Goal: Task Accomplishment & Management: Manage account settings

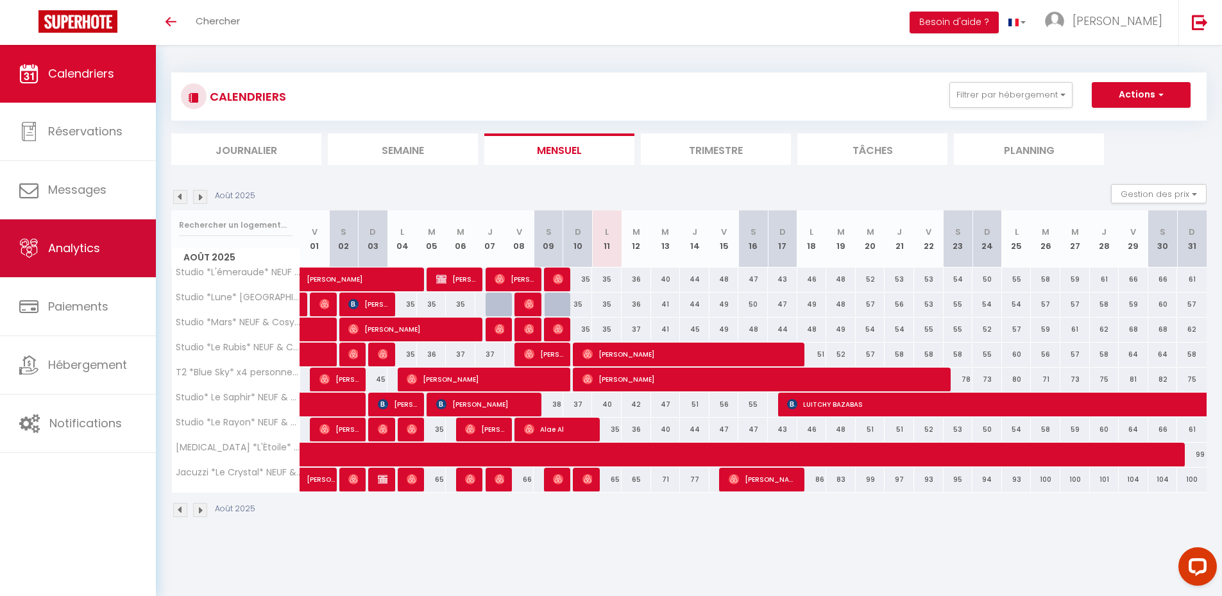
click at [93, 260] on link "Analytics" at bounding box center [78, 248] width 156 height 58
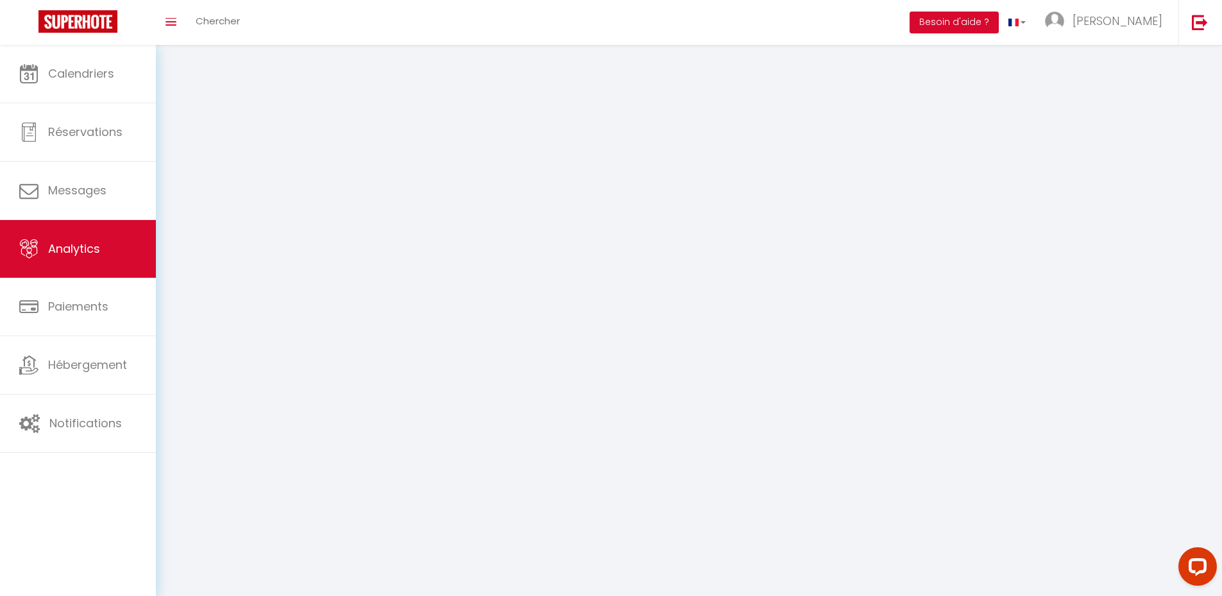
select select "2025"
select select "8"
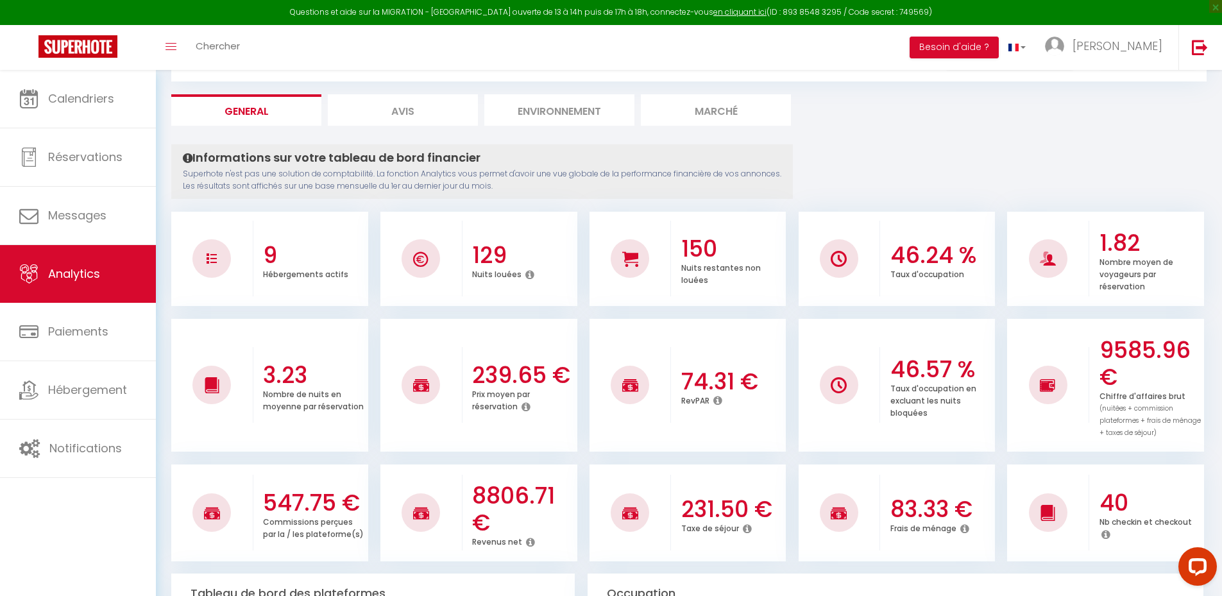
scroll to position [128, 0]
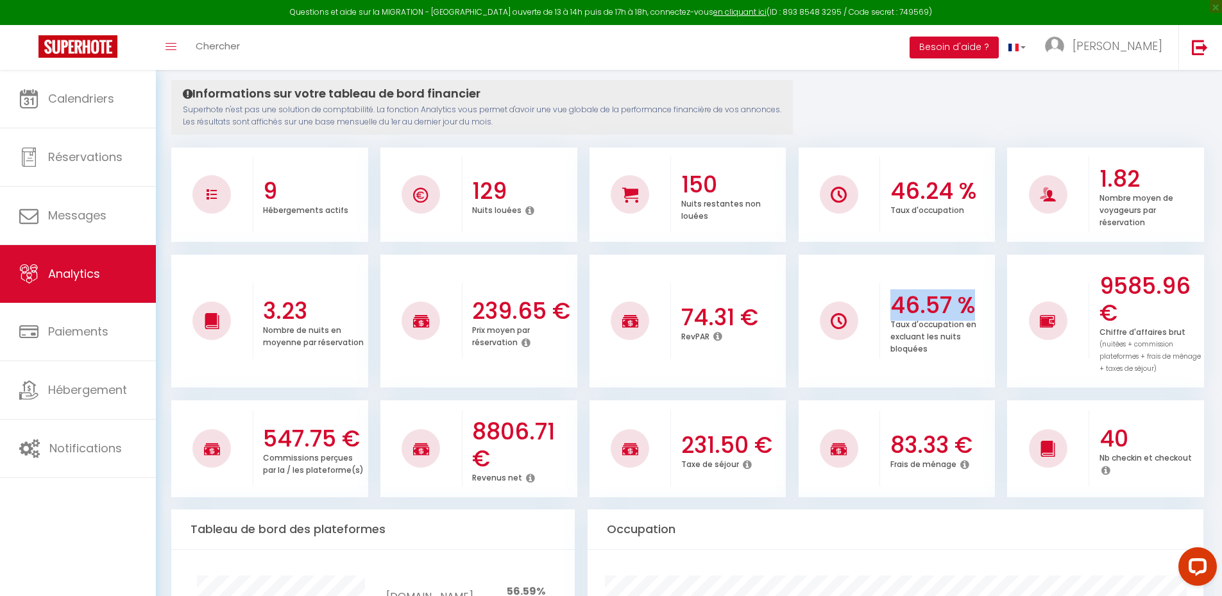
drag, startPoint x: 951, startPoint y: 304, endPoint x: 977, endPoint y: 302, distance: 25.2
click at [977, 302] on div "46.57 % Taux d'occupation en excluant les nuits bloquées" at bounding box center [937, 321] width 115 height 94
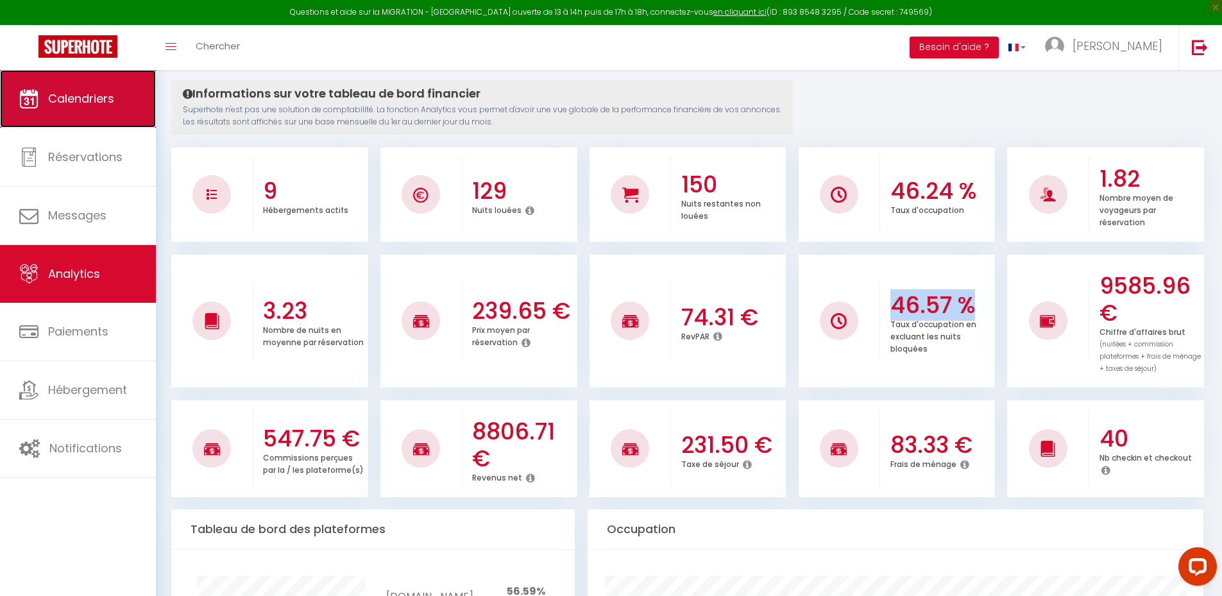
click at [58, 104] on span "Calendriers" at bounding box center [81, 98] width 66 height 16
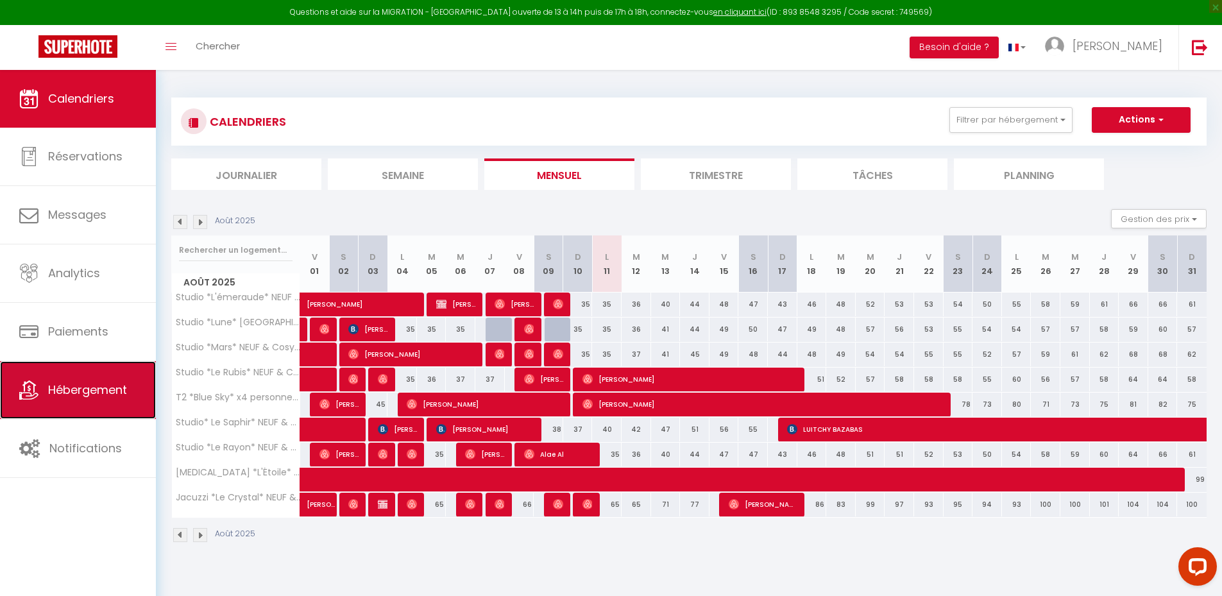
click at [90, 390] on span "Hébergement" at bounding box center [87, 390] width 79 height 16
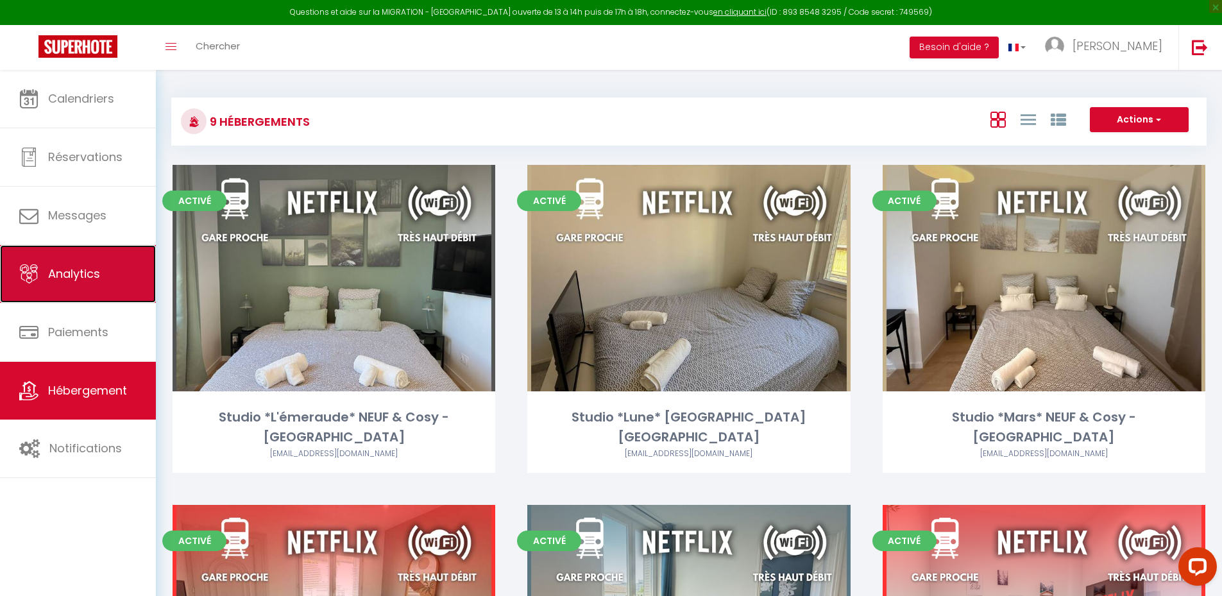
click at [82, 273] on span "Analytics" at bounding box center [74, 274] width 52 height 16
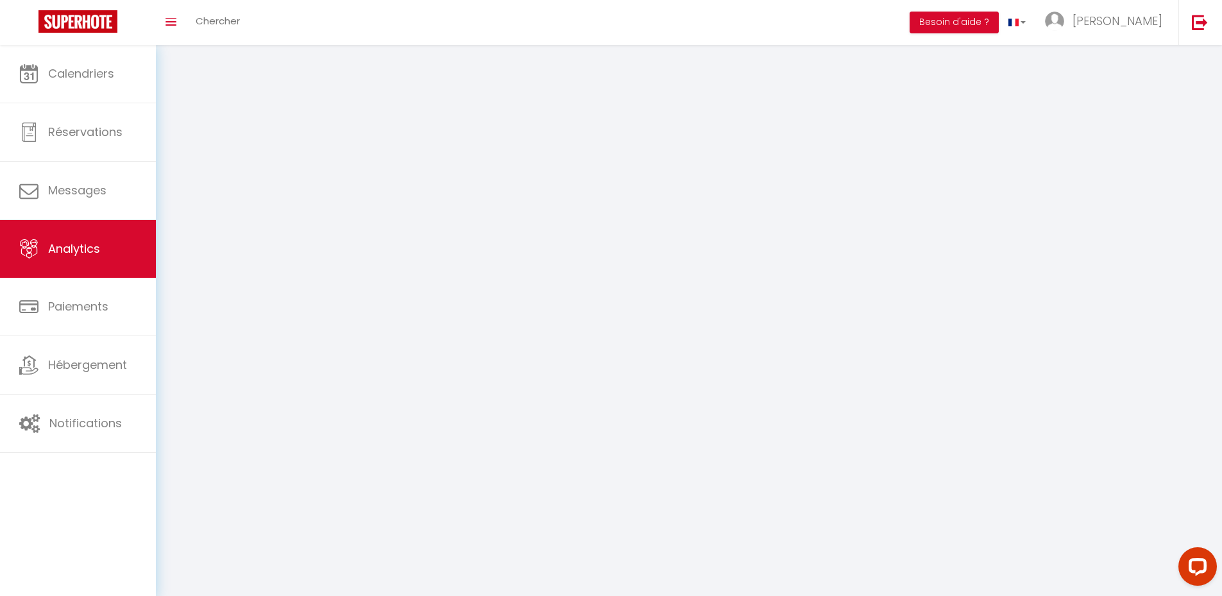
select select "2025"
select select "8"
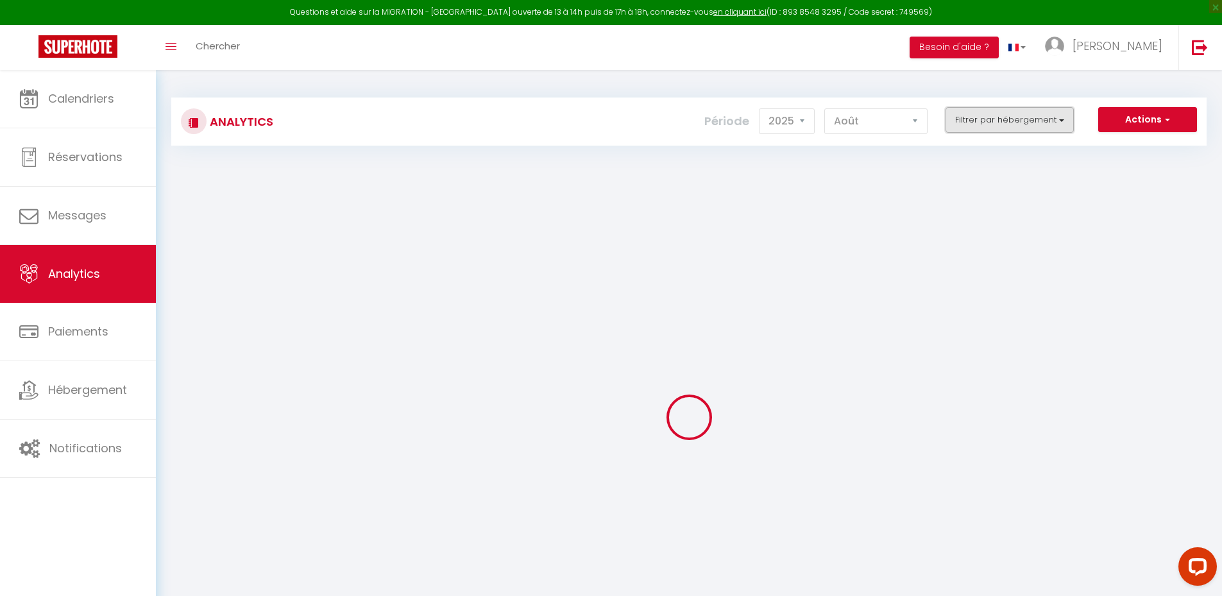
click at [1004, 117] on button "Filtrer par hébergement" at bounding box center [1010, 120] width 128 height 26
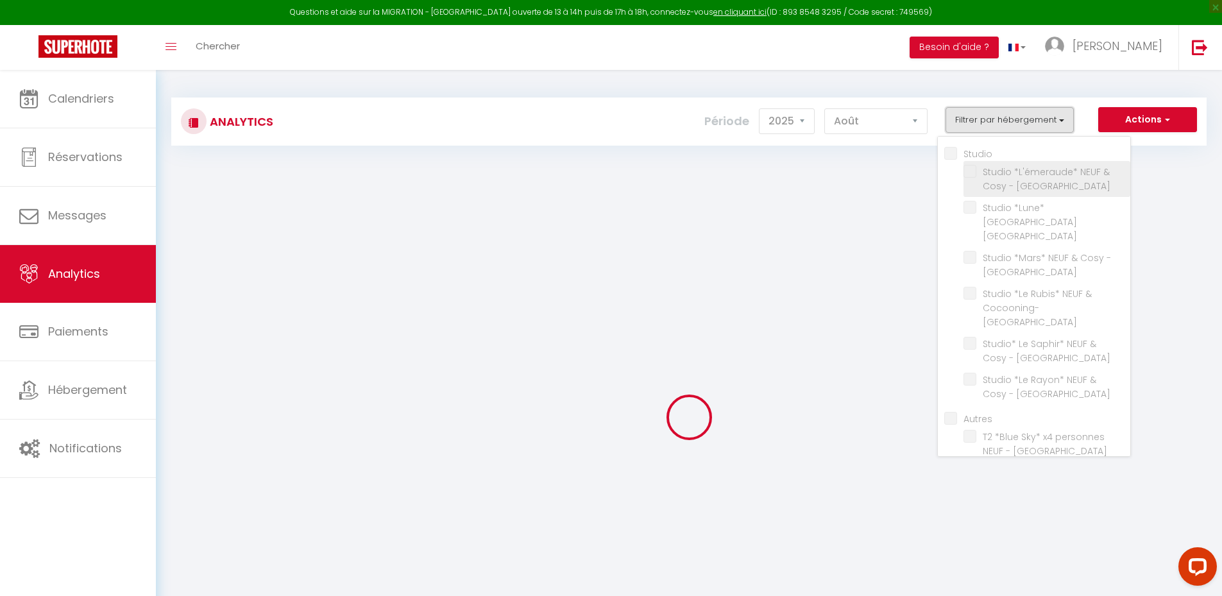
checkbox input "false"
checkbox Parilly "false"
checkbox Vénissieux "false"
checkbox Parilly "false"
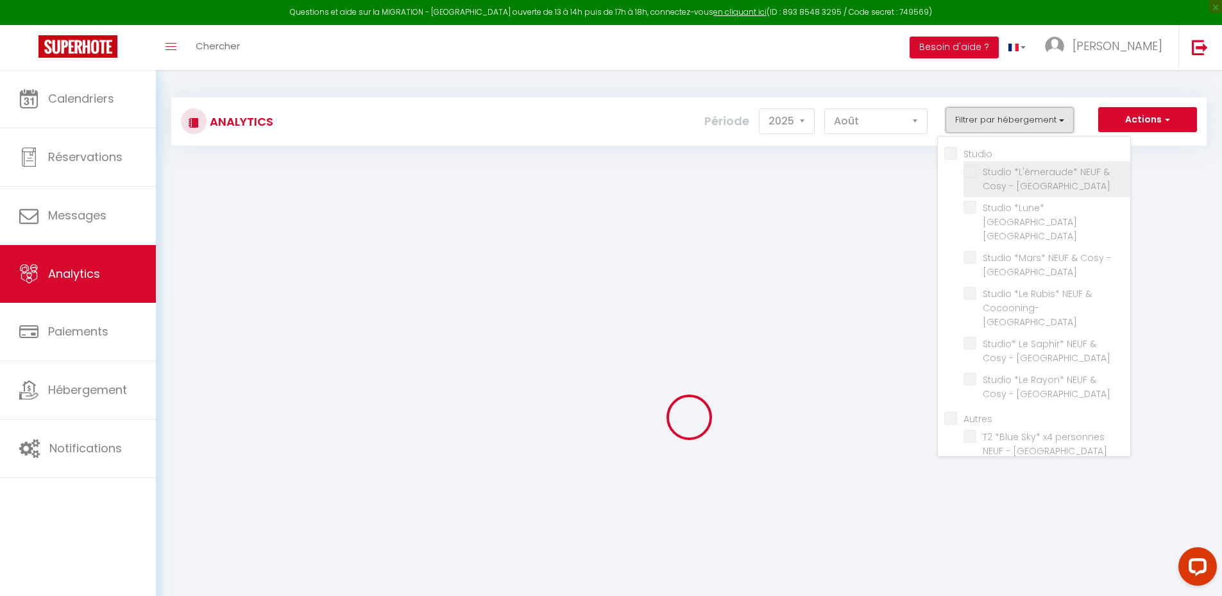
checkbox Parilly "false"
checkbox input "false"
checkbox Parilly "false"
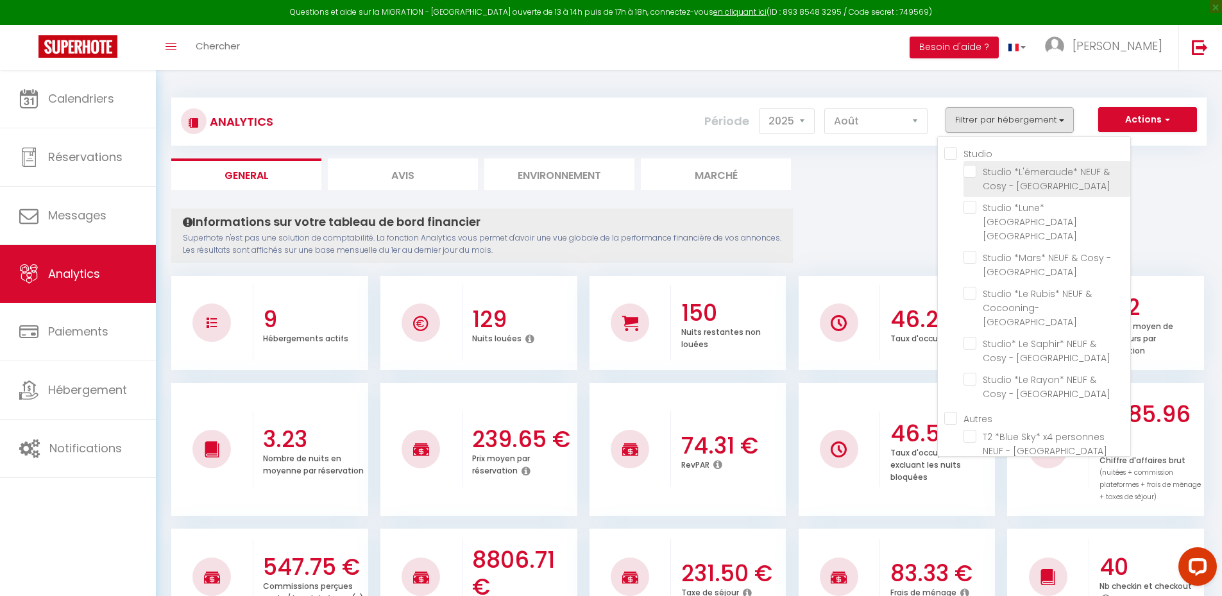
click at [979, 184] on label "Studio *L'émeraude* NEUF & Cosy - [GEOGRAPHIC_DATA]" at bounding box center [1050, 179] width 146 height 28
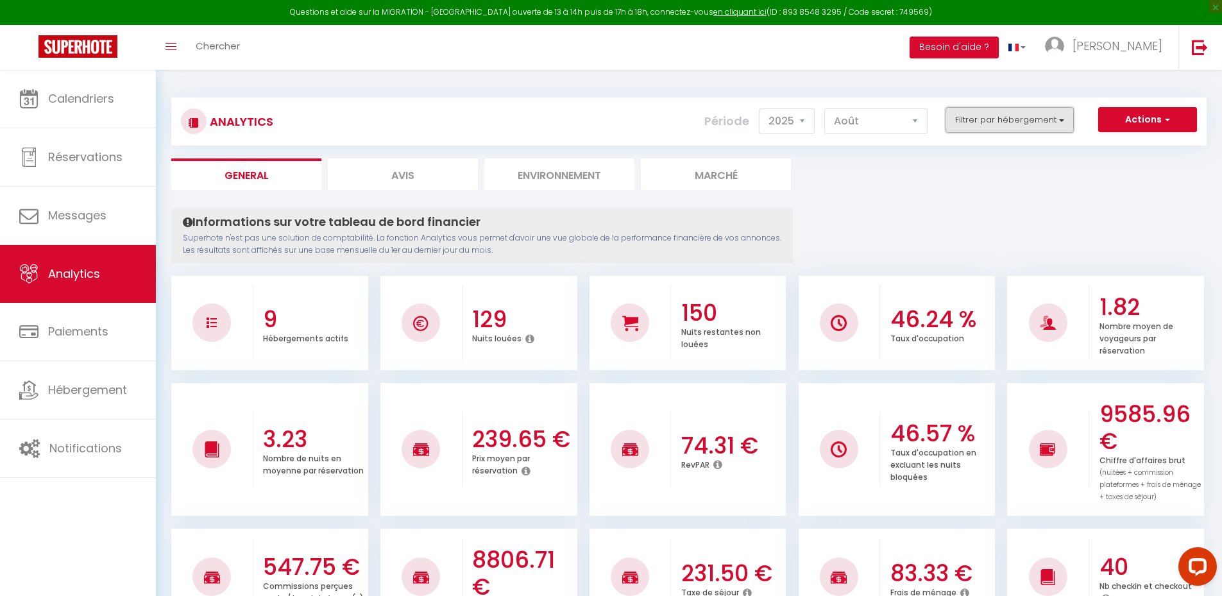
click at [996, 119] on button "Filtrer par hébergement" at bounding box center [1010, 120] width 128 height 26
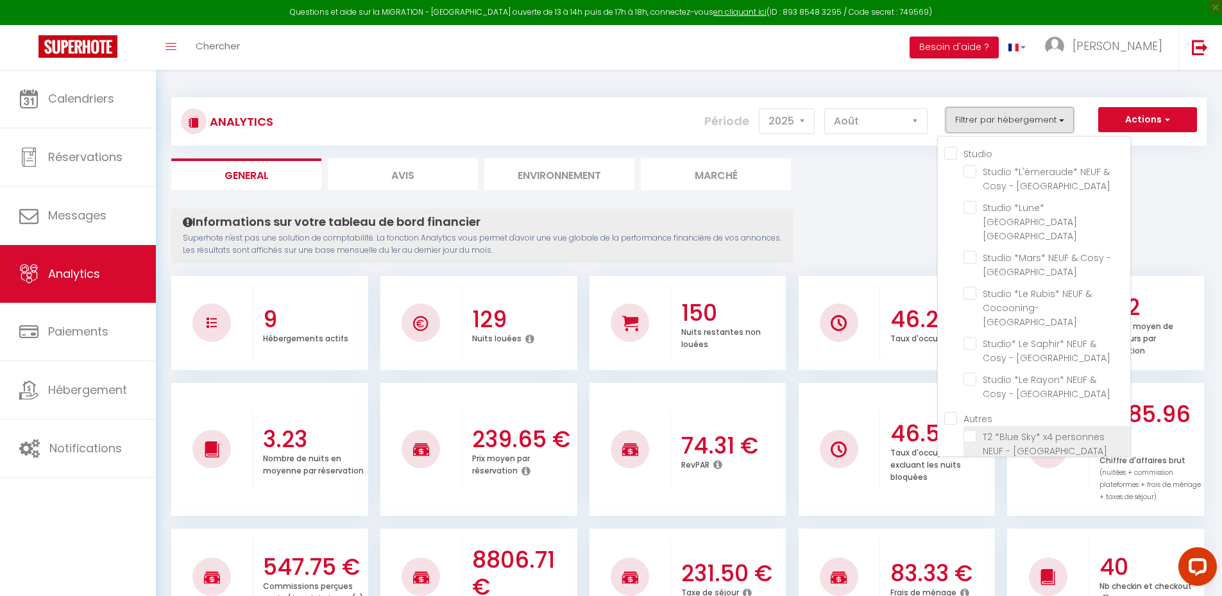
scroll to position [59, 0]
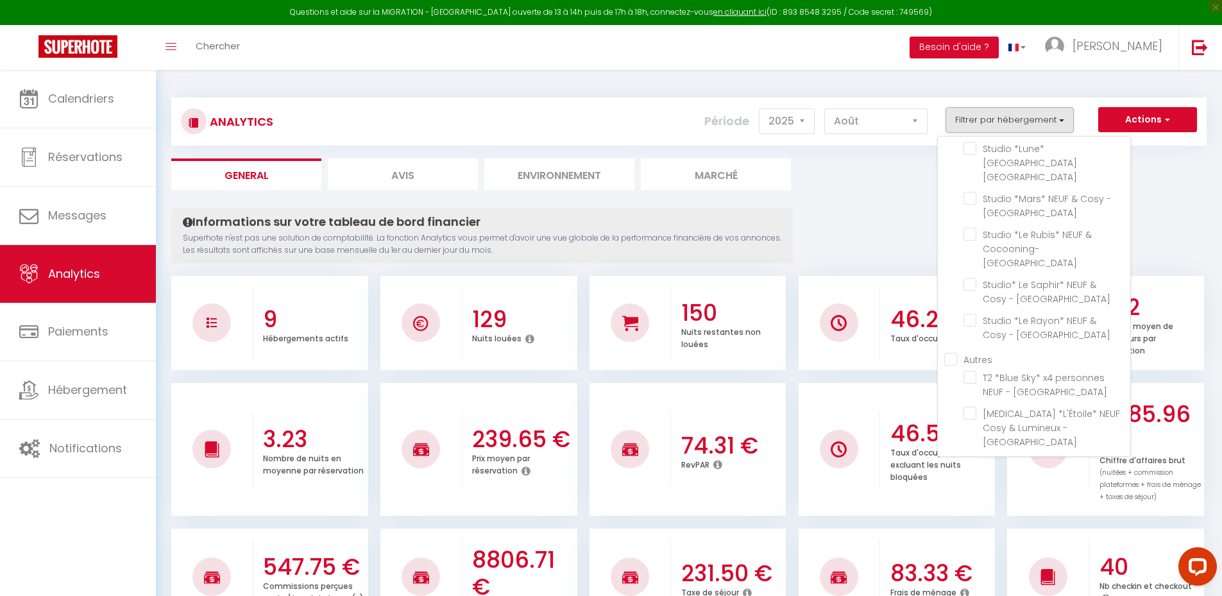
click at [974, 453] on li "Jacuzzi *Le Crystal* NEUF & Cosy" at bounding box center [1047, 471] width 167 height 36
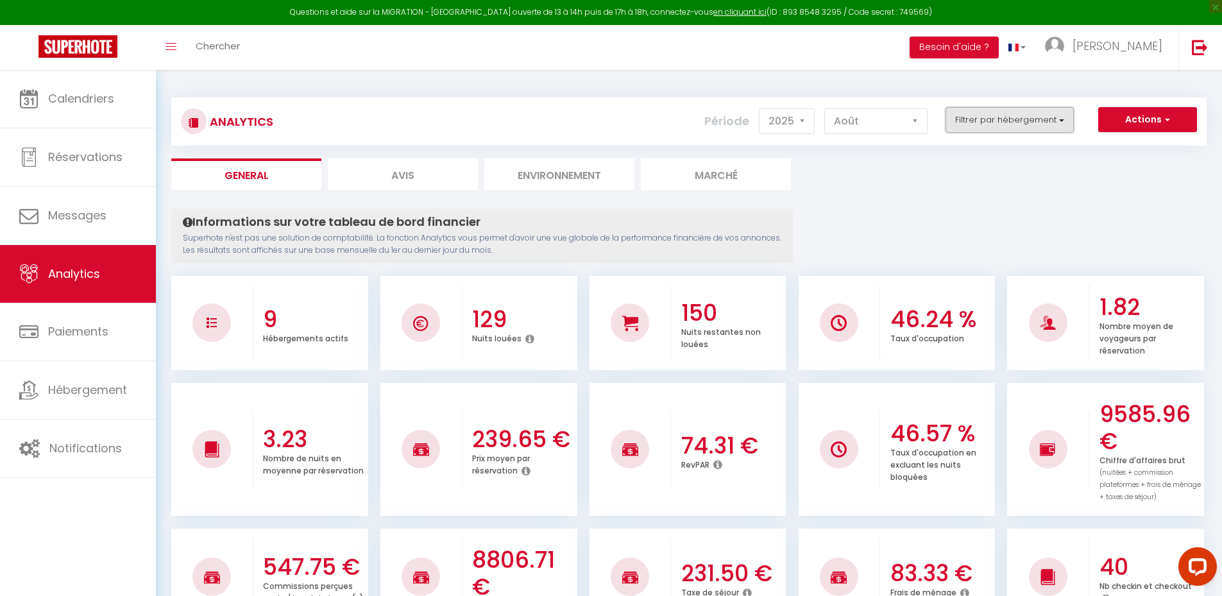
click at [1006, 115] on button "Filtrer par hébergement" at bounding box center [1010, 120] width 128 height 26
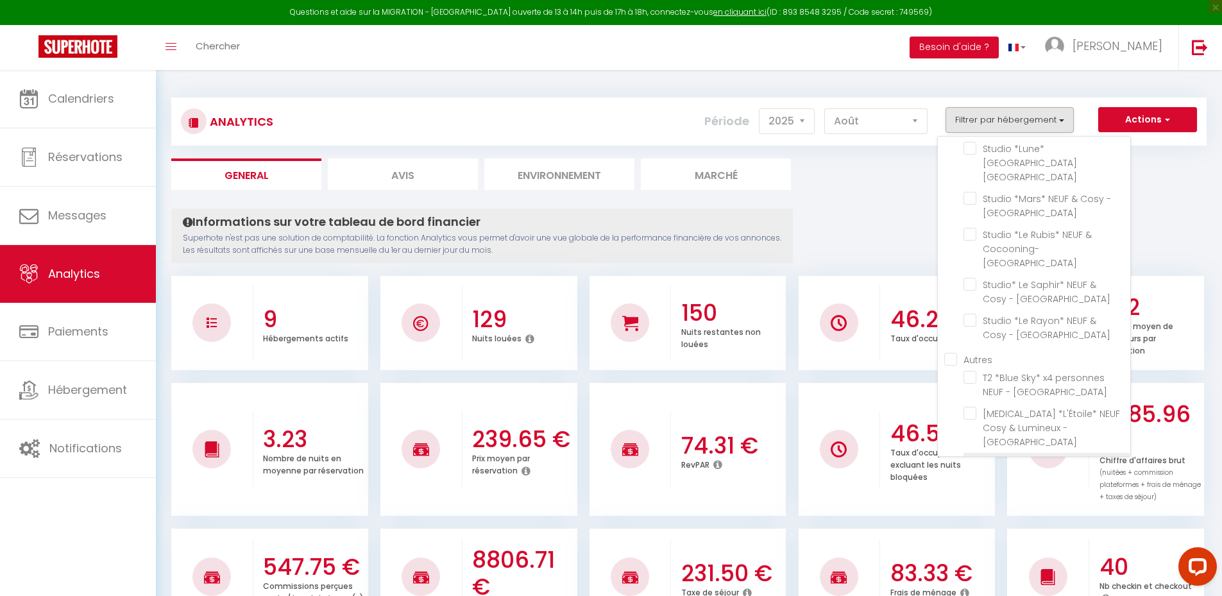
click at [999, 457] on Cosy "checkbox" at bounding box center [1047, 463] width 167 height 13
checkbox Cosy "true"
checkbox Parilly "false"
checkbox Vénissieux "false"
checkbox Parilly "false"
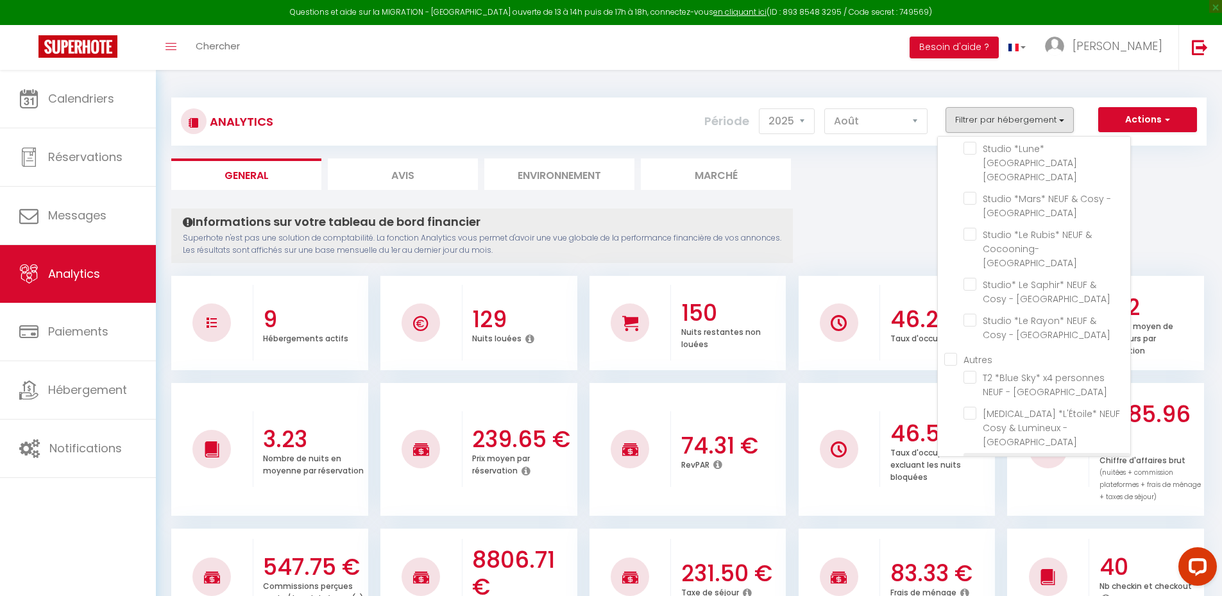
checkbox Parilly "false"
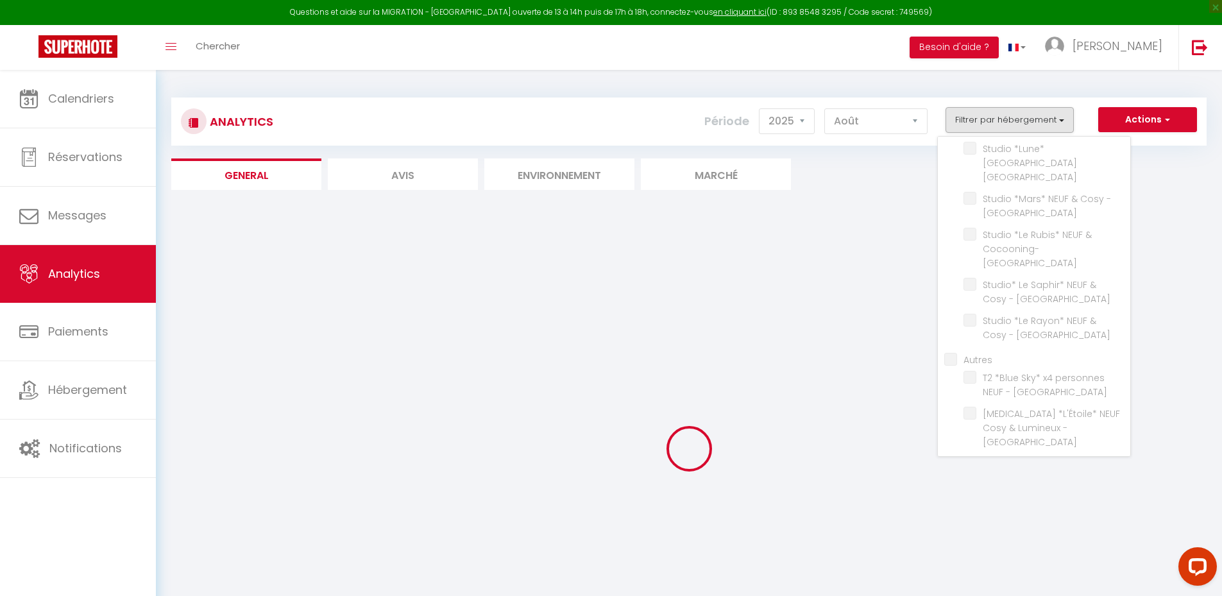
checkbox Parilly "false"
checkbox Vénissieux "false"
checkbox Parilly "false"
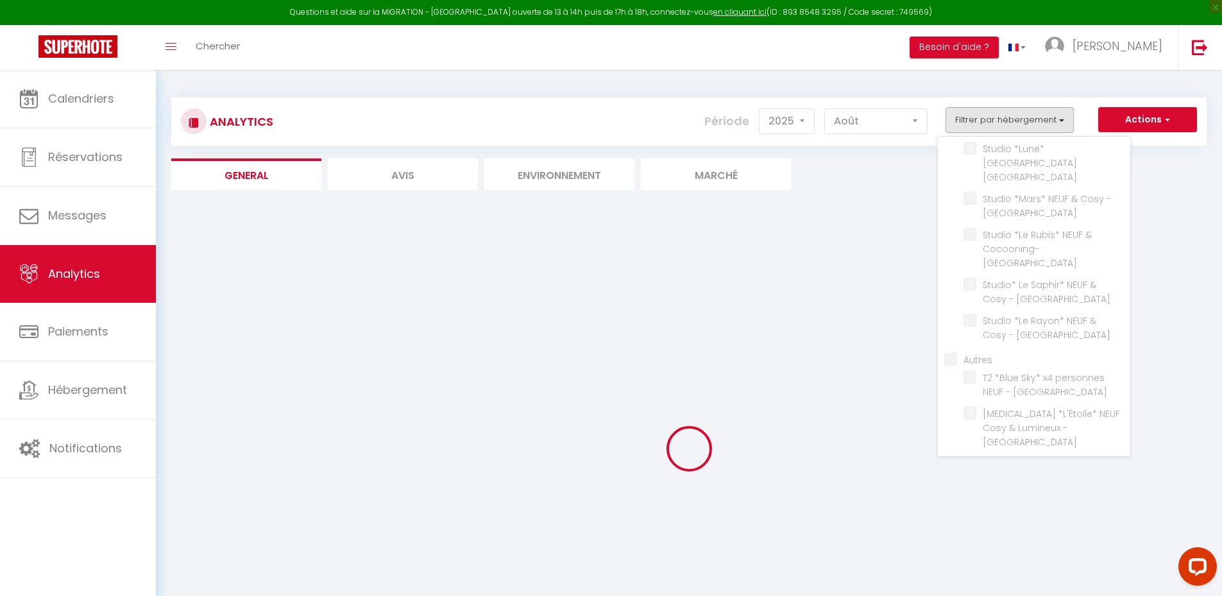
checkbox Parilly "false"
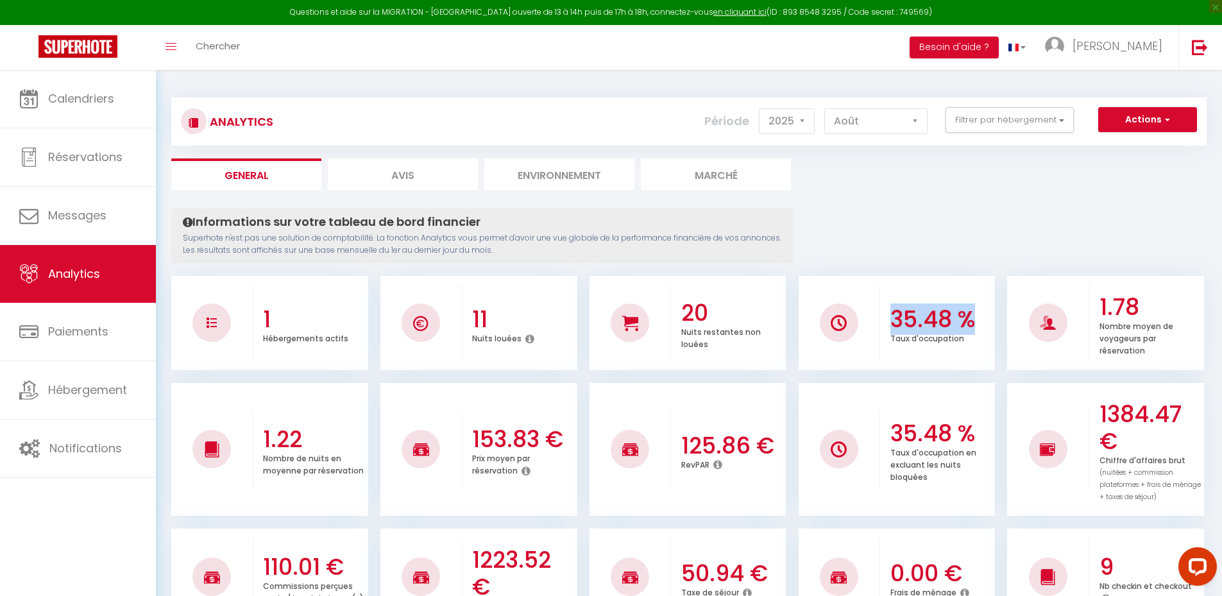
drag, startPoint x: 881, startPoint y: 325, endPoint x: 985, endPoint y: 328, distance: 104.6
click at [985, 328] on div "35.48 % Taux d'occupation" at bounding box center [937, 323] width 115 height 70
click at [985, 328] on h3 "35.48 %" at bounding box center [942, 319] width 102 height 27
click at [992, 124] on button "Filtrer par hébergement" at bounding box center [1010, 120] width 128 height 26
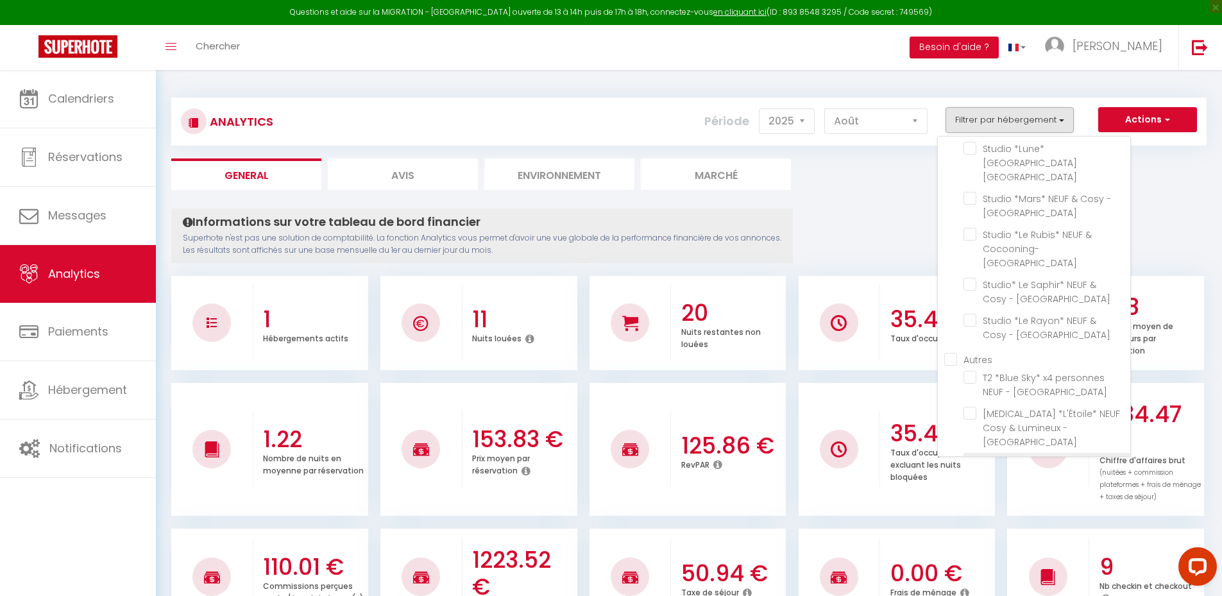
click at [968, 457] on Cosy "checkbox" at bounding box center [1047, 463] width 167 height 13
checkbox Cosy "false"
checkbox Parilly "false"
checkbox Vénissieux "false"
checkbox Parilly "false"
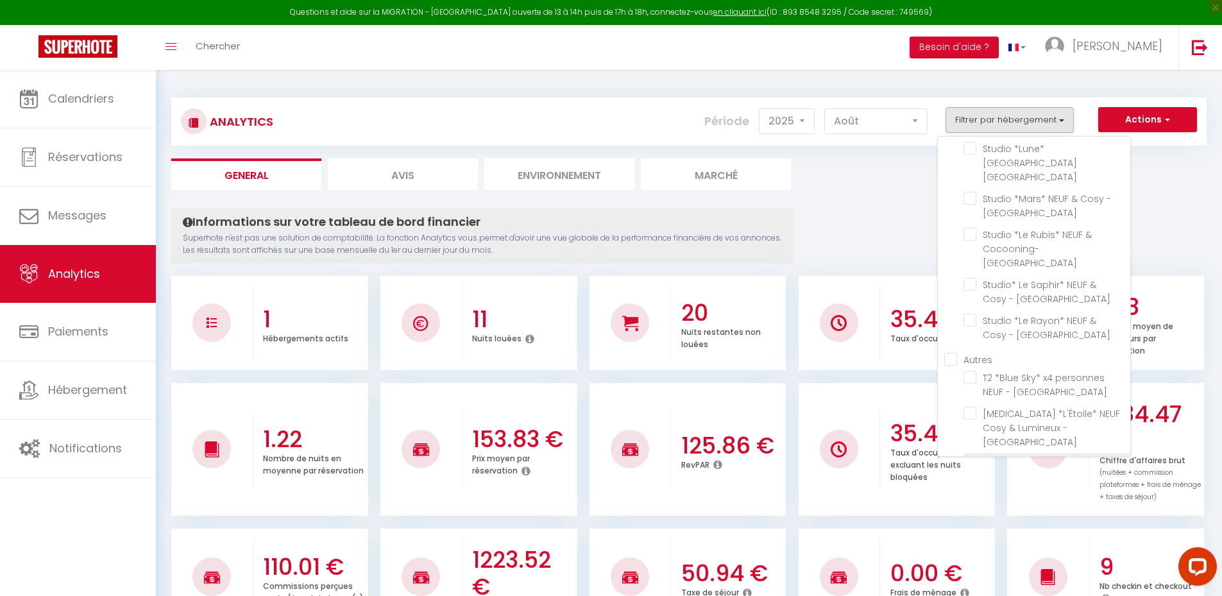
checkbox Parilly "false"
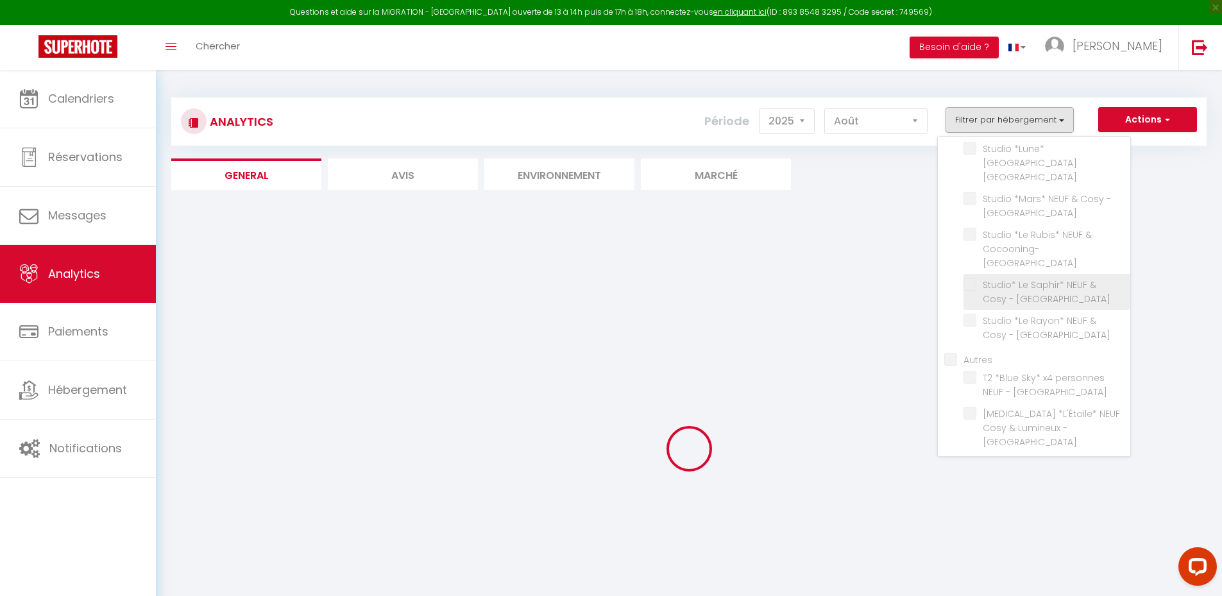
checkbox Parilly "false"
checkbox Vénissieux "false"
checkbox Parilly "false"
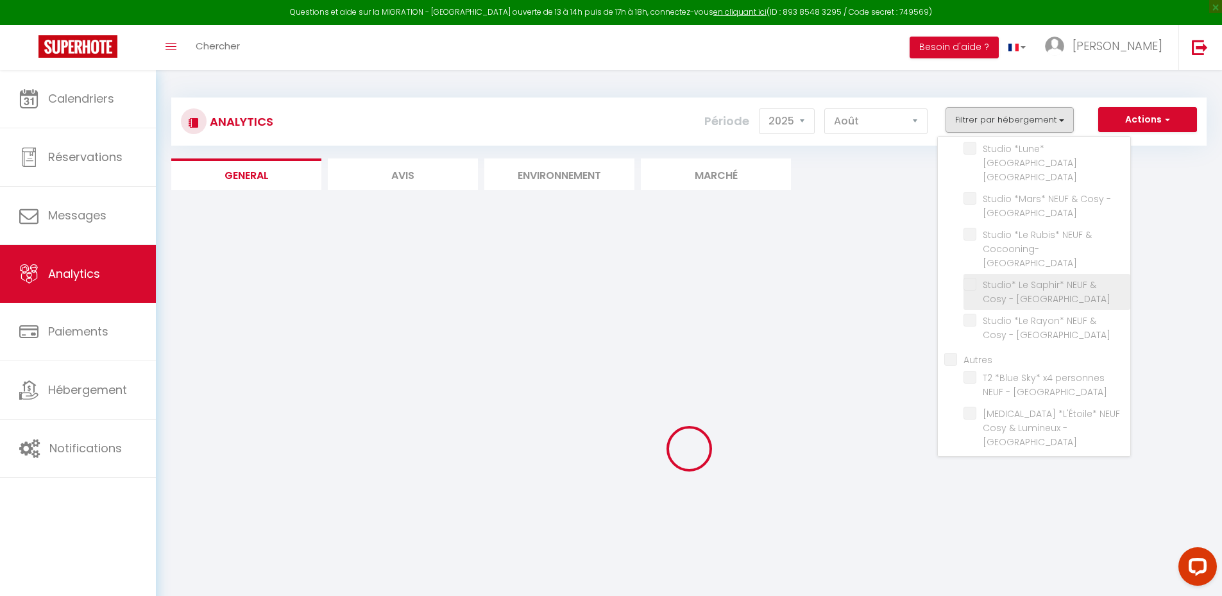
checkbox Parilly "false"
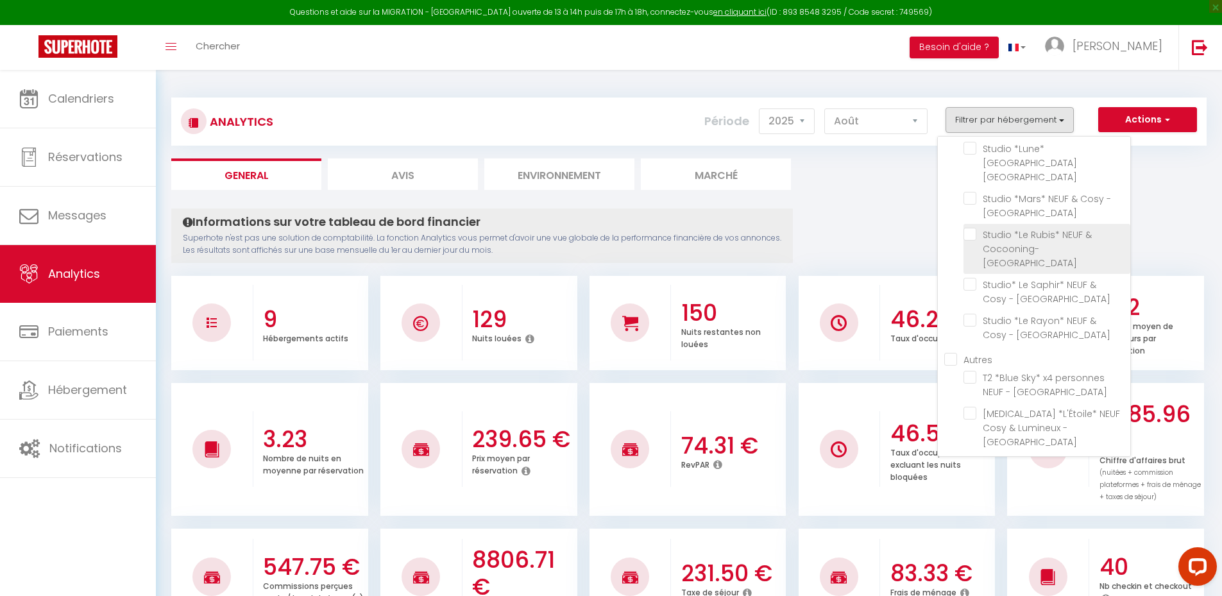
click at [1014, 228] on Parilly "checkbox" at bounding box center [1047, 234] width 167 height 13
checkbox Parilly "true"
checkbox Parilly "false"
checkbox Vénissieux "false"
checkbox Parilly "false"
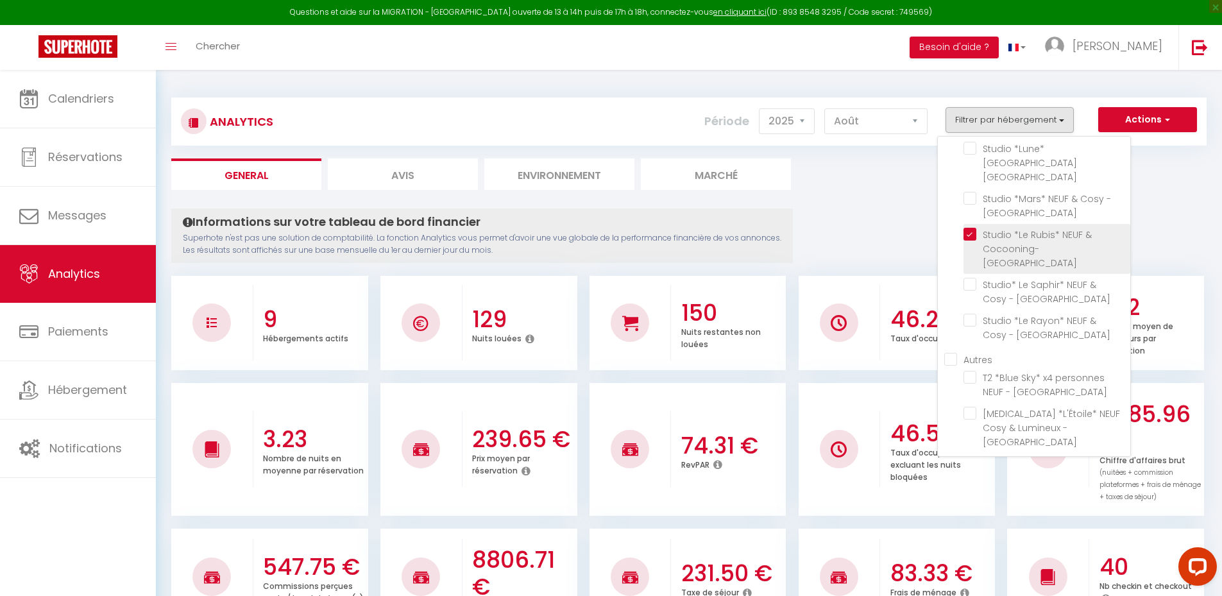
checkbox Parilly "false"
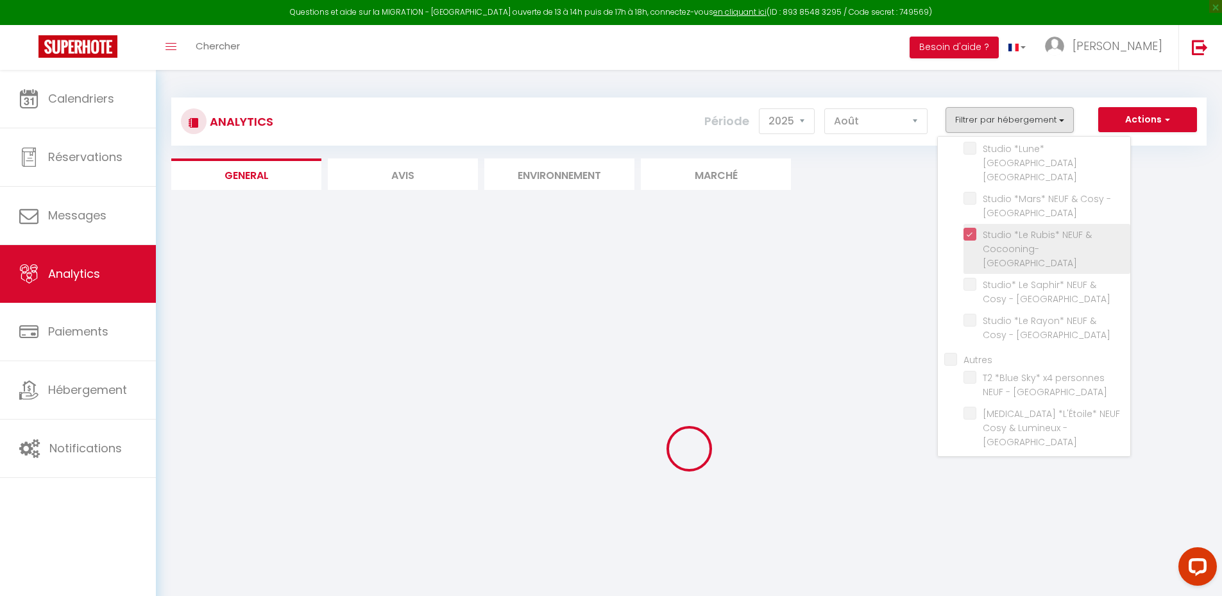
checkbox Parilly "false"
checkbox Vénissieux "false"
checkbox Parilly "false"
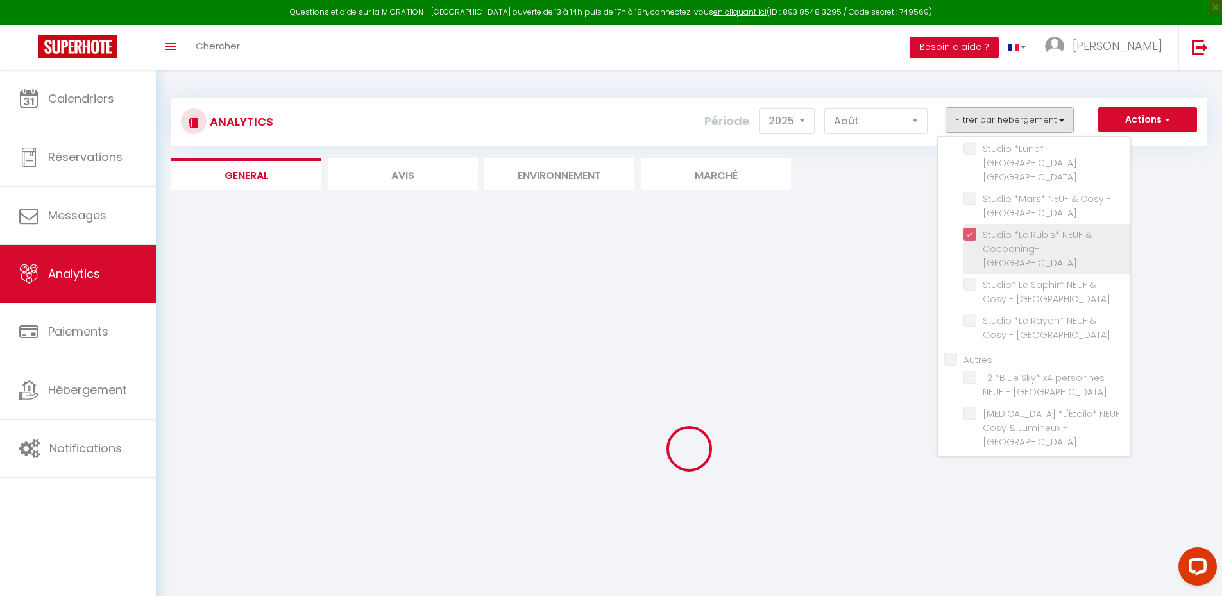
checkbox Parilly "false"
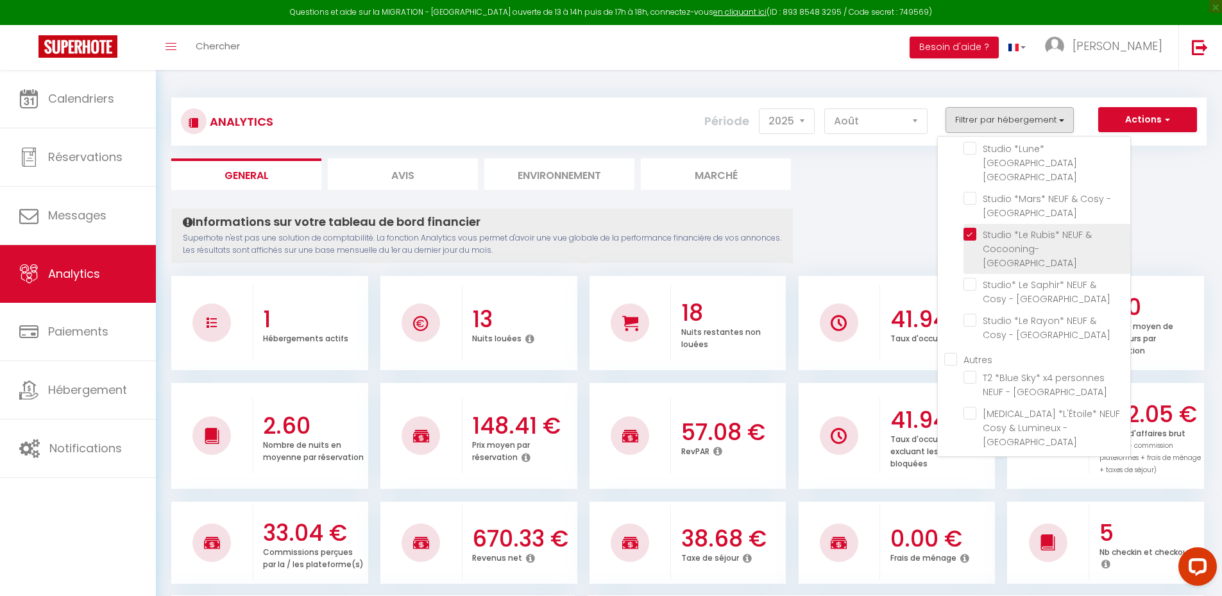
click at [1010, 228] on Parilly "checkbox" at bounding box center [1047, 234] width 167 height 13
checkbox Parilly "false"
checkbox Vénissieux "false"
checkbox Parilly "false"
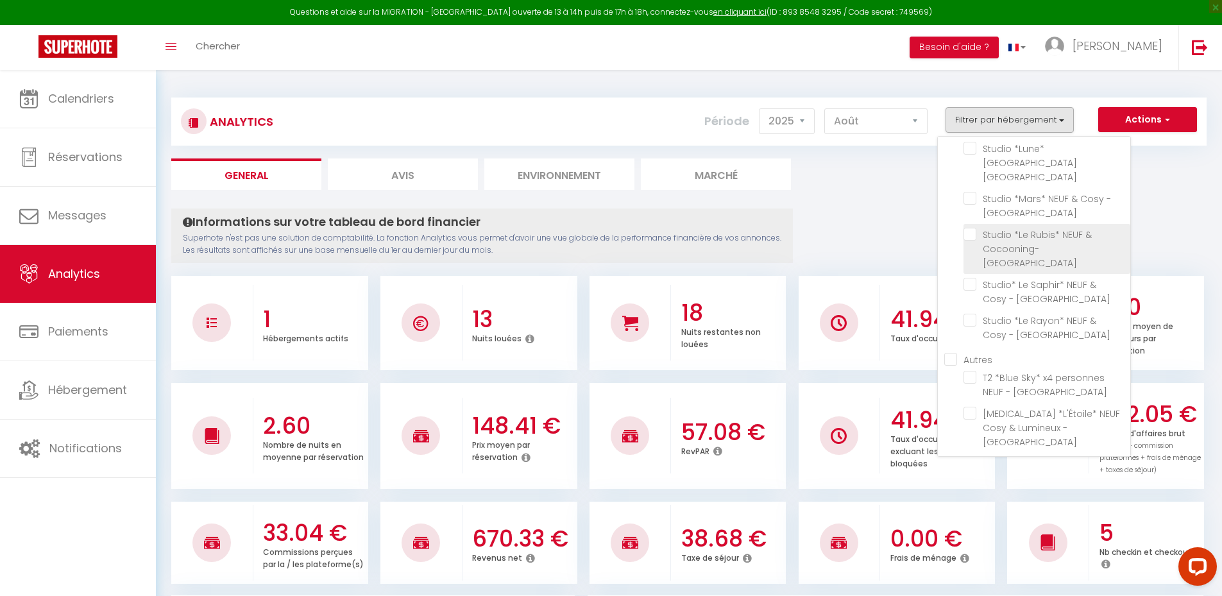
checkbox Parilly "false"
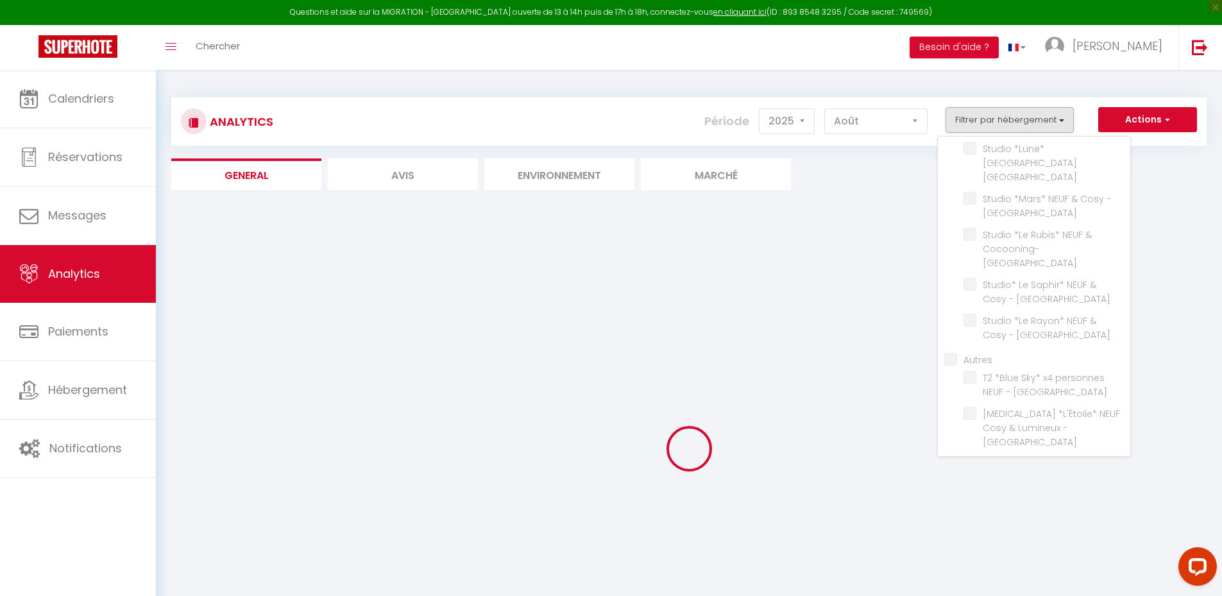
checkbox Parilly "false"
checkbox Vénissieux "false"
checkbox Parilly "false"
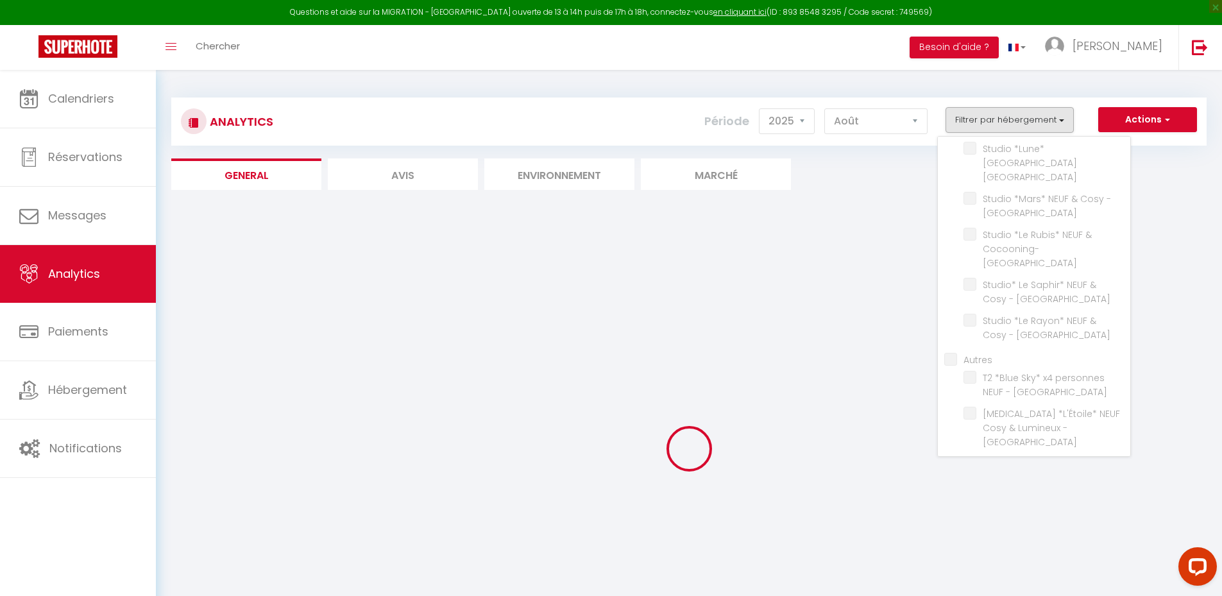
checkbox Parilly "false"
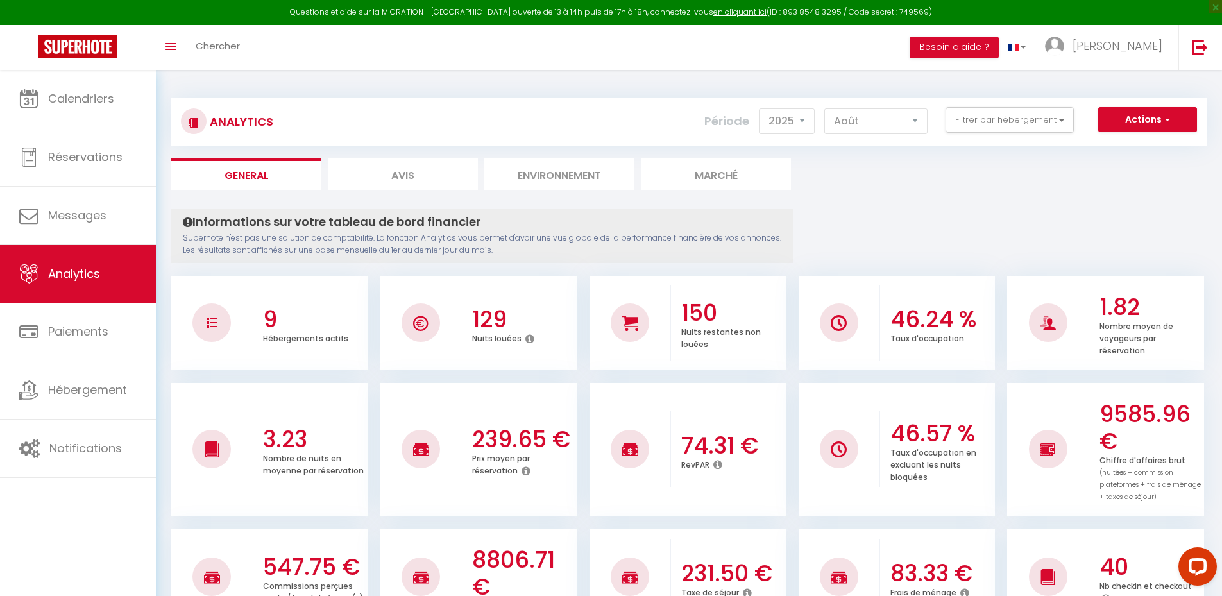
scroll to position [128, 0]
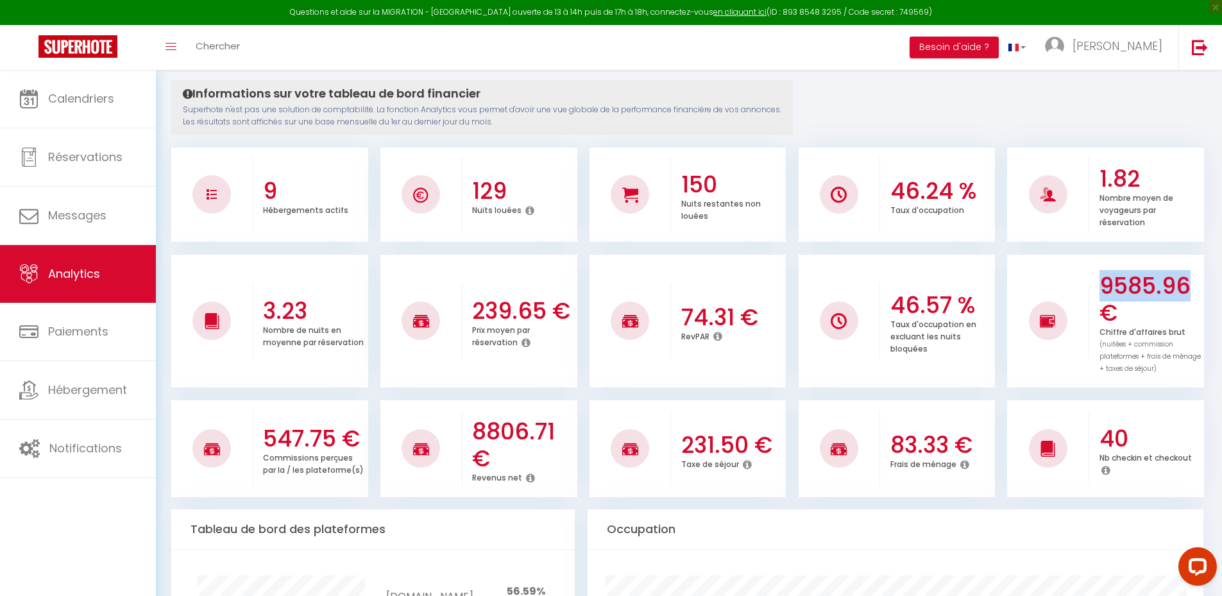
drag, startPoint x: 1105, startPoint y: 287, endPoint x: 1190, endPoint y: 284, distance: 85.4
click at [1189, 284] on div "9585.96 € Chiffre d'affaires brut (nuitées + commission plateformes + frais de …" at bounding box center [1146, 321] width 115 height 133
click at [1190, 284] on h3 "9585.96 €" at bounding box center [1151, 300] width 102 height 54
drag, startPoint x: 1184, startPoint y: 283, endPoint x: 1121, endPoint y: 279, distance: 63.6
click at [1122, 279] on h3 "9585.96 €" at bounding box center [1151, 300] width 102 height 54
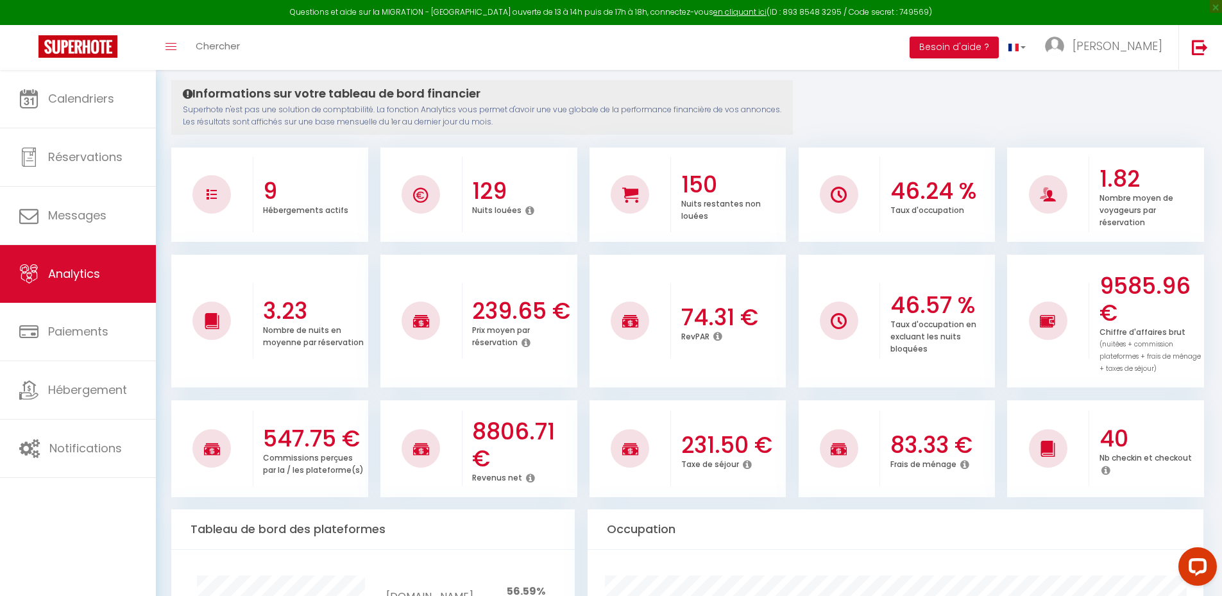
drag, startPoint x: 1107, startPoint y: 283, endPoint x: 1087, endPoint y: 282, distance: 19.9
click at [1106, 282] on h3 "9585.96 €" at bounding box center [1151, 300] width 102 height 54
drag, startPoint x: 488, startPoint y: 436, endPoint x: 581, endPoint y: 431, distance: 92.5
click at [580, 434] on ul "547.75 € Commissions perçues par la / les plateforme(s) 8806.71 € Revenus net 2…" at bounding box center [689, 447] width 1036 height 100
click at [581, 431] on ul "547.75 € Commissions perçues par la / les plateforme(s) 8806.71 € Revenus net 2…" at bounding box center [689, 447] width 1036 height 100
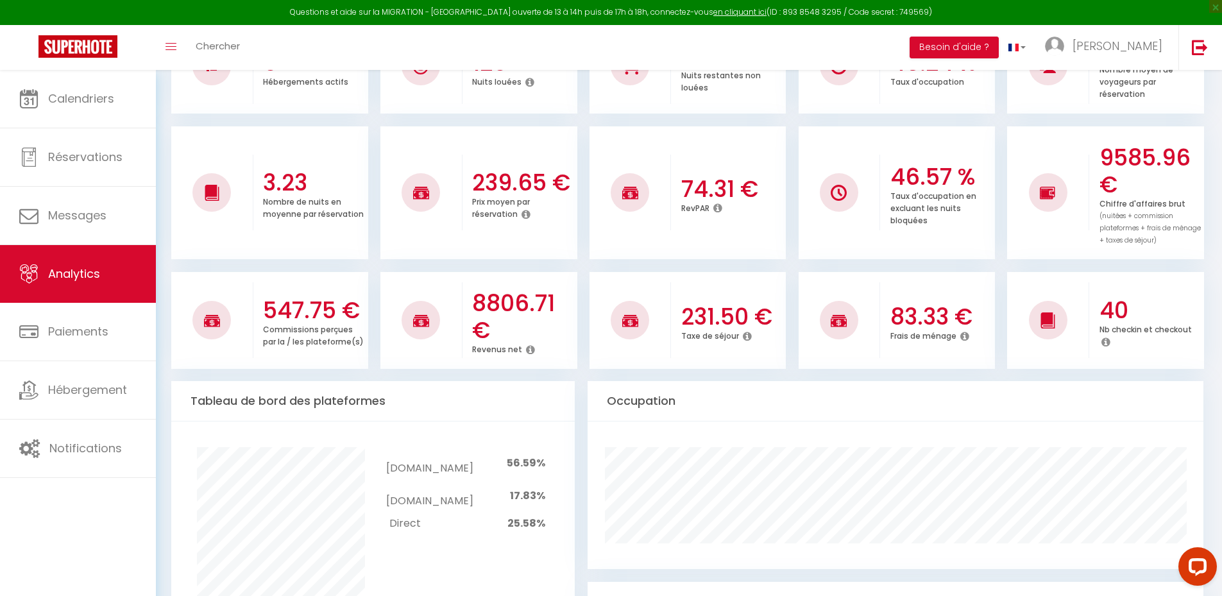
scroll to position [321, 0]
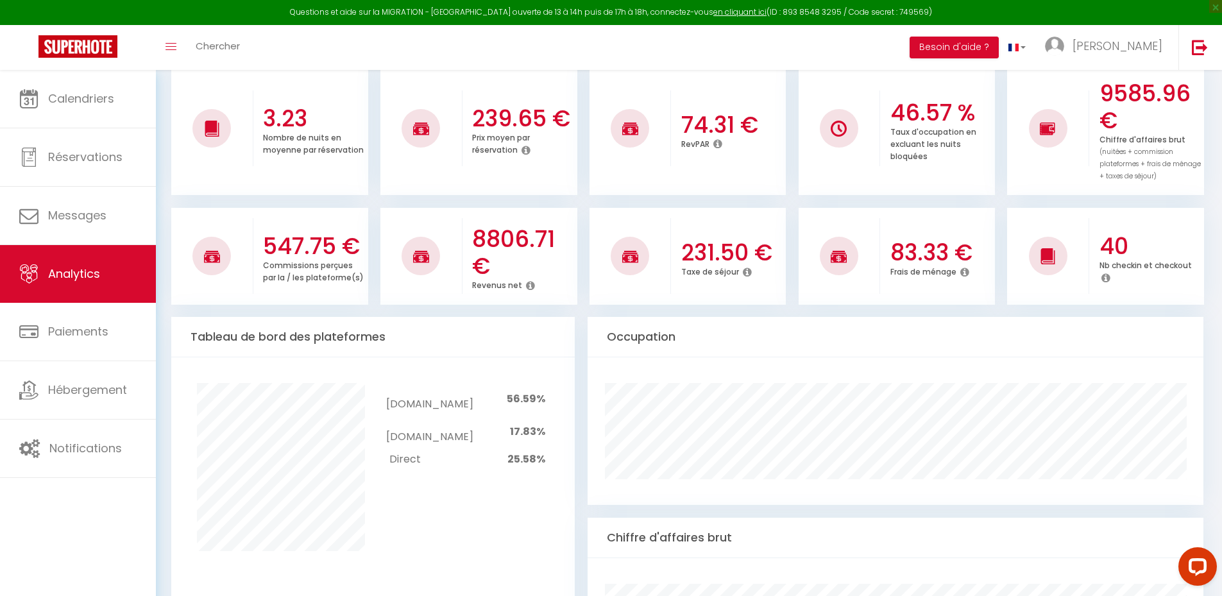
click at [527, 284] on icon at bounding box center [530, 285] width 9 height 10
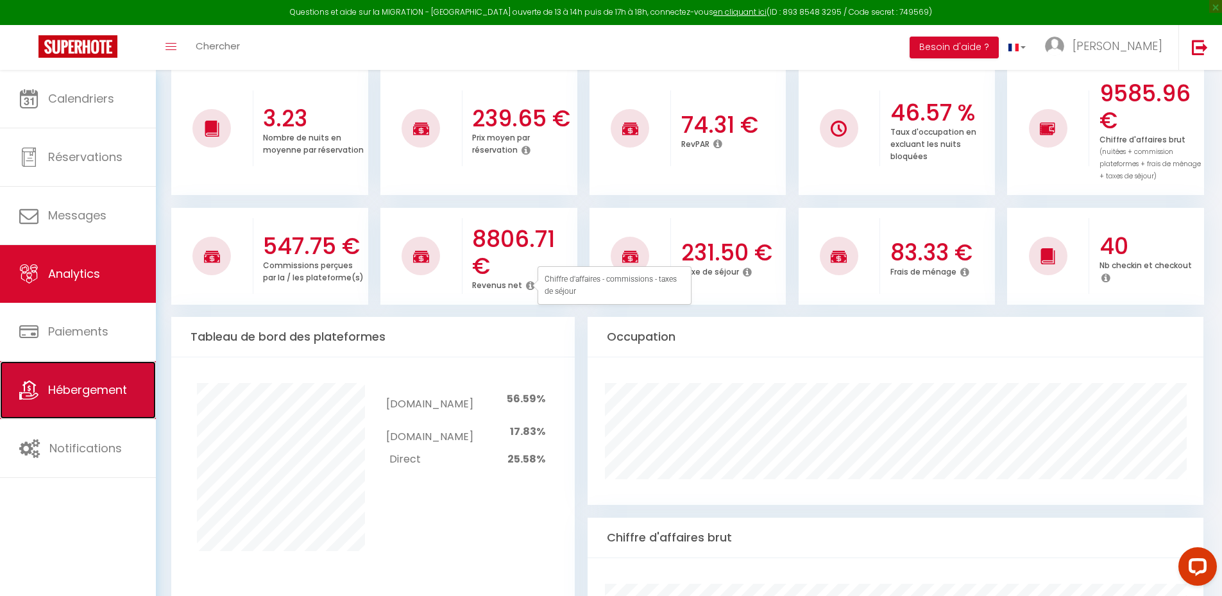
click at [105, 390] on span "Hébergement" at bounding box center [87, 390] width 79 height 16
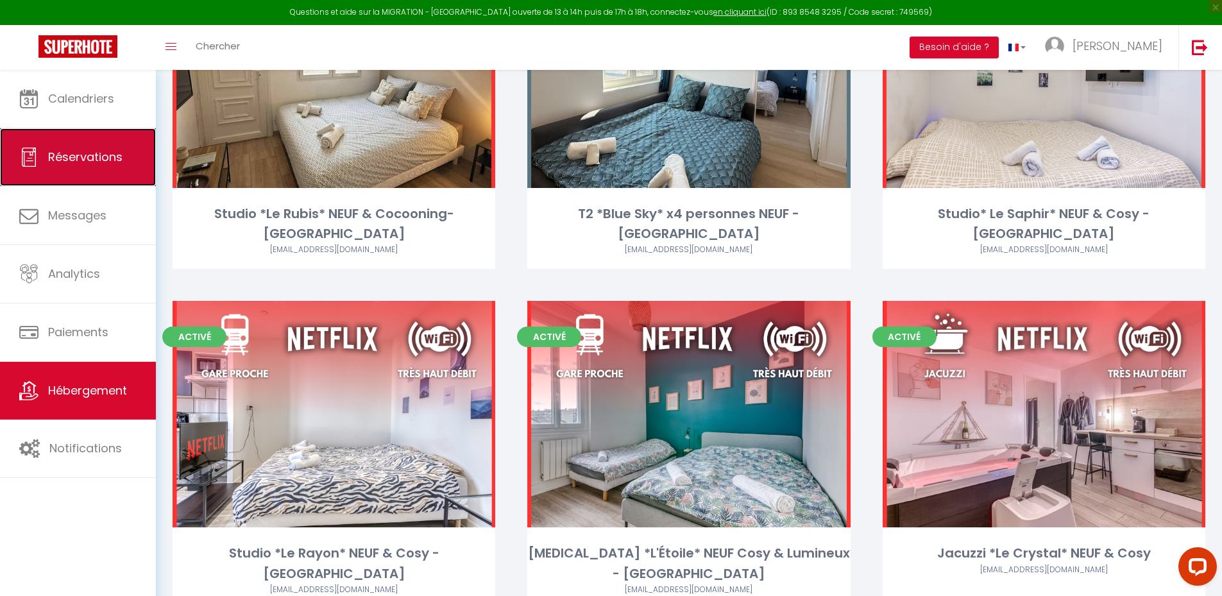
click at [107, 130] on link "Réservations" at bounding box center [78, 157] width 156 height 58
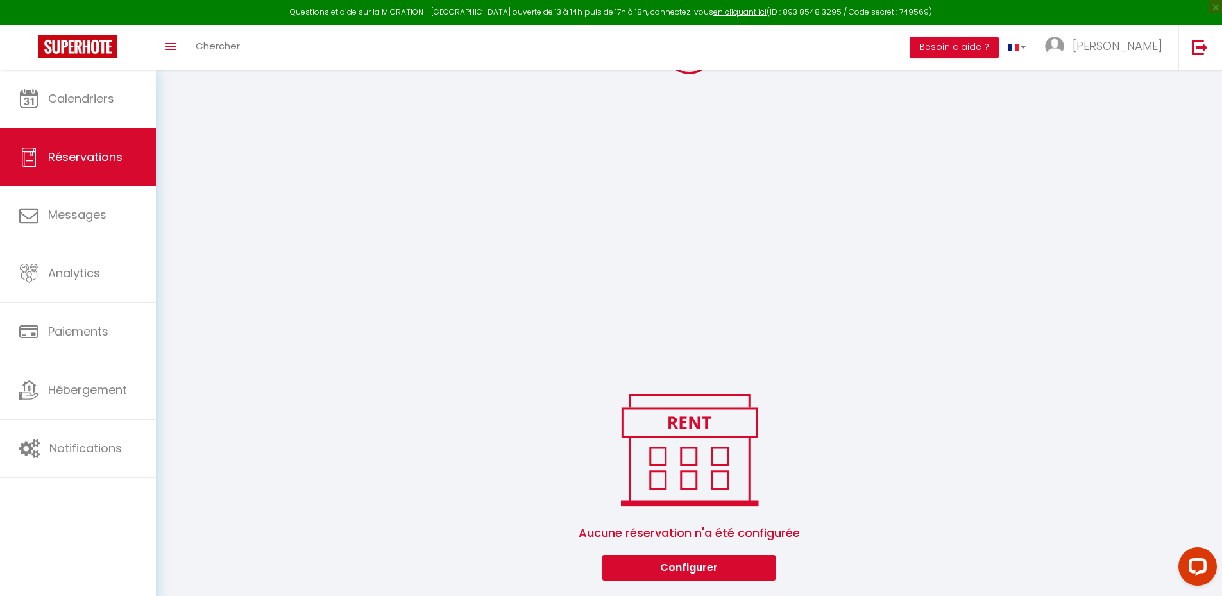
click at [106, 110] on link "Calendriers" at bounding box center [78, 99] width 156 height 58
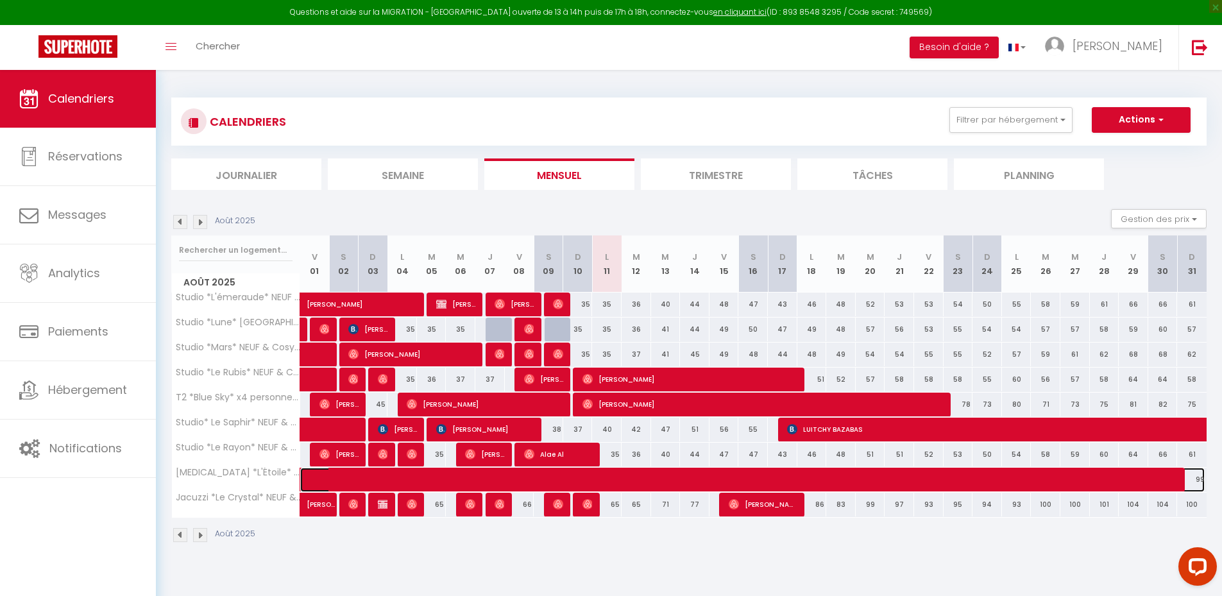
click at [581, 479] on span at bounding box center [762, 480] width 885 height 24
select select "OK"
select select "KO"
select select "0"
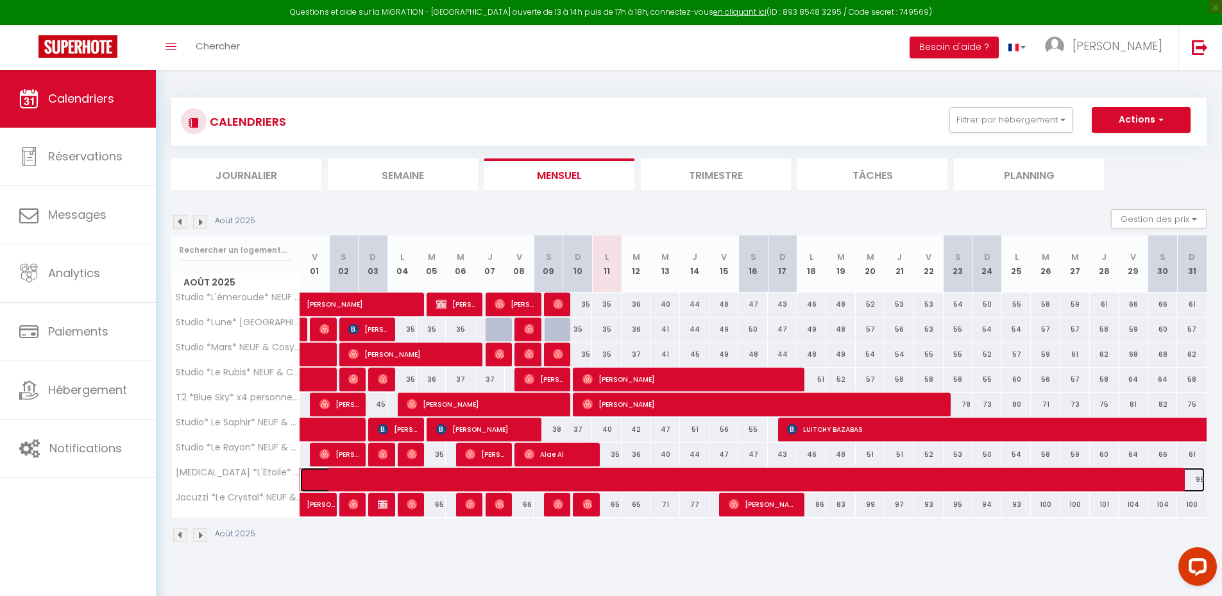
select select "1"
select select
select select "40794"
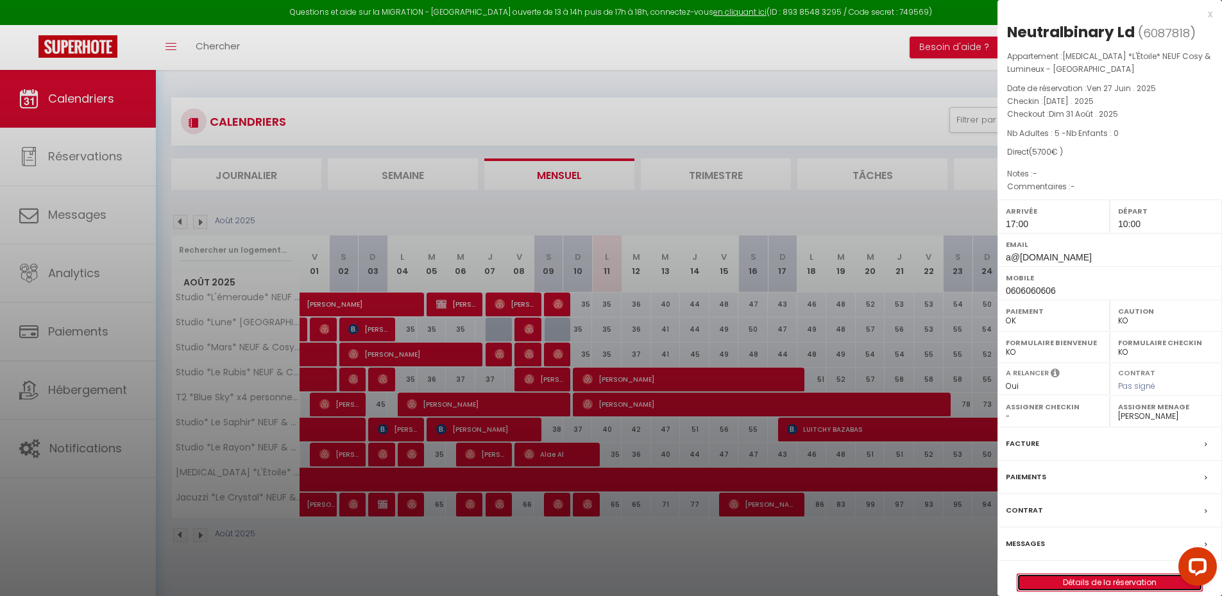
click at [1058, 577] on link "Détails de la réservation" at bounding box center [1110, 582] width 185 height 17
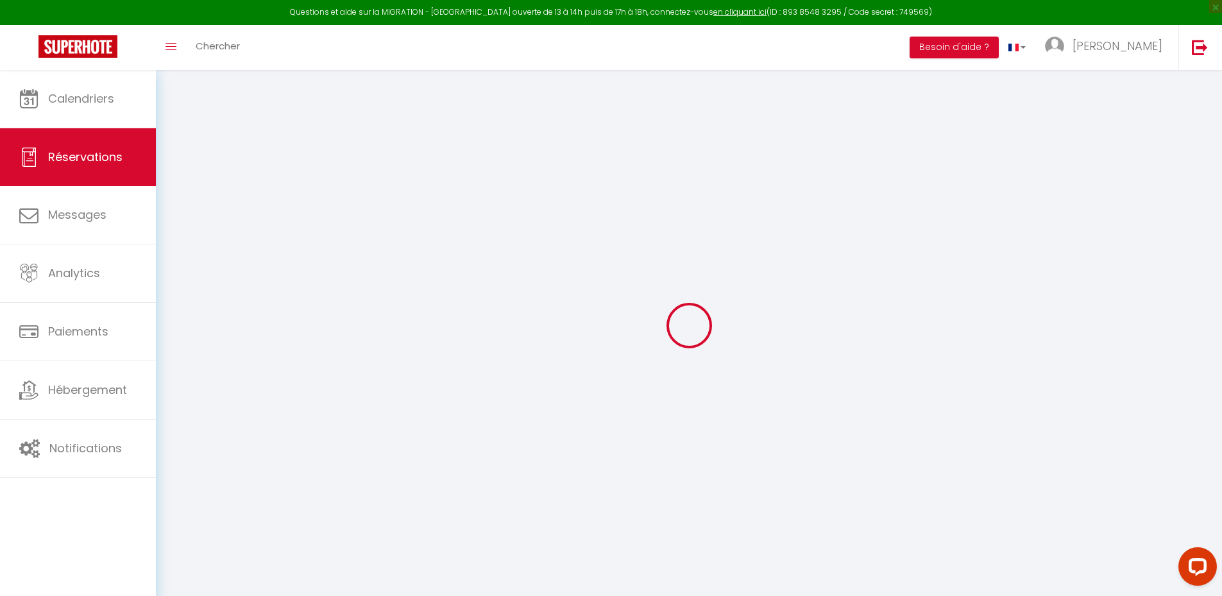
type input "Neutralbinary"
type input "Ld"
type input "a@gmail.com"
type input "0606060606"
select select "PT"
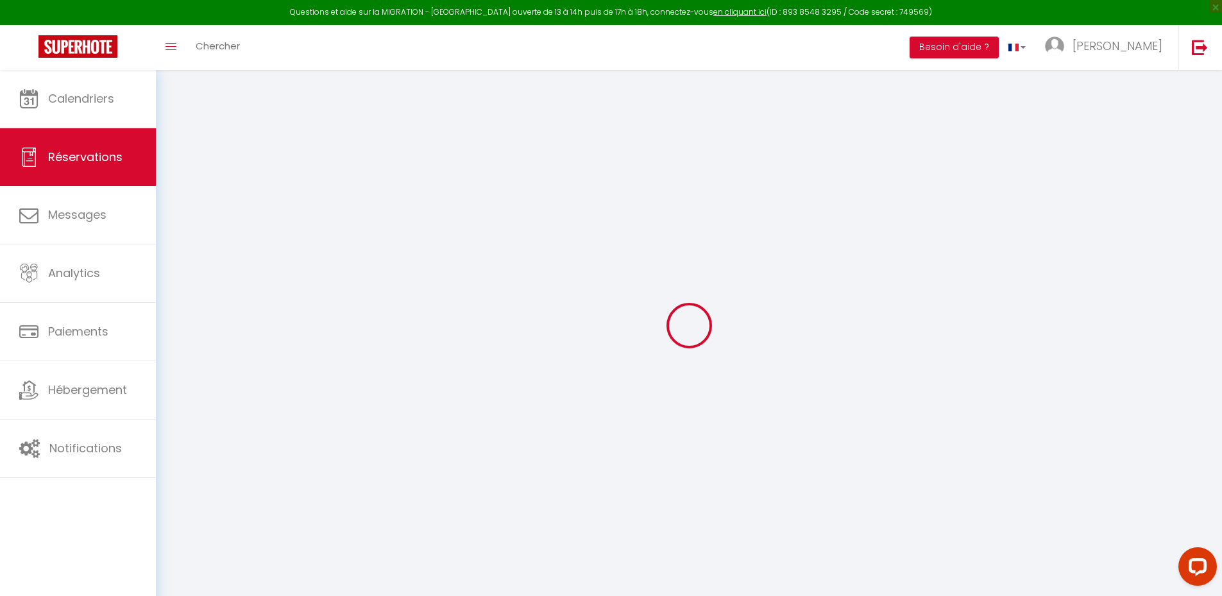
select select "54471"
select select "1"
type input "Mar 01 Juillet 2025"
select select
type input "Dim 31 Août 2025"
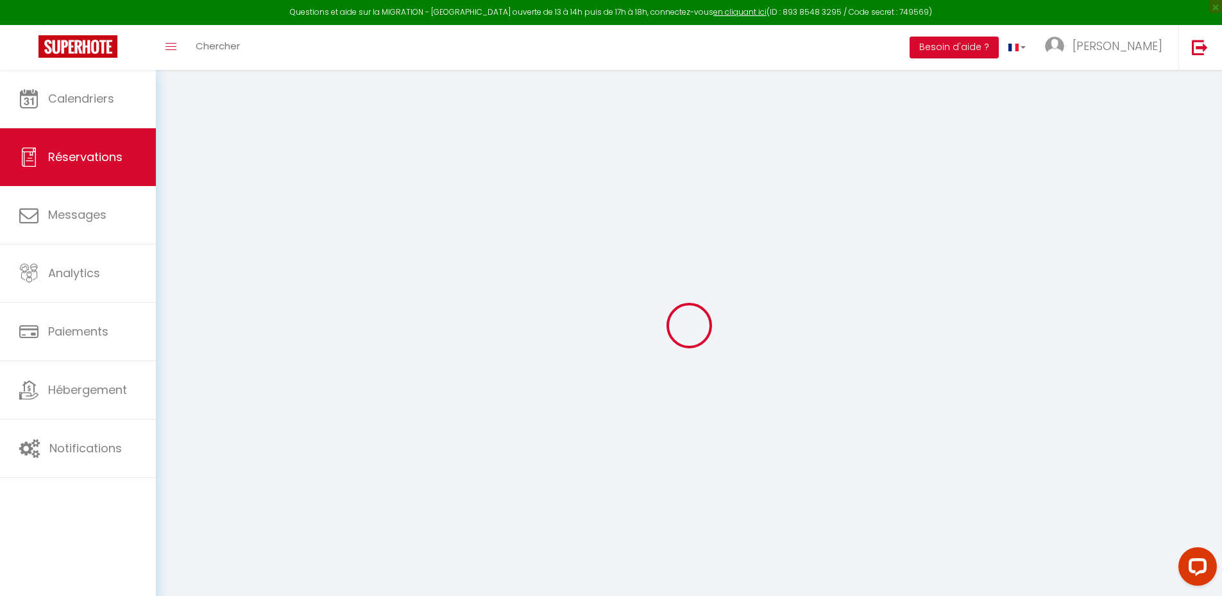
select select
type input "5"
select select "12"
select select
type input "5700"
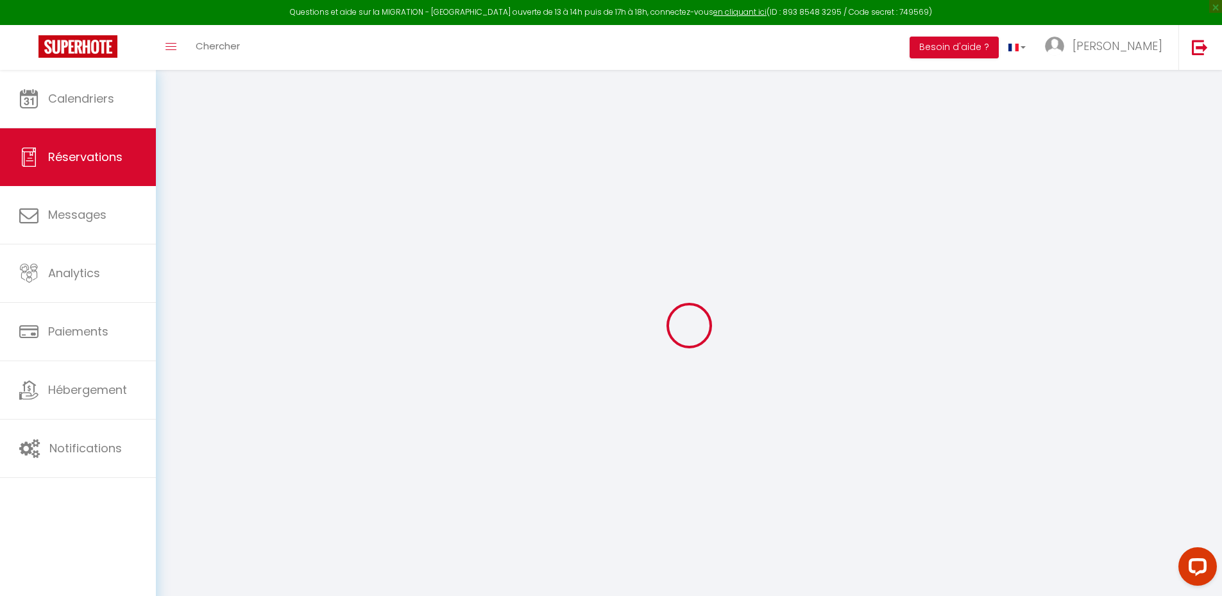
checkbox input "false"
type input "0"
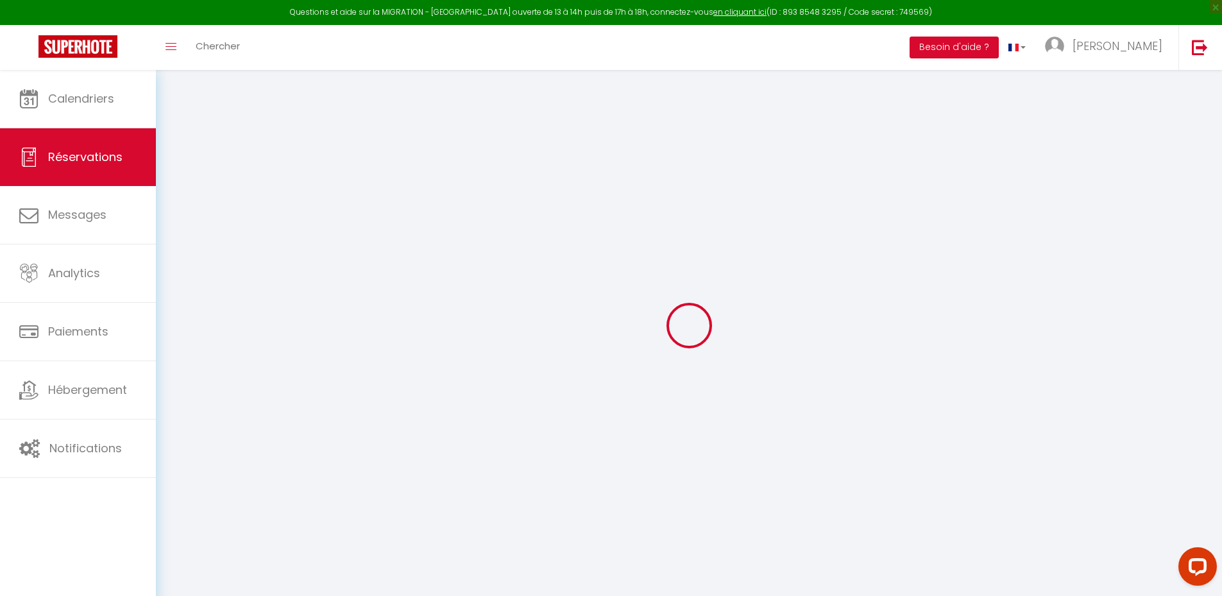
select select
select select "14"
checkbox input "false"
select select
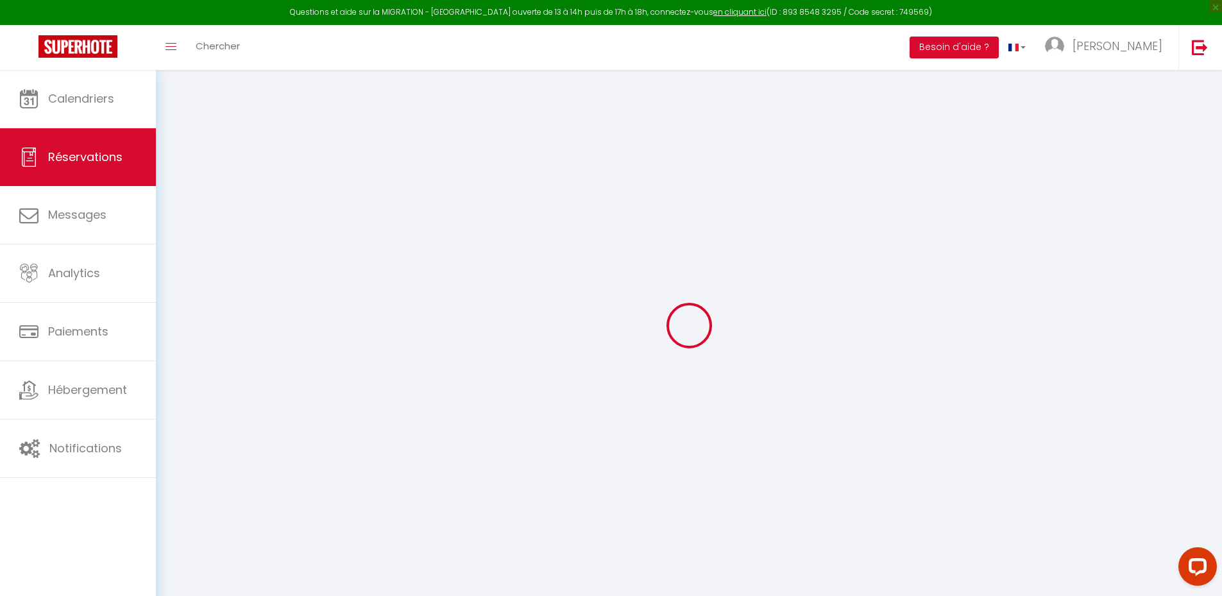
select select
checkbox input "false"
select select
checkbox input "false"
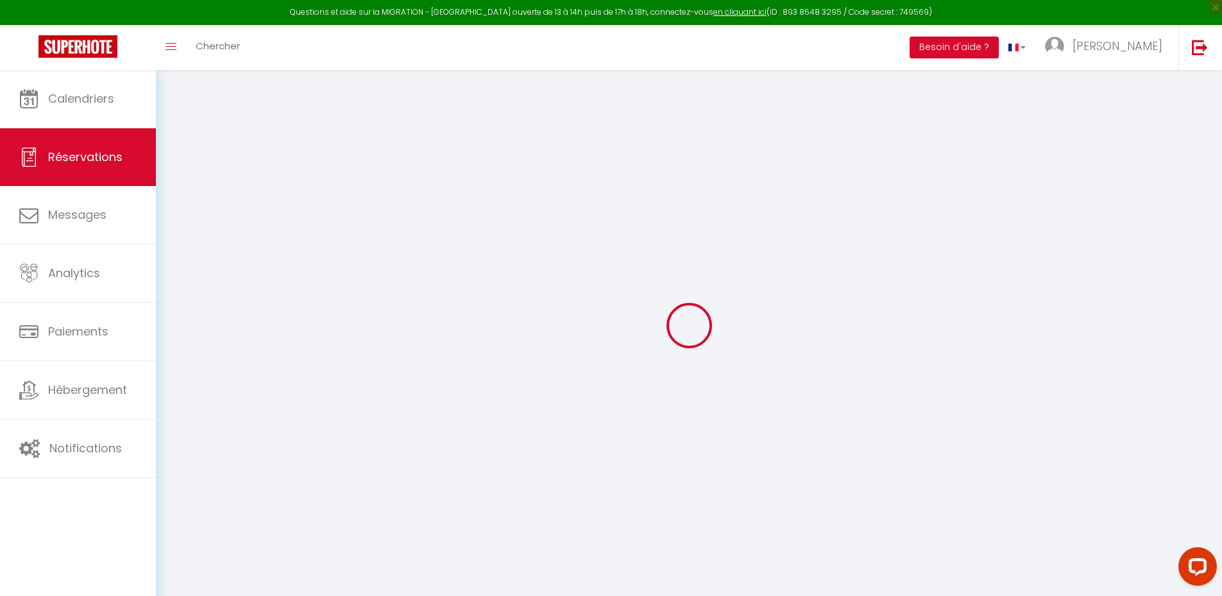
select select
checkbox input "false"
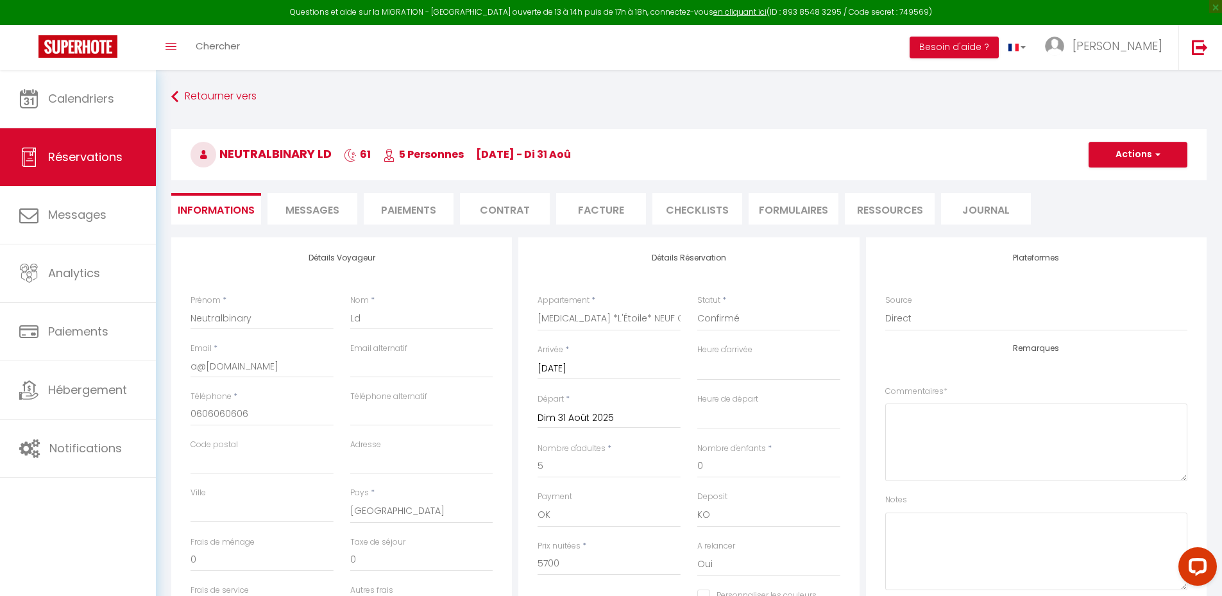
select select
checkbox input "false"
select select "17:00"
select select "10:00"
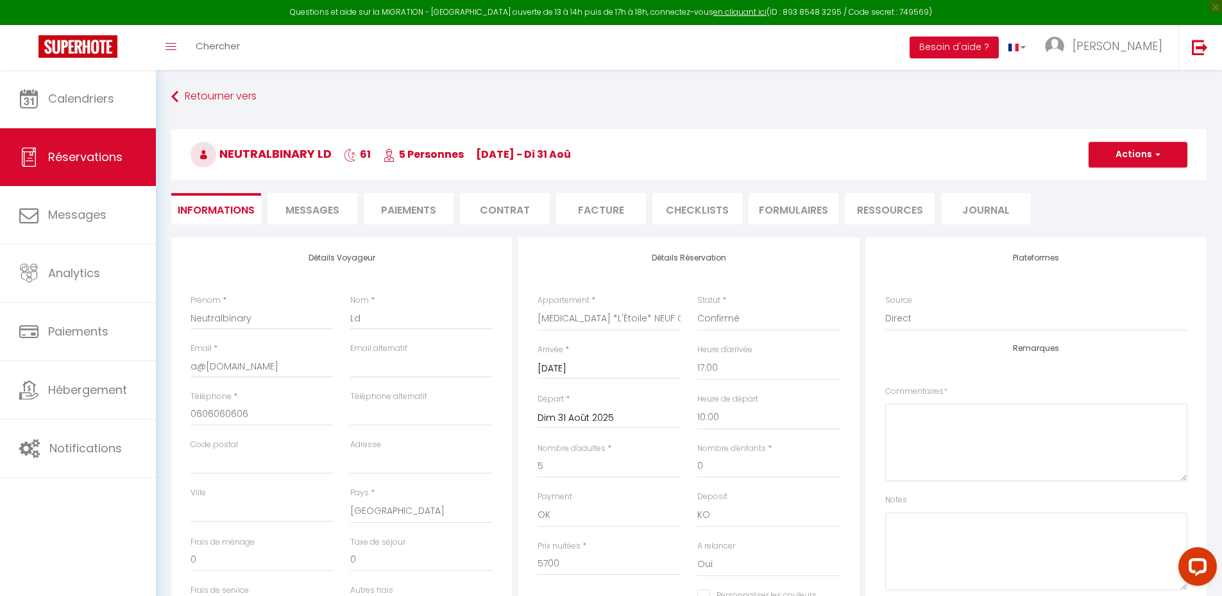
scroll to position [128, 0]
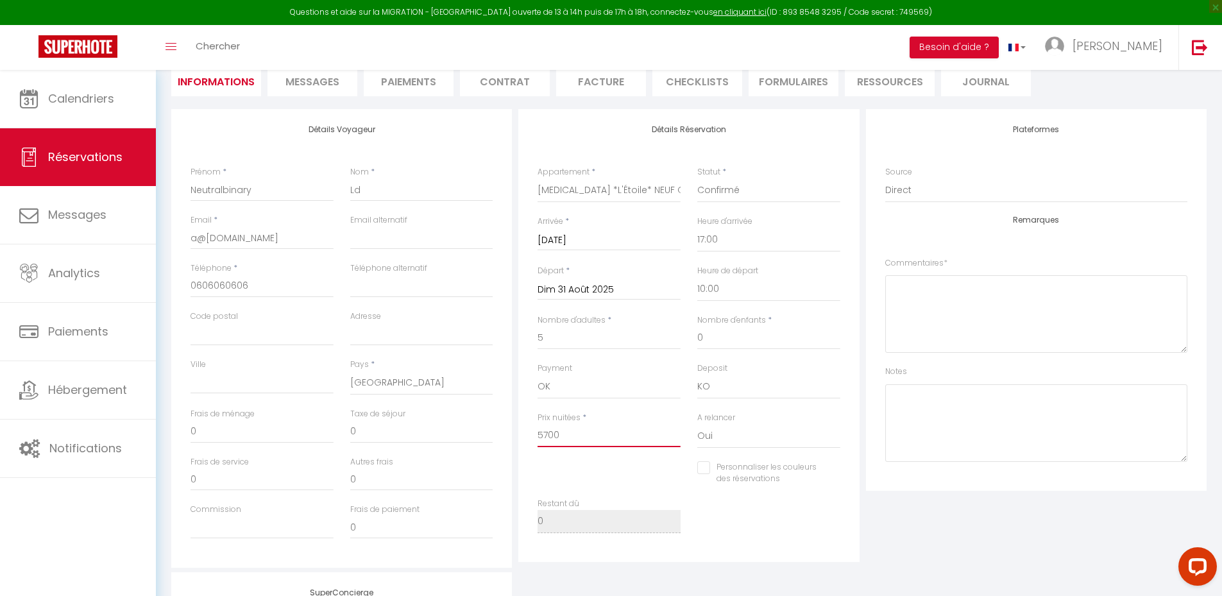
drag, startPoint x: 485, startPoint y: 440, endPoint x: 466, endPoint y: 441, distance: 19.3
click at [481, 441] on div "Détails Voyageur Prénom * Neutralbinary Nom * Ld Email * a@gmail.com Email alte…" at bounding box center [689, 338] width 1042 height 459
type input "0"
checkbox input "false"
type input "0"
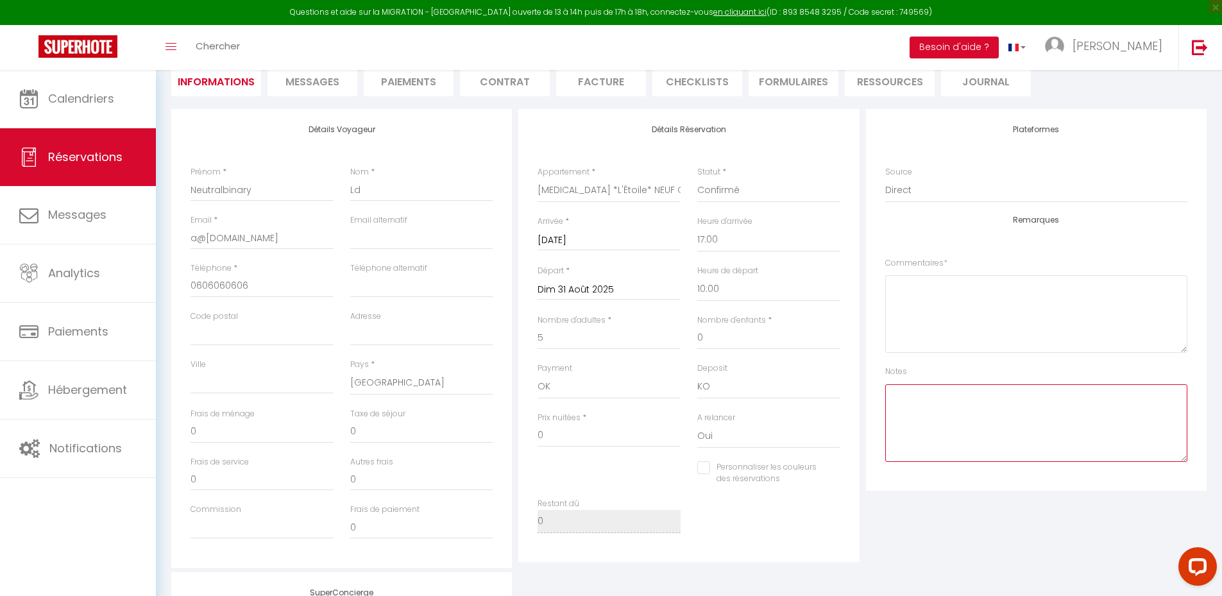
click at [1119, 443] on textarea at bounding box center [1036, 423] width 302 height 78
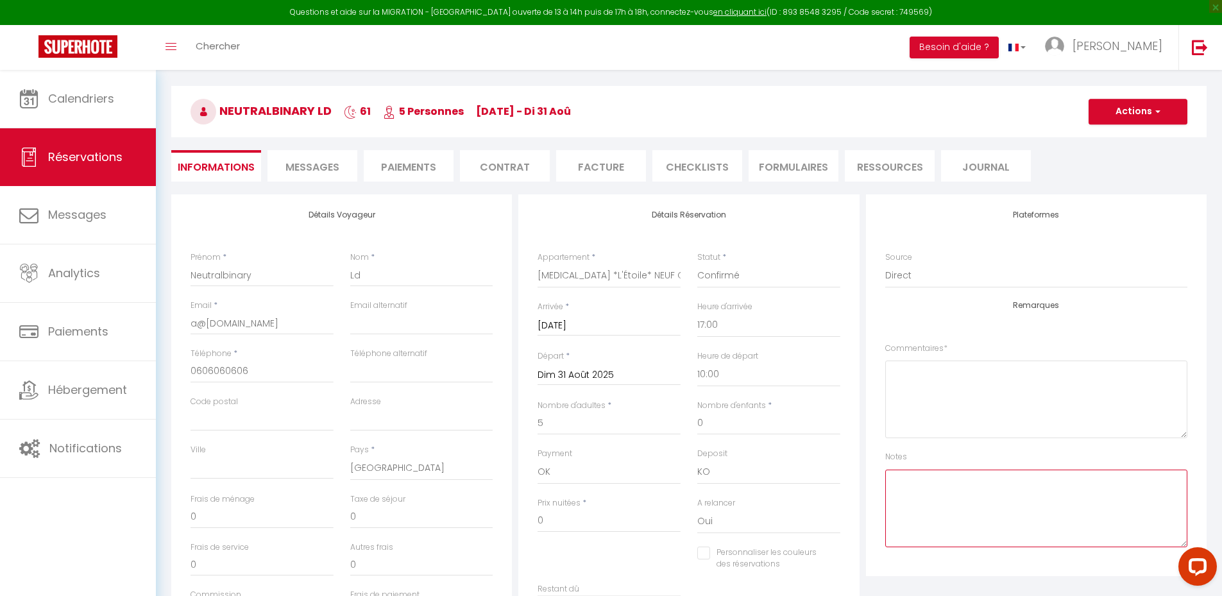
scroll to position [0, 0]
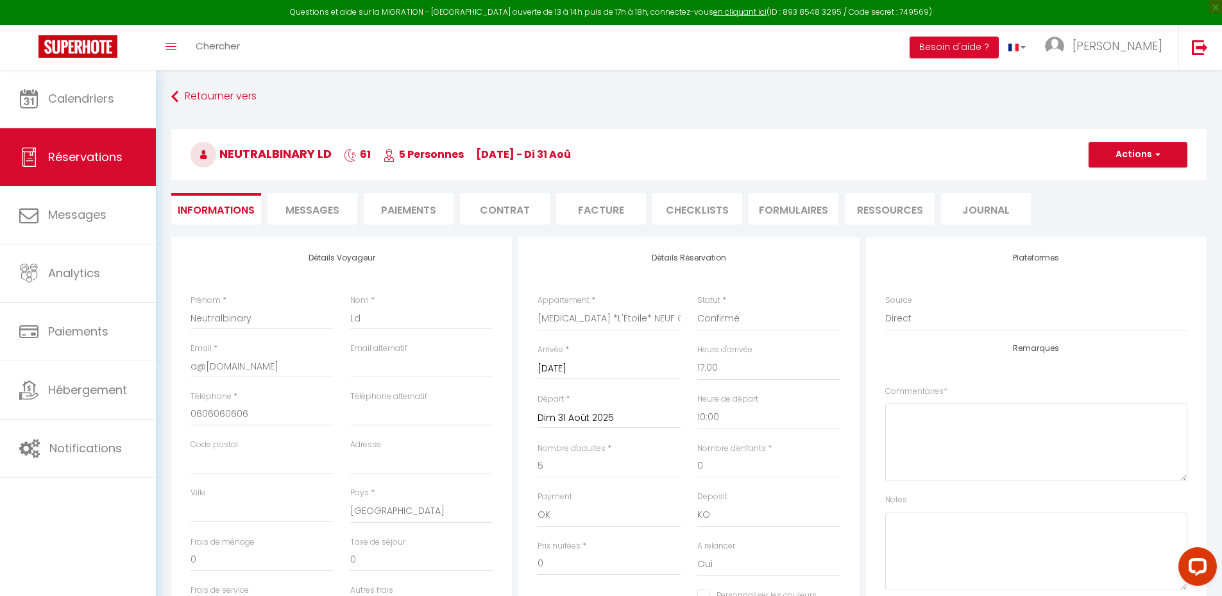
click at [1134, 167] on h3 "Neutralbinary Ld 61 5 Personnes ma 01 Juil - di 31 Aoû" at bounding box center [689, 154] width 1036 height 51
click at [1120, 154] on button "Actions" at bounding box center [1138, 155] width 99 height 26
click at [1111, 184] on link "Enregistrer" at bounding box center [1125, 183] width 101 height 17
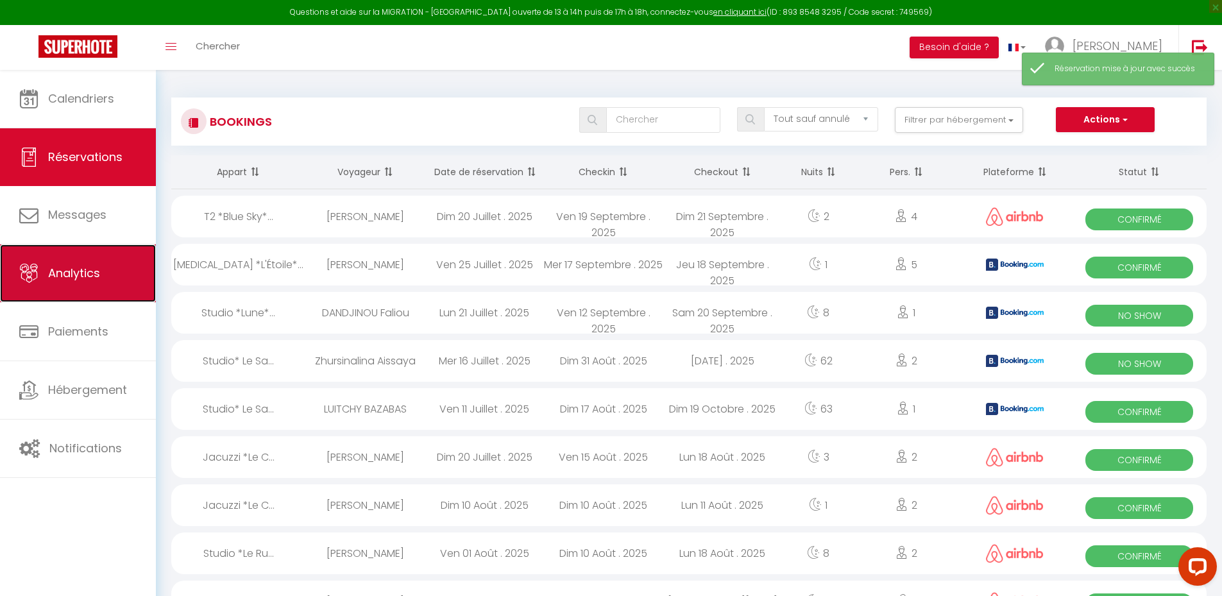
click at [106, 271] on link "Analytics" at bounding box center [78, 273] width 156 height 58
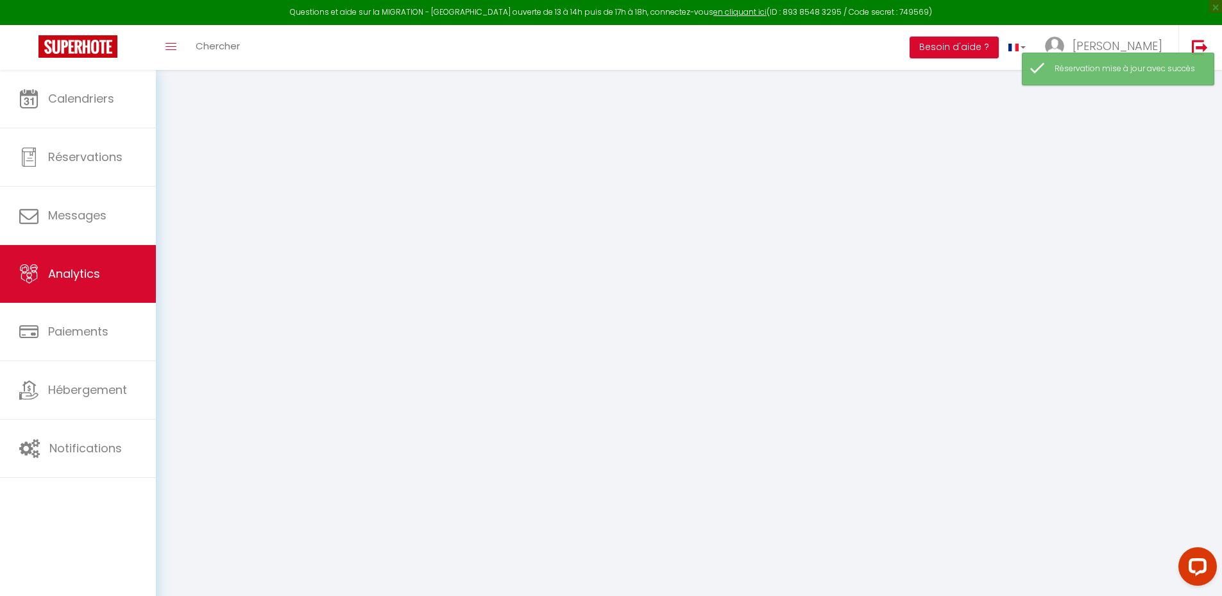
select select "2025"
select select "8"
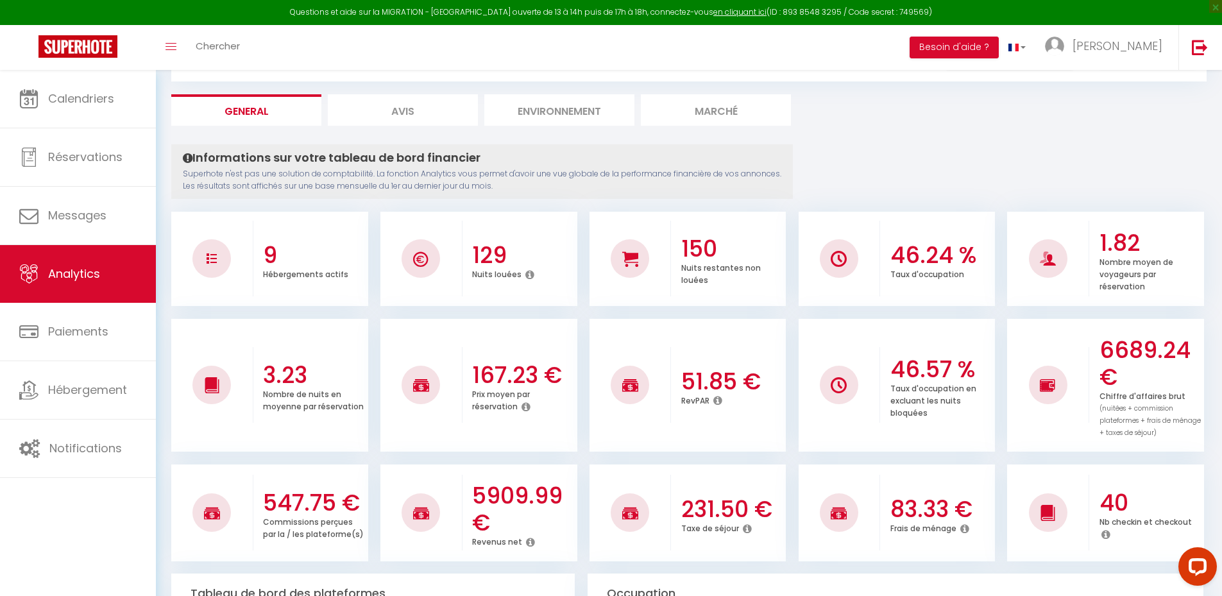
scroll to position [128, 0]
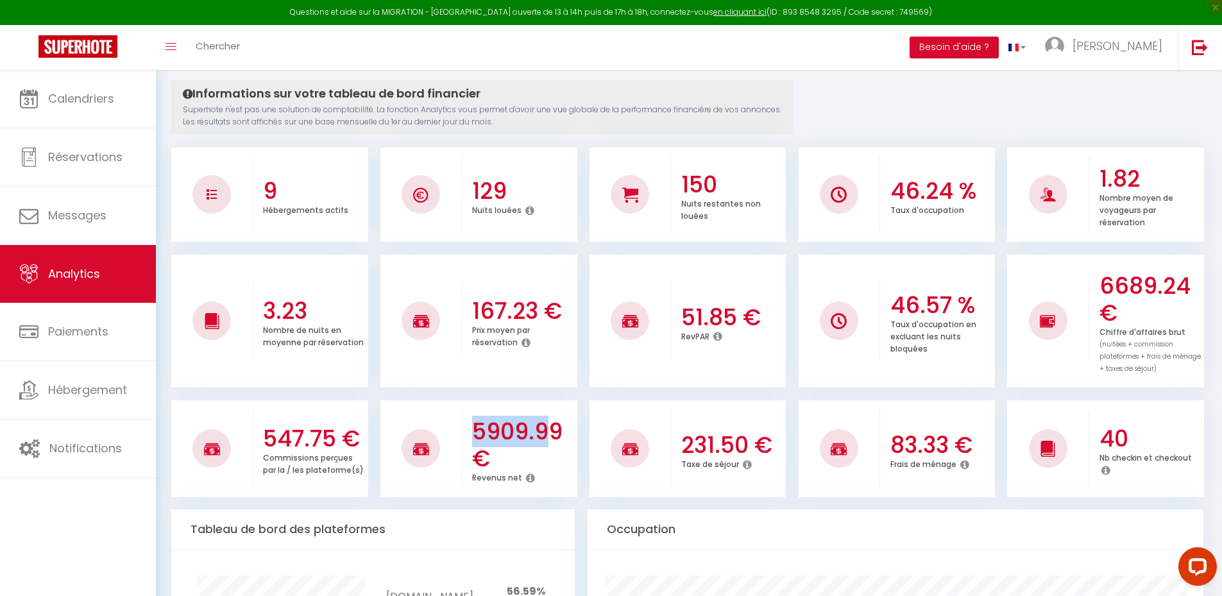
drag, startPoint x: 469, startPoint y: 425, endPoint x: 558, endPoint y: 432, distance: 89.4
click at [552, 432] on div "5909.99 € Revenus net" at bounding box center [520, 448] width 115 height 97
click at [562, 432] on h3 "5909.99 €" at bounding box center [523, 445] width 102 height 54
drag, startPoint x: 566, startPoint y: 425, endPoint x: 468, endPoint y: 419, distance: 97.7
click at [465, 421] on div "5909.99 € Revenus net" at bounding box center [520, 448] width 115 height 97
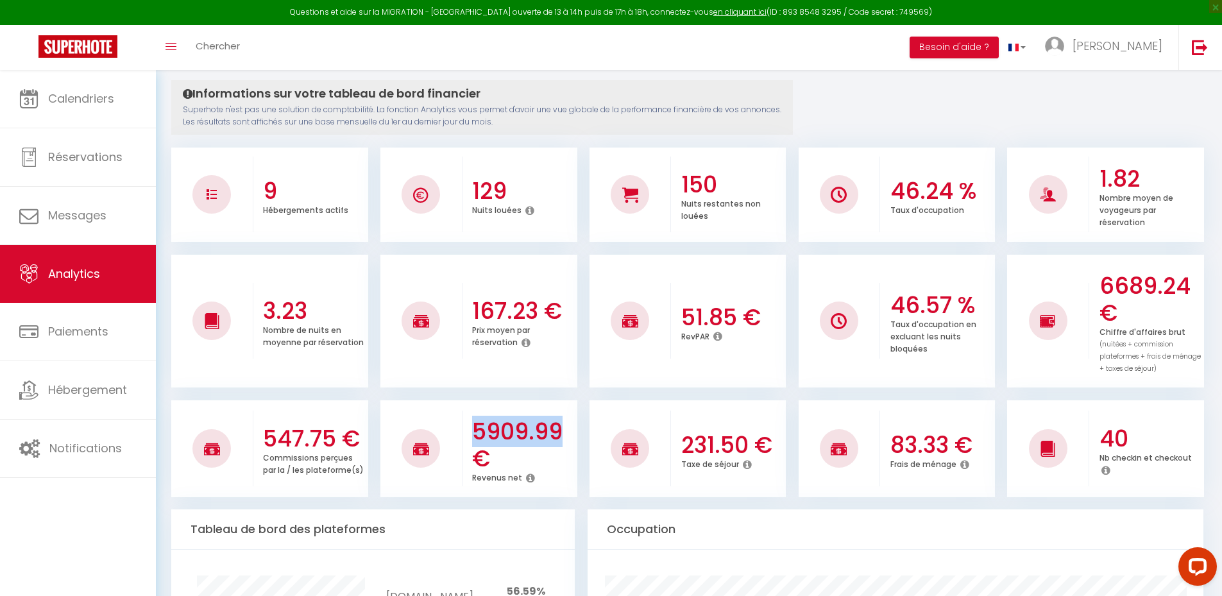
click at [472, 418] on h3 "5909.99 €" at bounding box center [523, 445] width 102 height 54
click at [469, 425] on div "5909.99 € Revenus net" at bounding box center [520, 448] width 115 height 97
click at [468, 422] on div "5909.99 € Revenus net" at bounding box center [520, 448] width 115 height 97
drag, startPoint x: 470, startPoint y: 428, endPoint x: 560, endPoint y: 428, distance: 89.8
click at [560, 428] on div "5909.99 € Revenus net" at bounding box center [520, 448] width 115 height 97
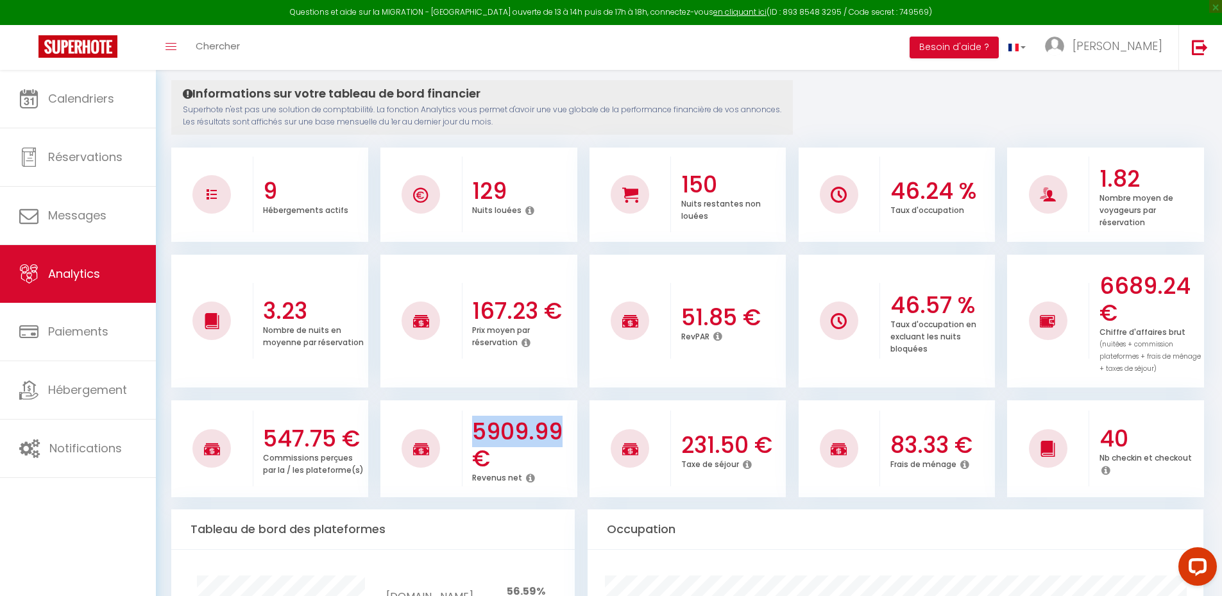
drag, startPoint x: 559, startPoint y: 425, endPoint x: 546, endPoint y: 421, distance: 13.4
click at [559, 424] on h3 "5909.99 €" at bounding box center [523, 445] width 102 height 54
click at [481, 421] on h3 "5909.99 €" at bounding box center [523, 445] width 102 height 54
drag, startPoint x: 472, startPoint y: 423, endPoint x: 564, endPoint y: 431, distance: 92.0
click at [564, 431] on h3 "5909.99 €" at bounding box center [523, 445] width 102 height 54
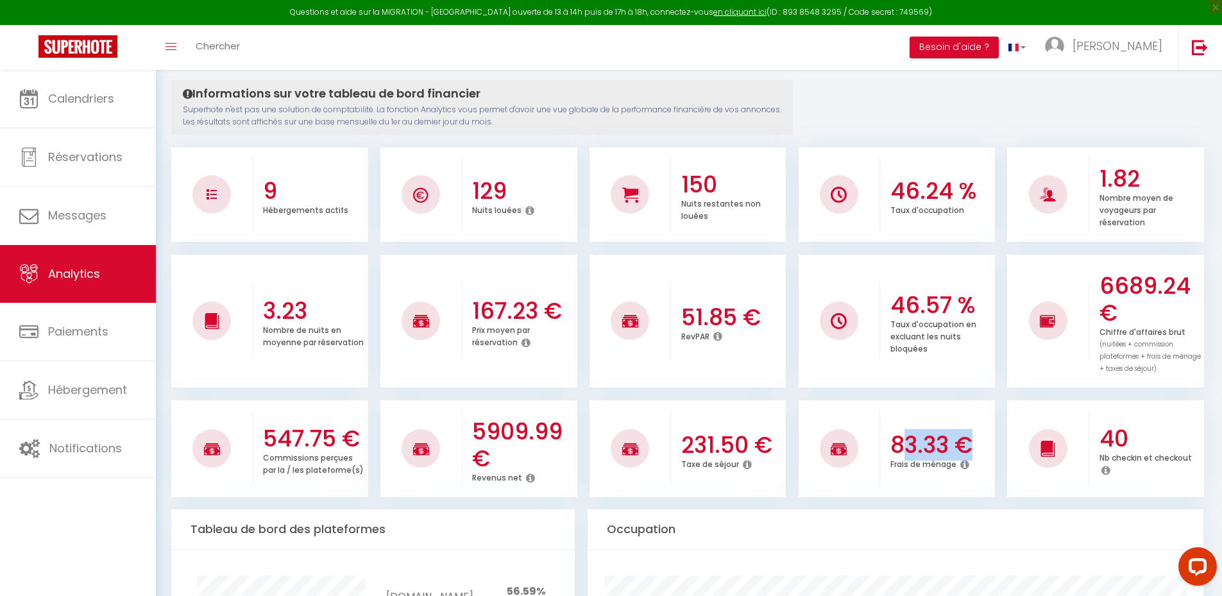
drag, startPoint x: 917, startPoint y: 443, endPoint x: 966, endPoint y: 439, distance: 49.6
click at [966, 439] on h3 "83.33 €" at bounding box center [942, 445] width 102 height 27
drag, startPoint x: 888, startPoint y: 441, endPoint x: 948, endPoint y: 445, distance: 60.4
click at [948, 445] on div "83.33 € Frais de ménage" at bounding box center [937, 449] width 115 height 70
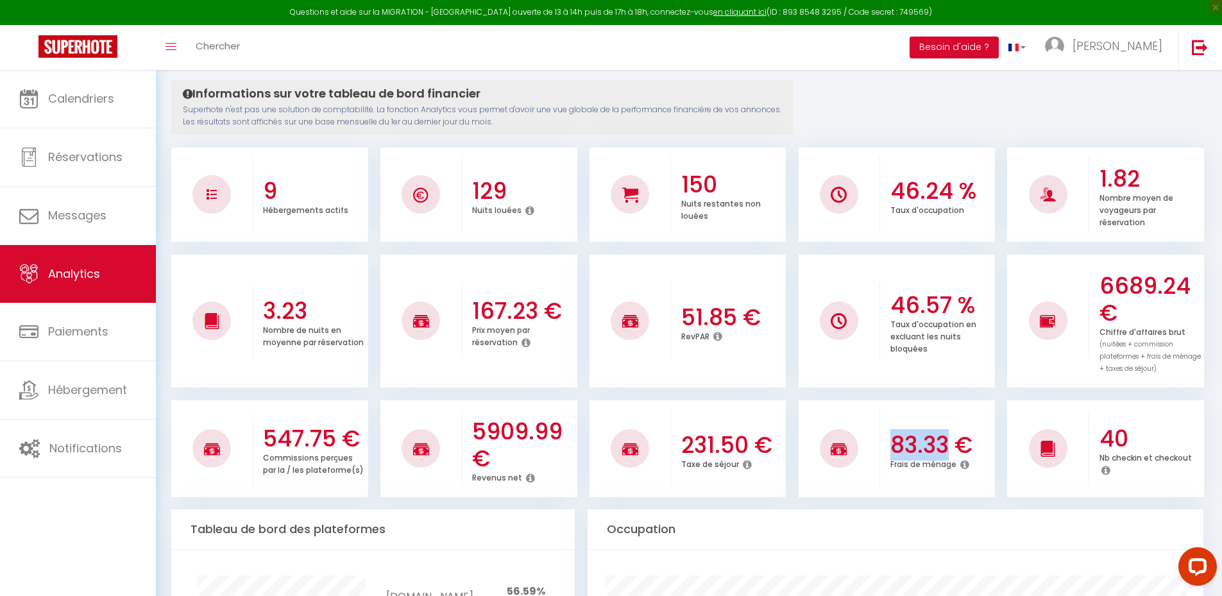
click at [948, 445] on h3 "83.33 €" at bounding box center [942, 445] width 102 height 27
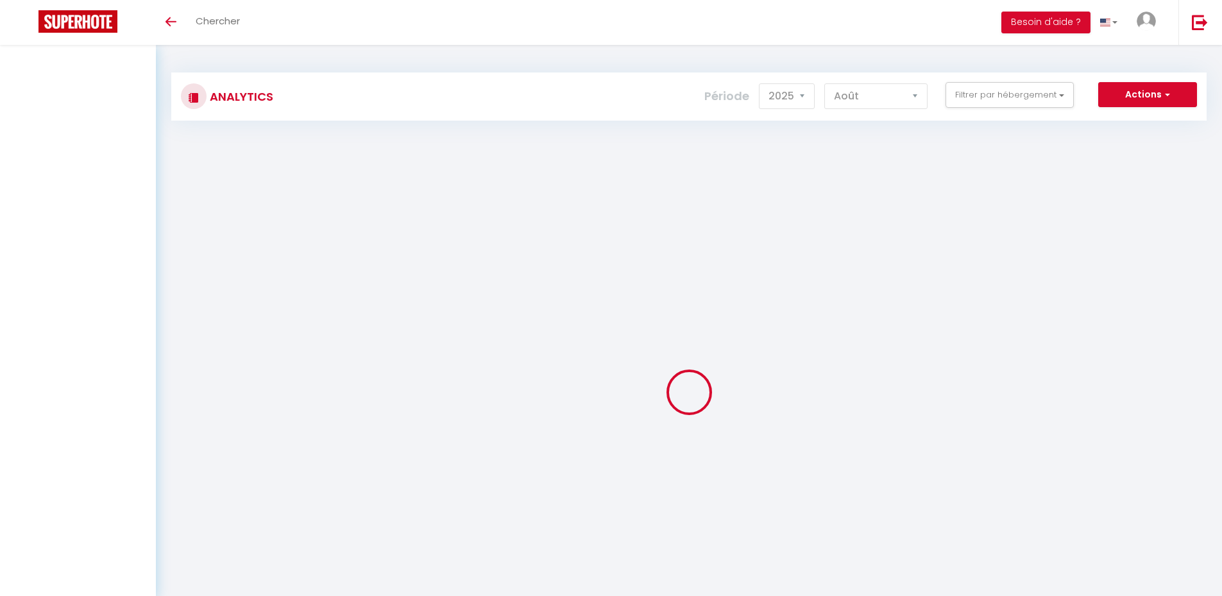
select select "2025"
select select "8"
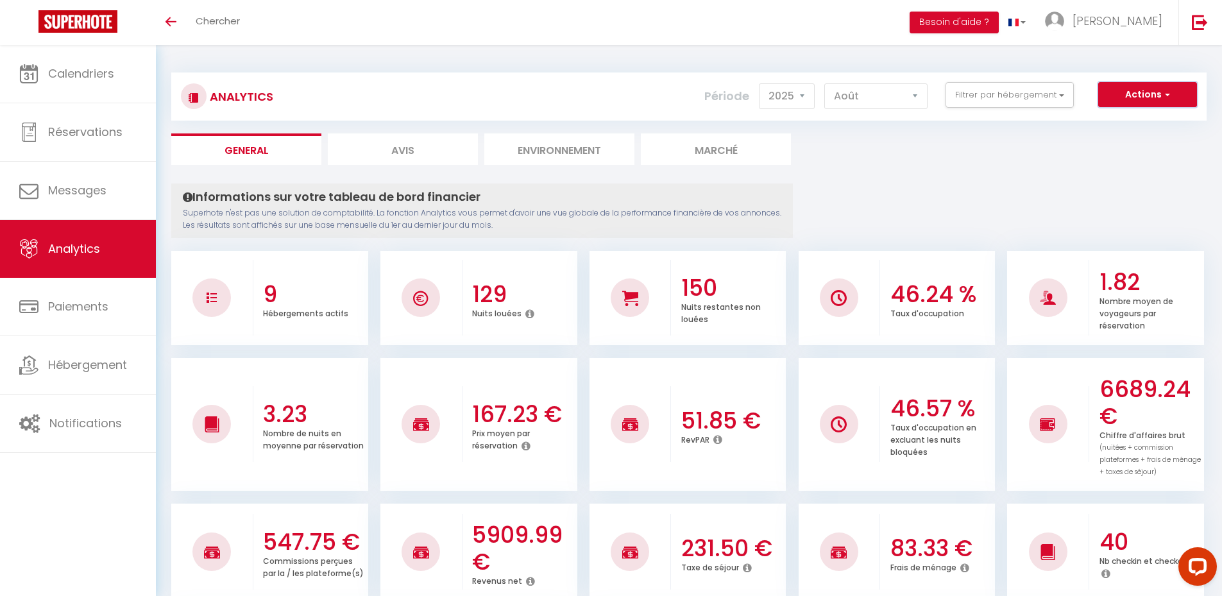
click at [1175, 91] on button "Actions" at bounding box center [1147, 95] width 99 height 26
drag, startPoint x: 1109, startPoint y: 216, endPoint x: 1083, endPoint y: 218, distance: 26.4
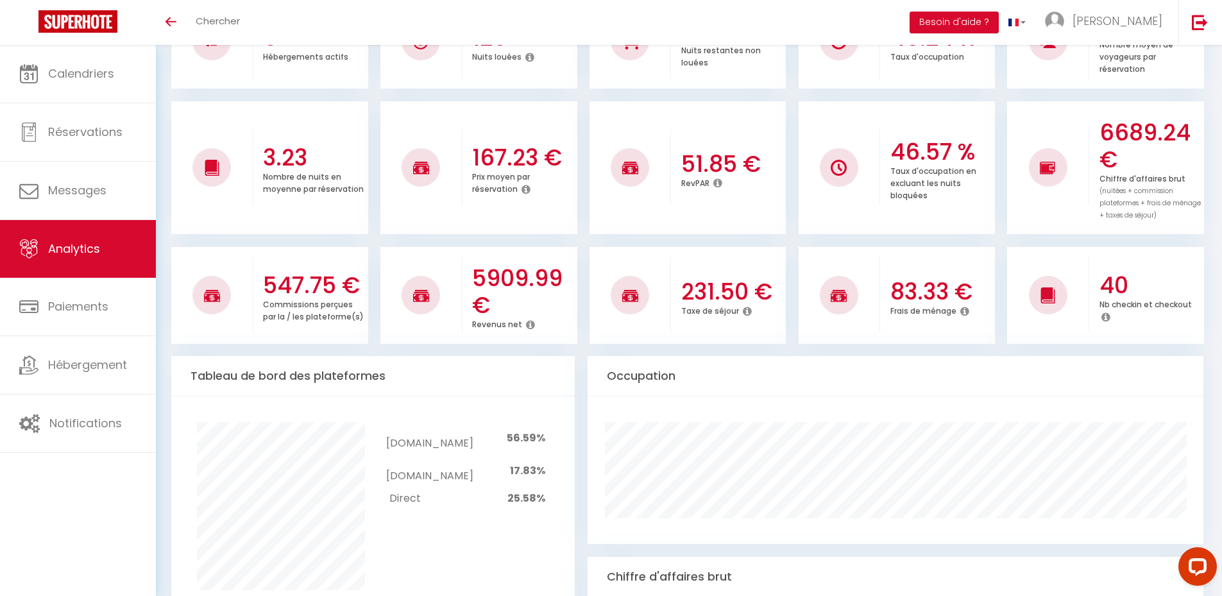
scroll to position [128, 0]
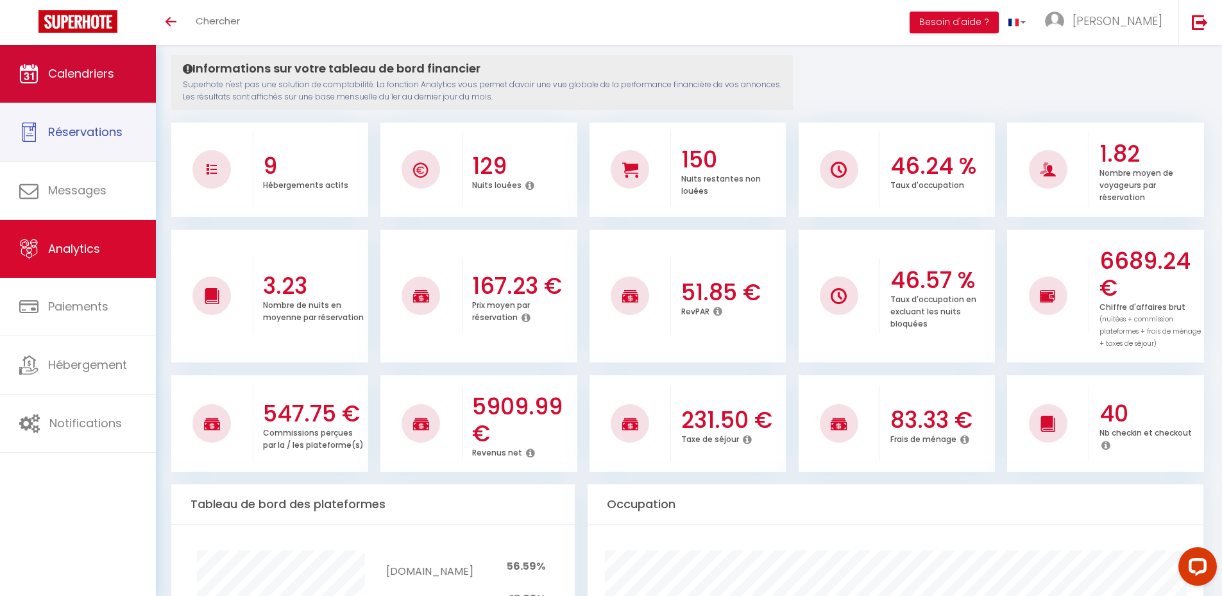
click at [67, 88] on link "Calendriers" at bounding box center [78, 74] width 156 height 58
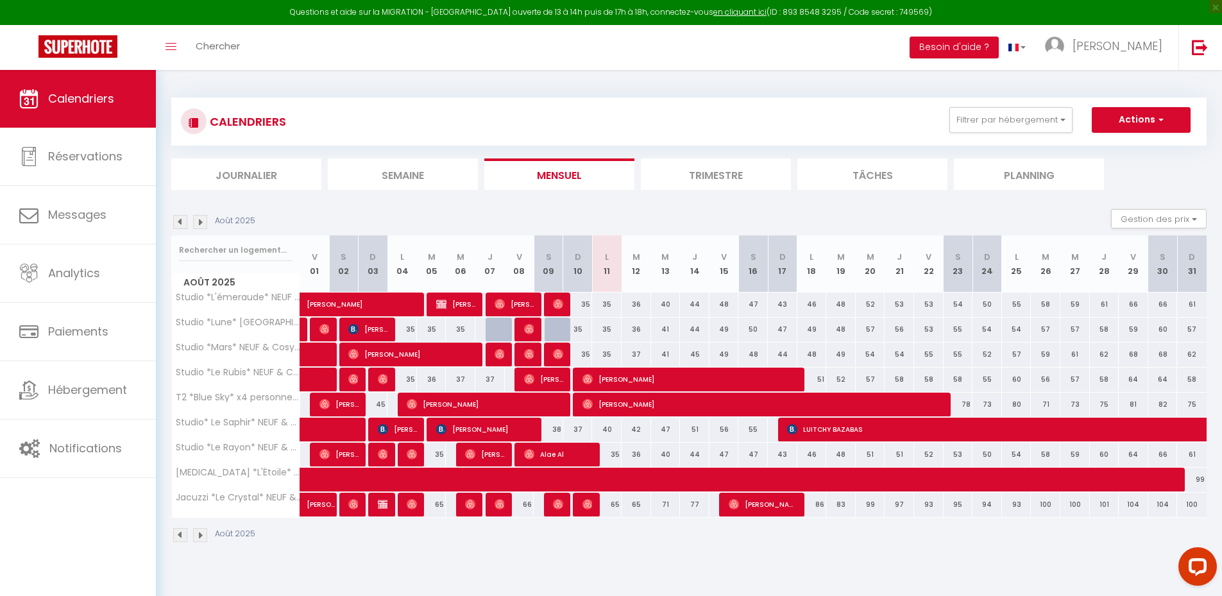
scroll to position [64, 0]
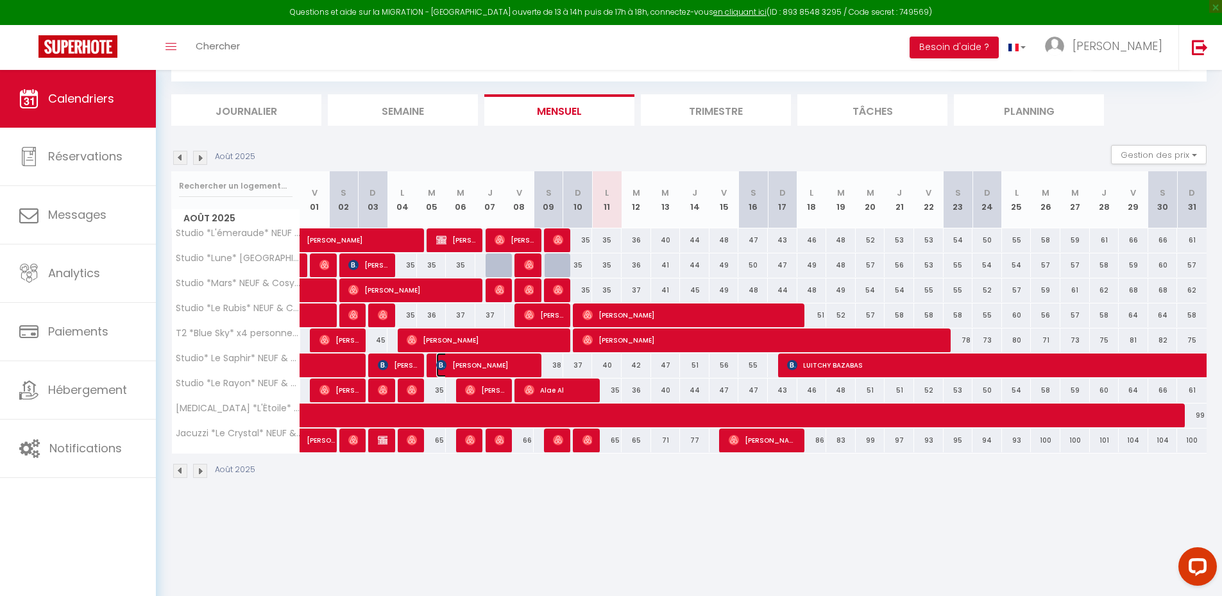
click at [494, 365] on span "[PERSON_NAME]" at bounding box center [485, 365] width 98 height 24
select select "OK"
select select "0"
select select "1"
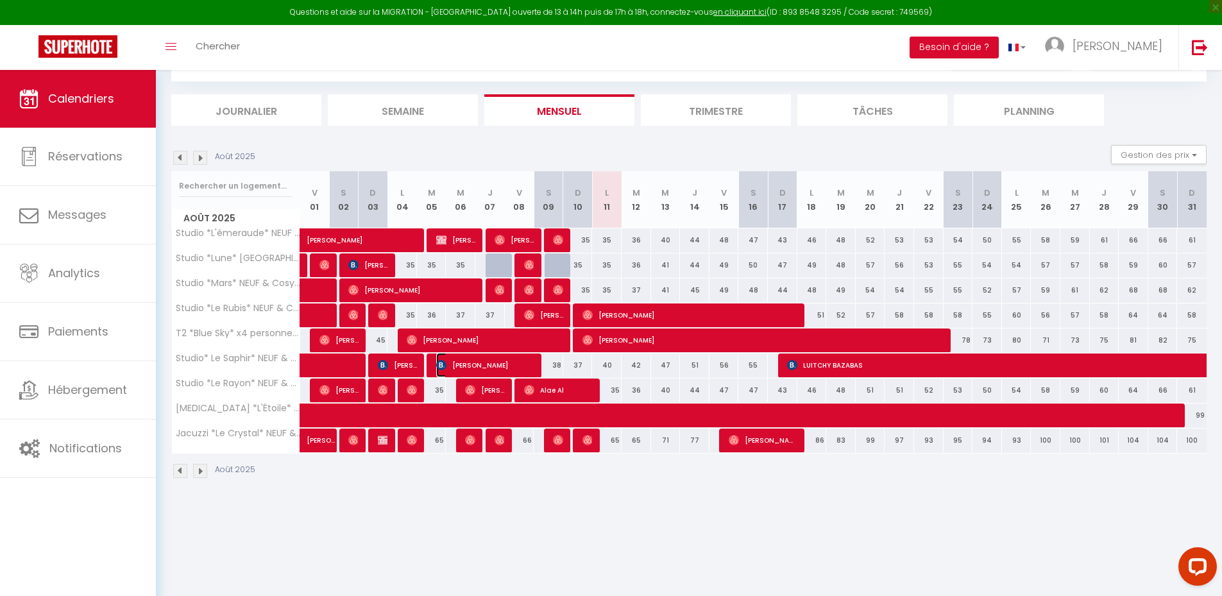
select select "1"
select select
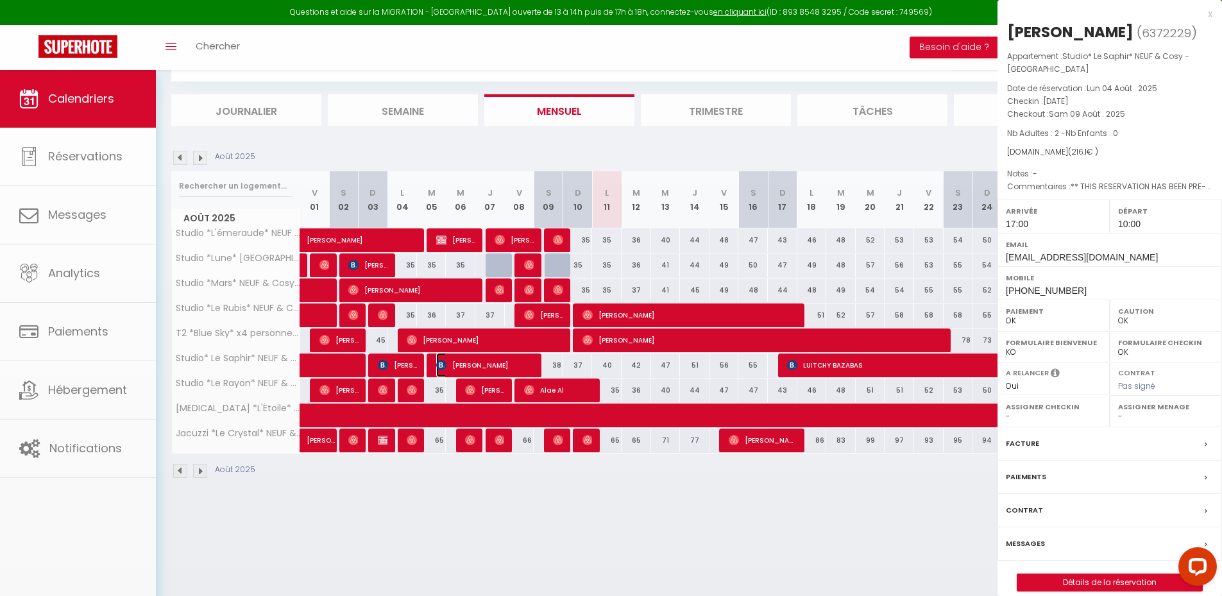
select select "40794"
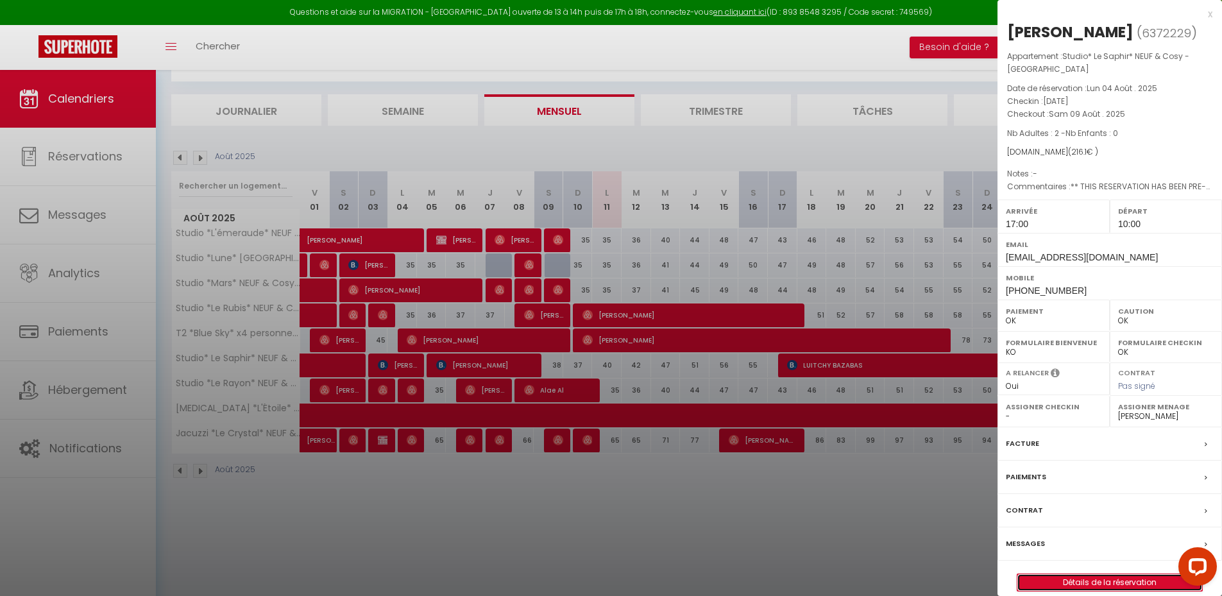
click at [1054, 579] on link "Détails de la réservation" at bounding box center [1110, 582] width 185 height 17
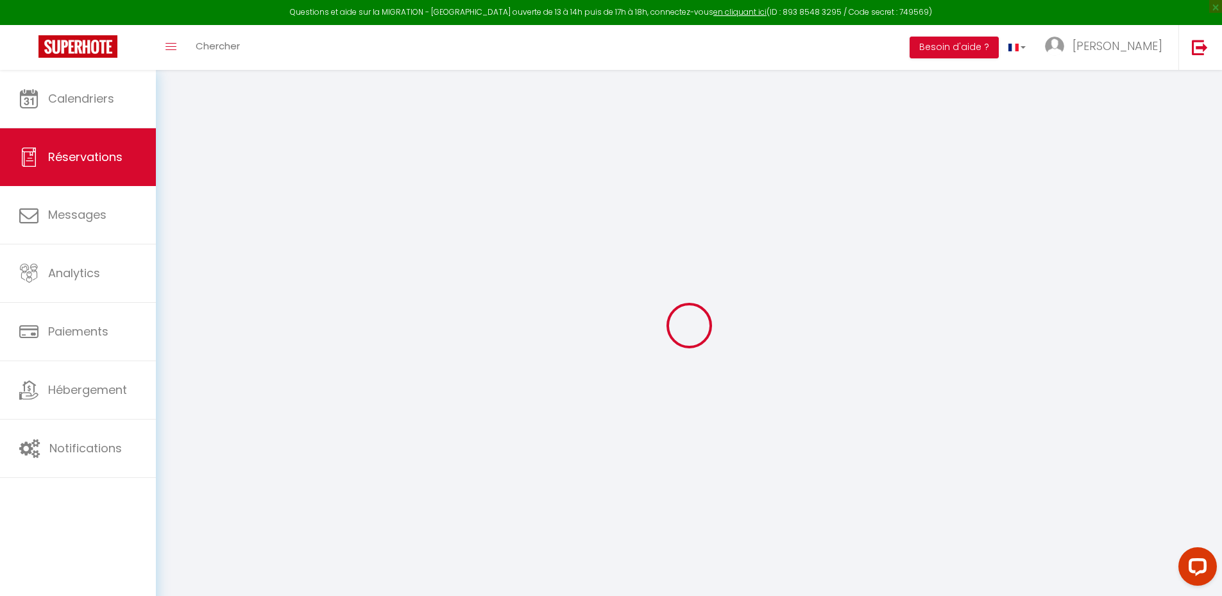
type input "[PERSON_NAME]"
type input "Merine"
type input "[EMAIL_ADDRESS][DOMAIN_NAME]"
type input "[PHONE_NUMBER]"
type input "0781946420"
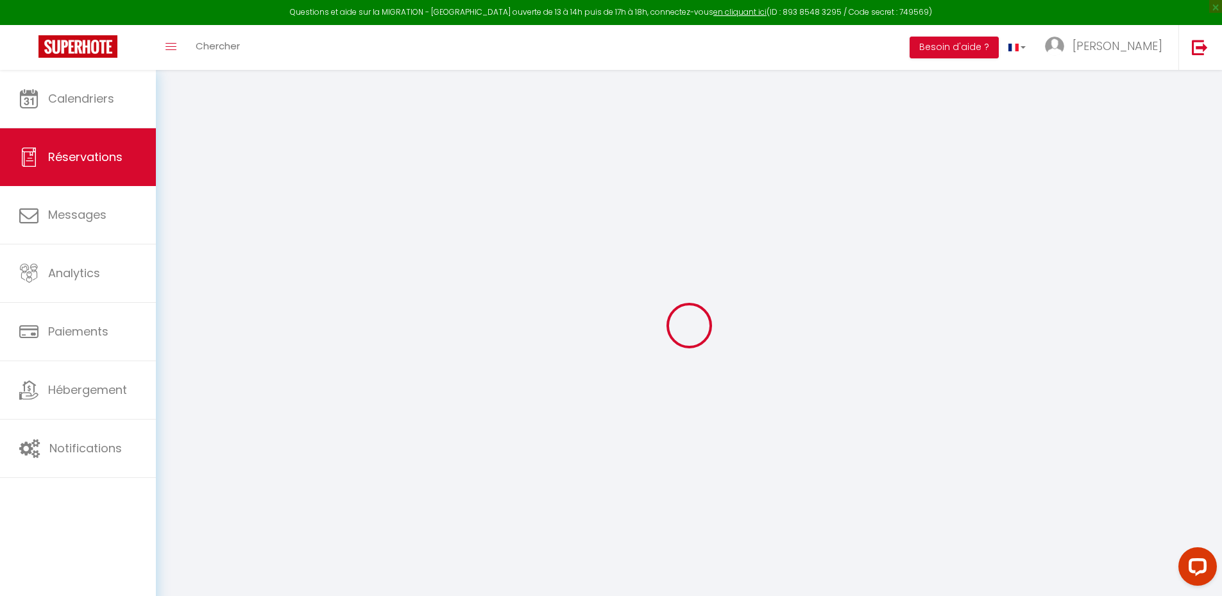
type input "."
select select "RE"
type input "31.05"
type input "3.03"
select select "54469"
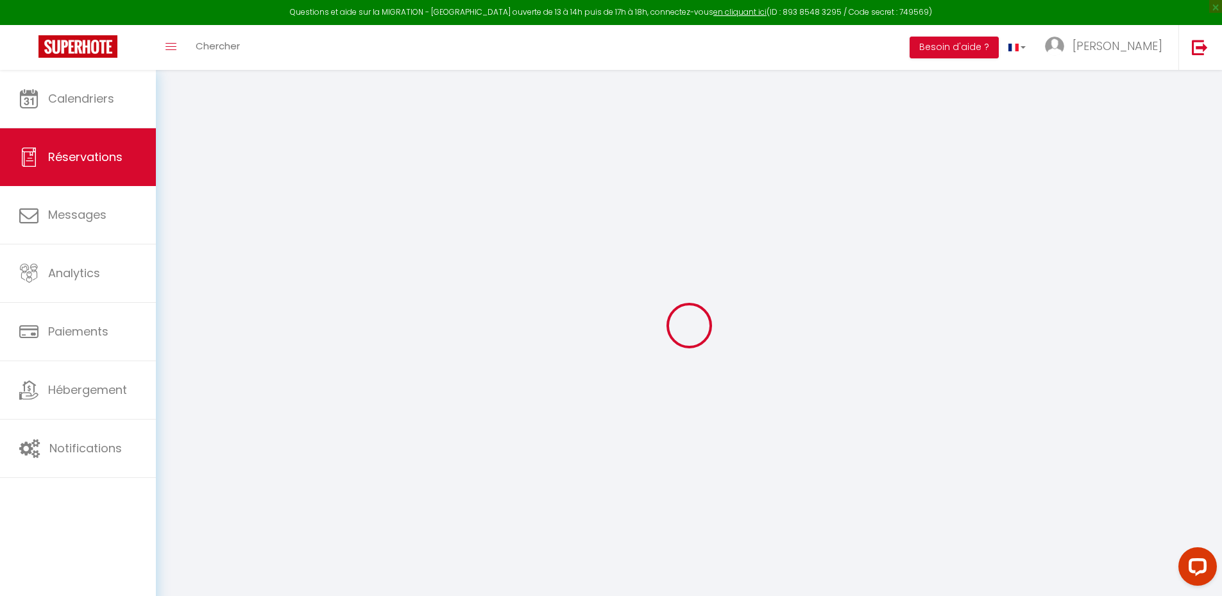
select select "1"
select select
type input "2"
select select "12"
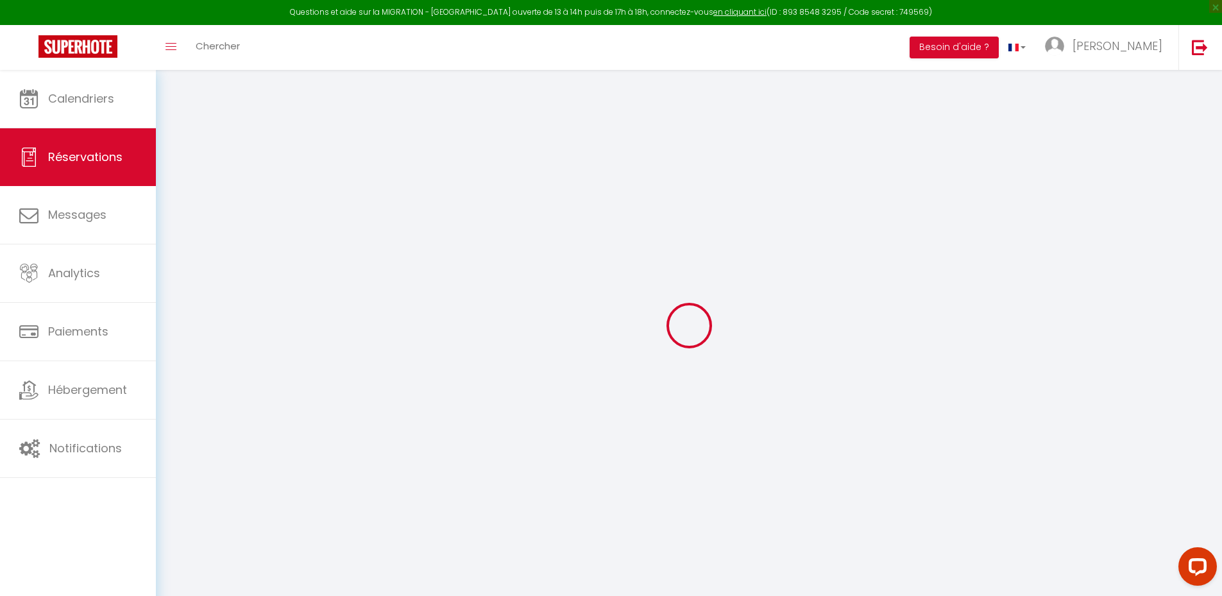
select select "15"
type input "182"
checkbox input "false"
type input "0"
select select "2"
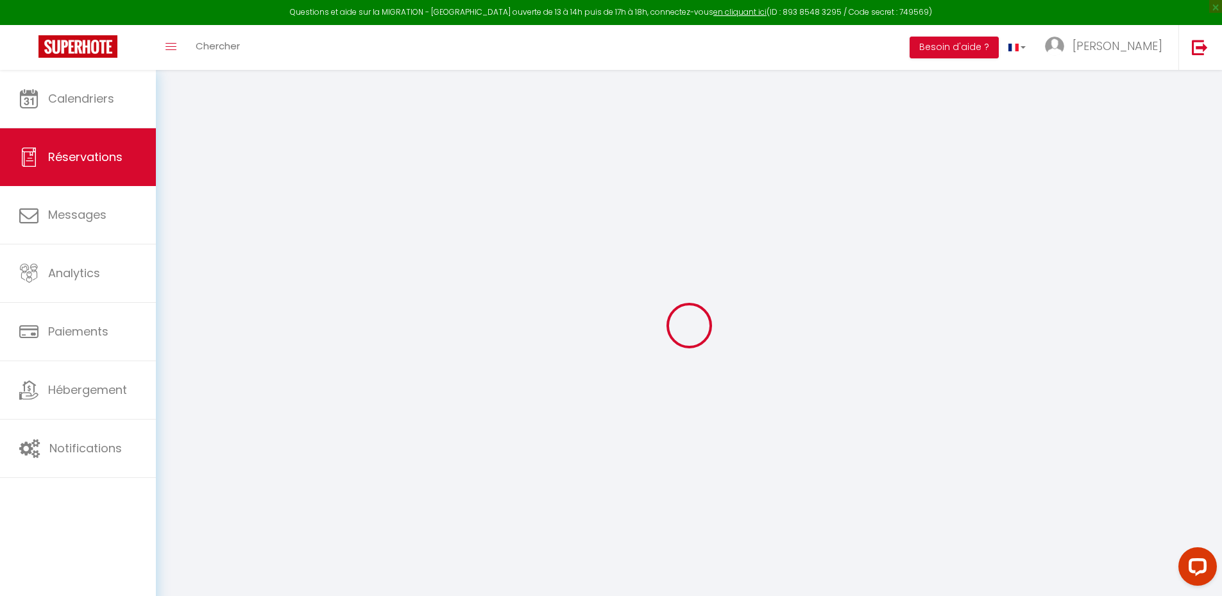
type input "0"
select select
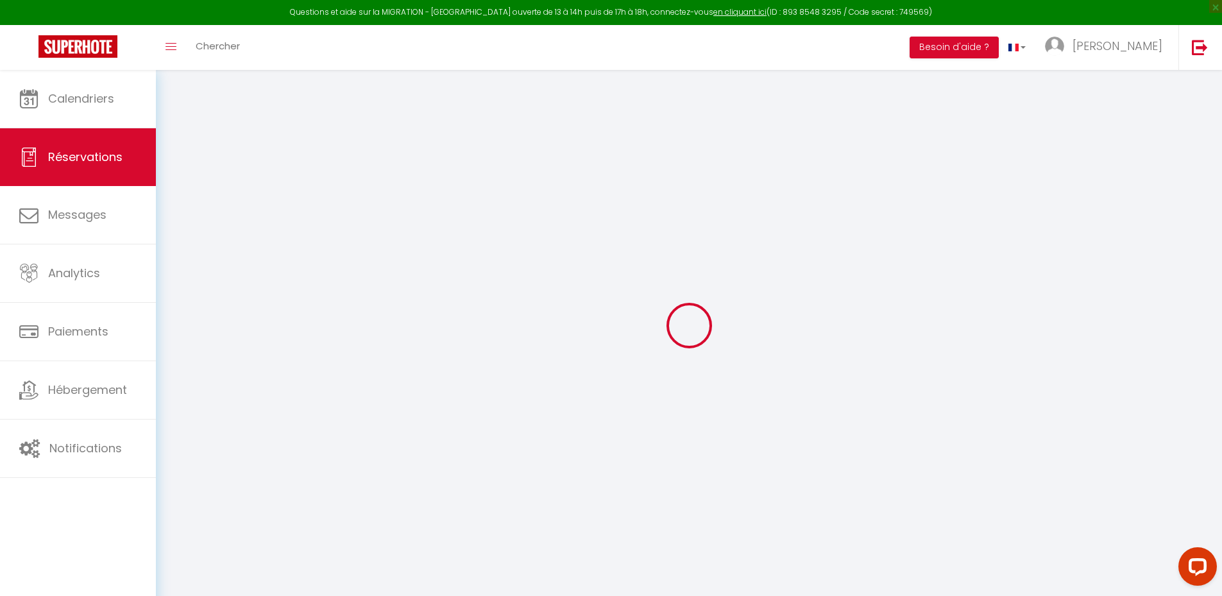
checkbox input "false"
select select
checkbox input "false"
select select
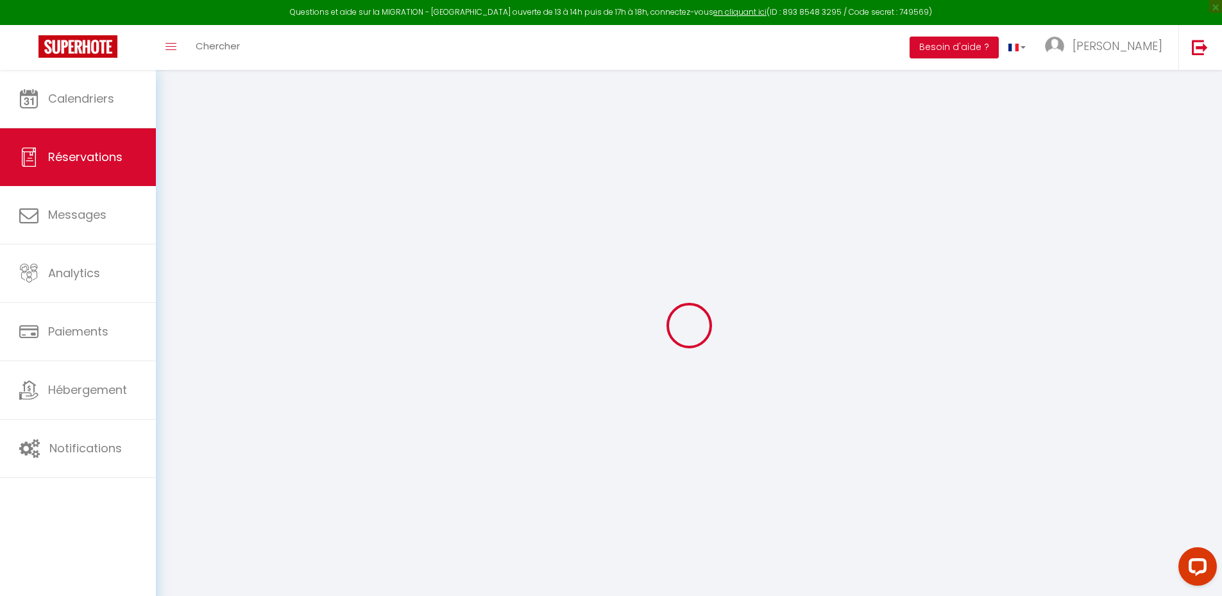
select select
checkbox input "false"
type textarea "** THIS RESERVATION HAS BEEN PRE-PAID ** BOOKING NOTE : Payment charge is EUR 3…"
type input "25"
type input "9.1"
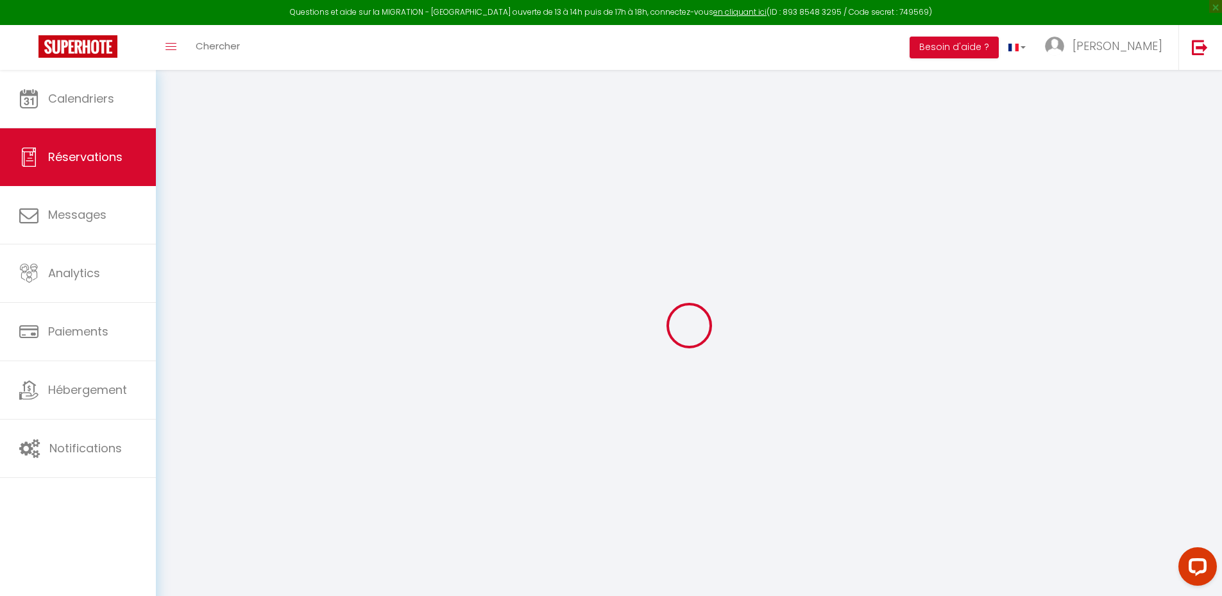
select select
checkbox input "false"
select select "17:00"
select select "10:00"
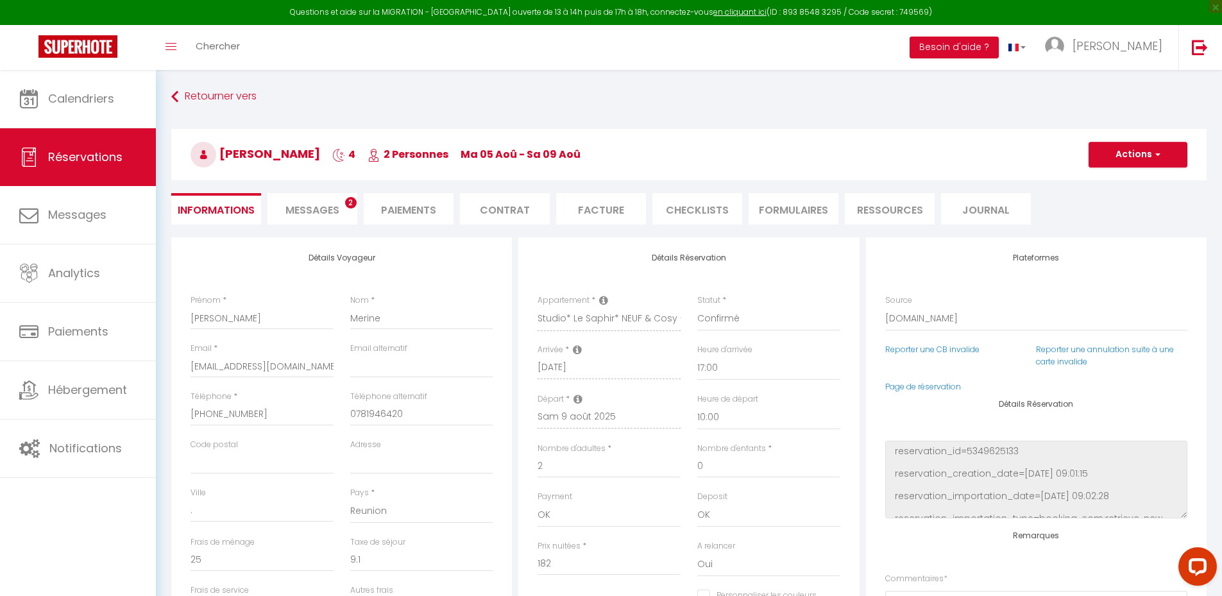
checkbox input "false"
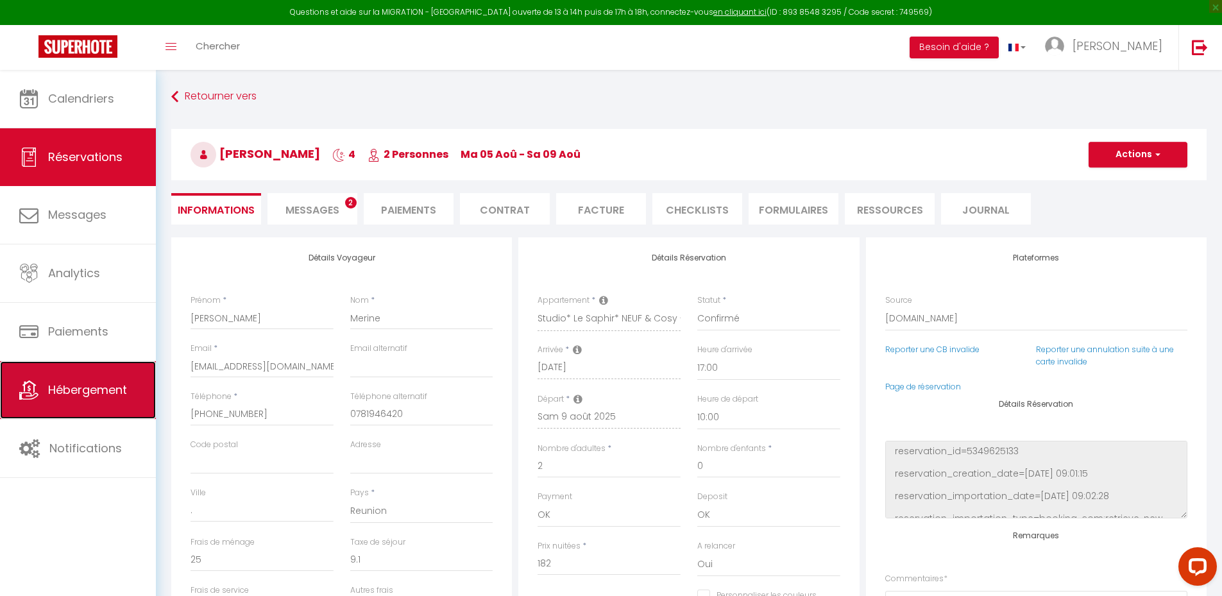
click at [112, 370] on link "Hébergement" at bounding box center [78, 390] width 156 height 58
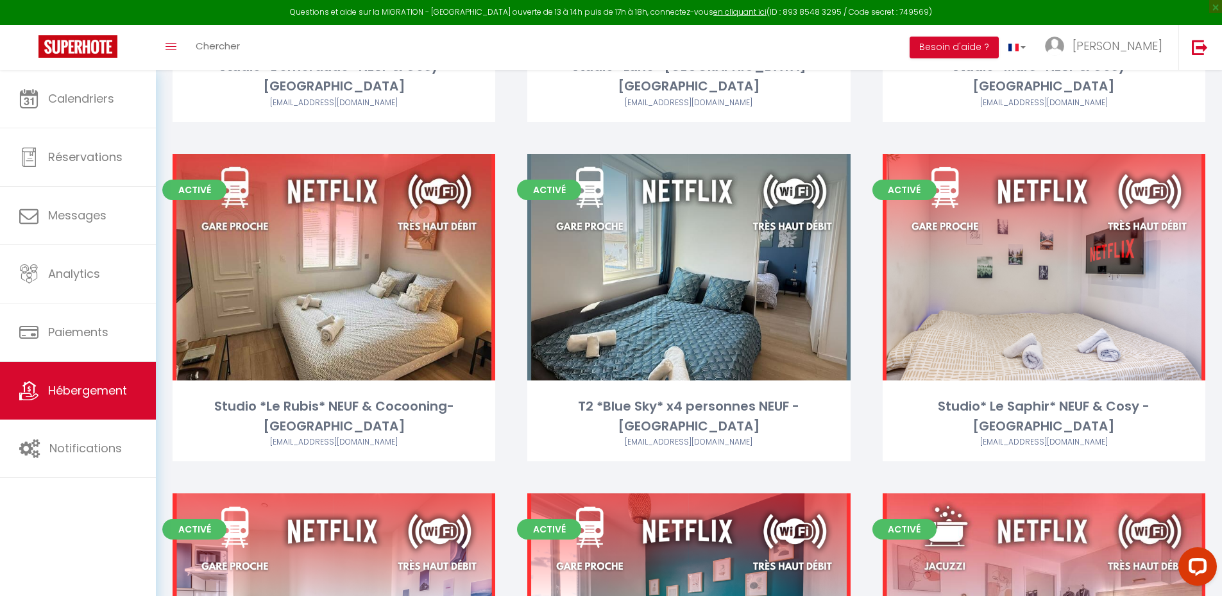
scroll to position [543, 0]
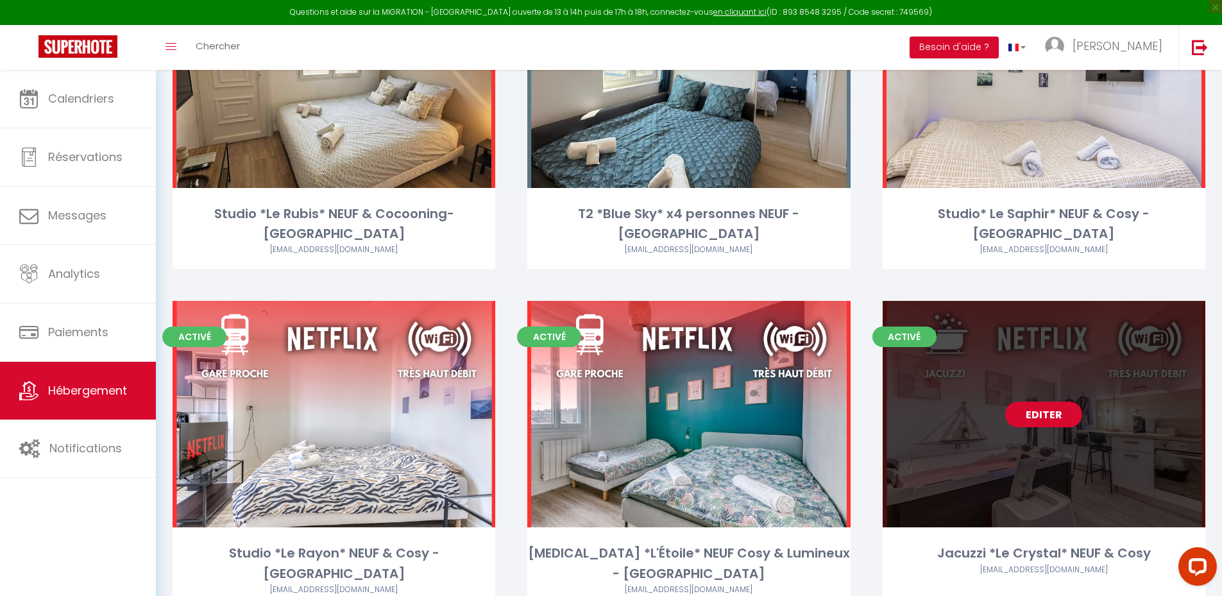
click at [1048, 402] on link "Editer" at bounding box center [1043, 415] width 77 height 26
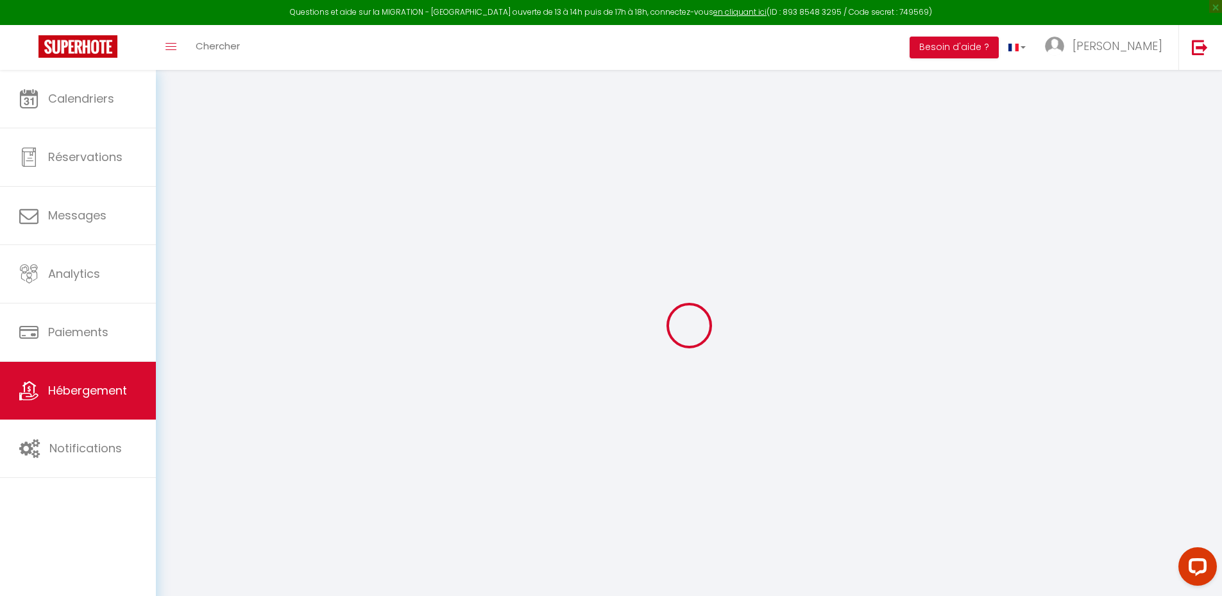
select select "17:00"
select select
select select "10:00"
select select "30"
select select "120"
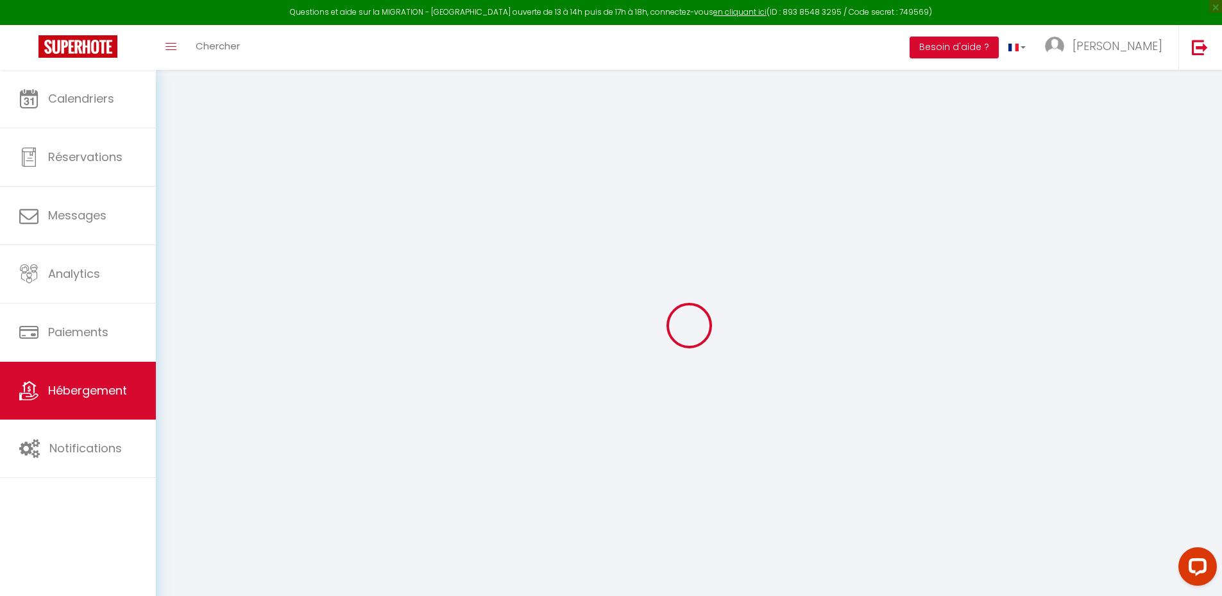
select select
checkbox input "true"
checkbox input "false"
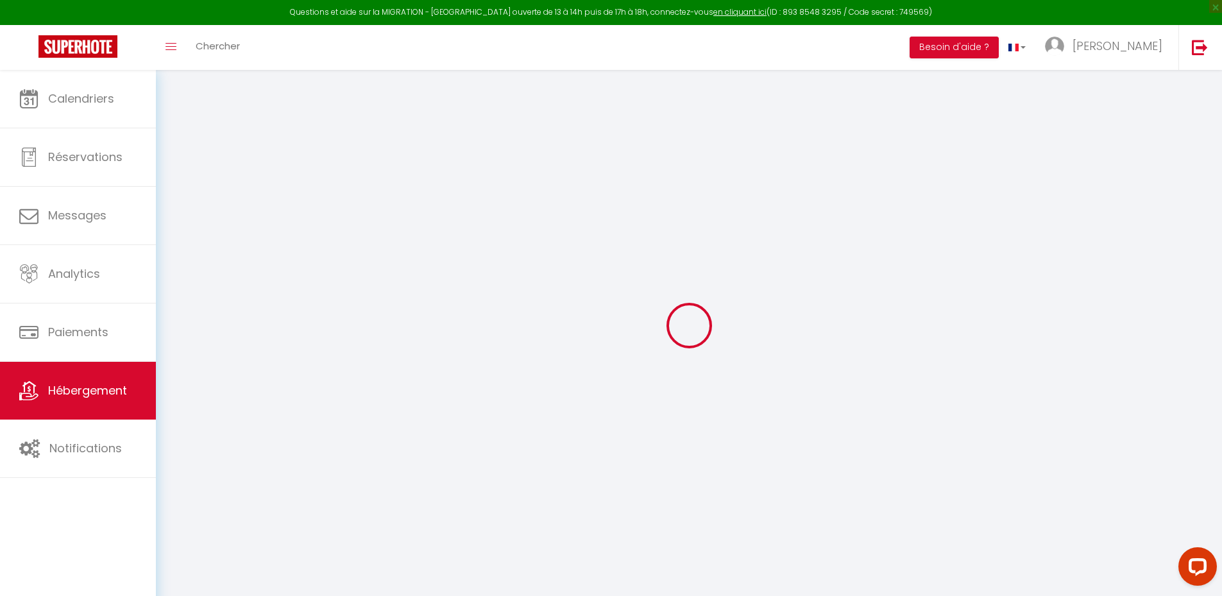
select select
checkbox input "true"
checkbox input "false"
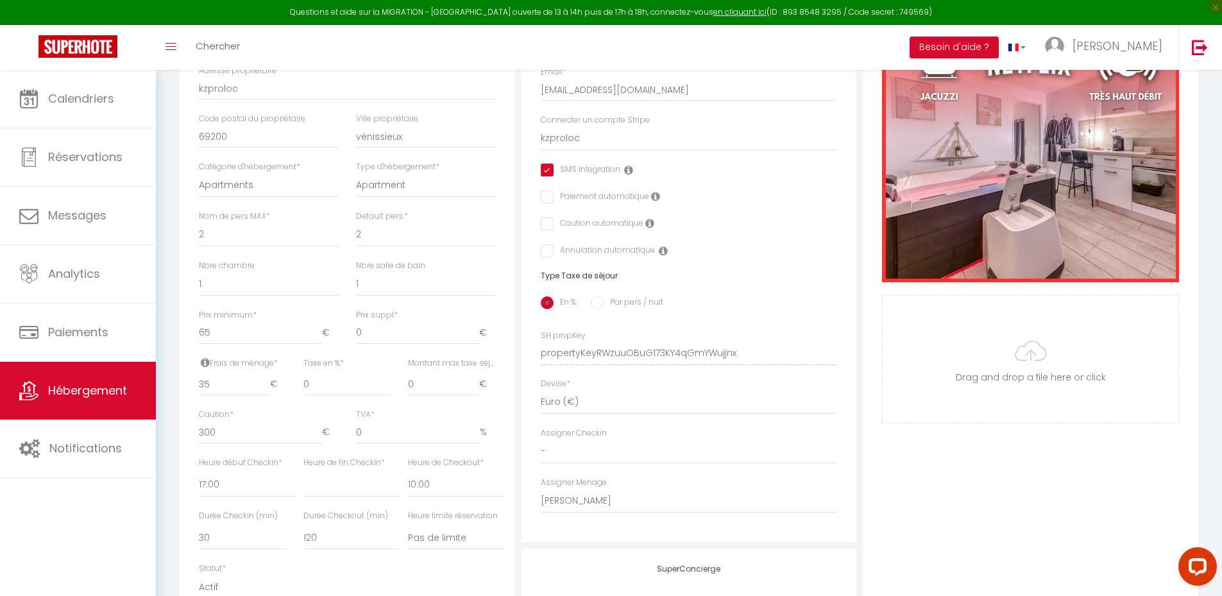
scroll to position [257, 0]
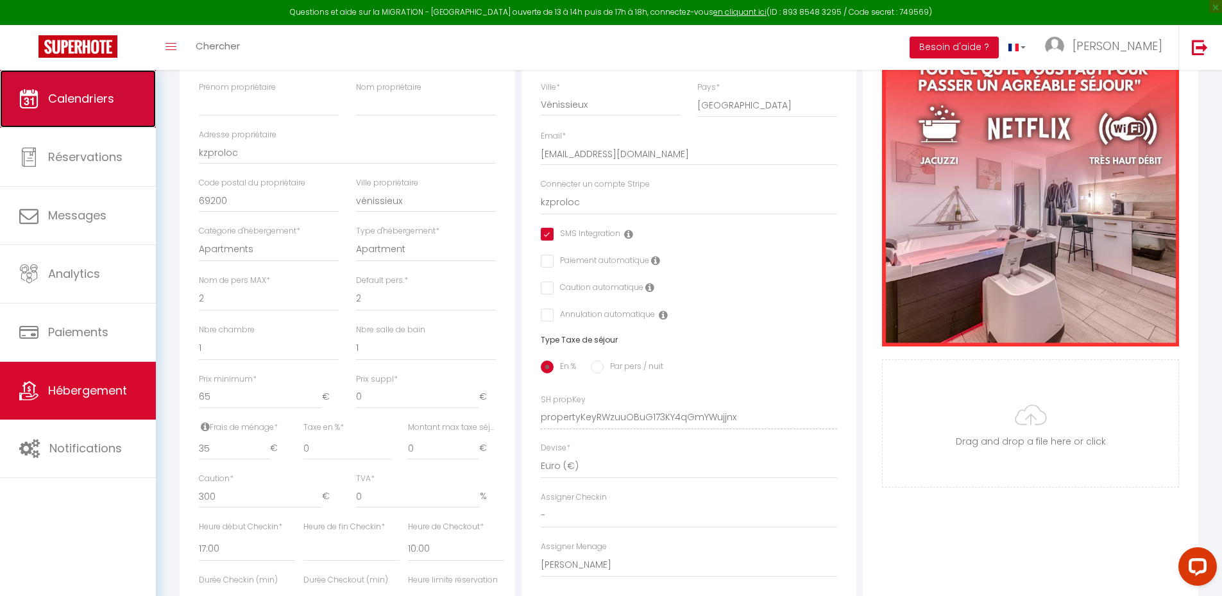
click at [112, 83] on link "Calendriers" at bounding box center [78, 99] width 156 height 58
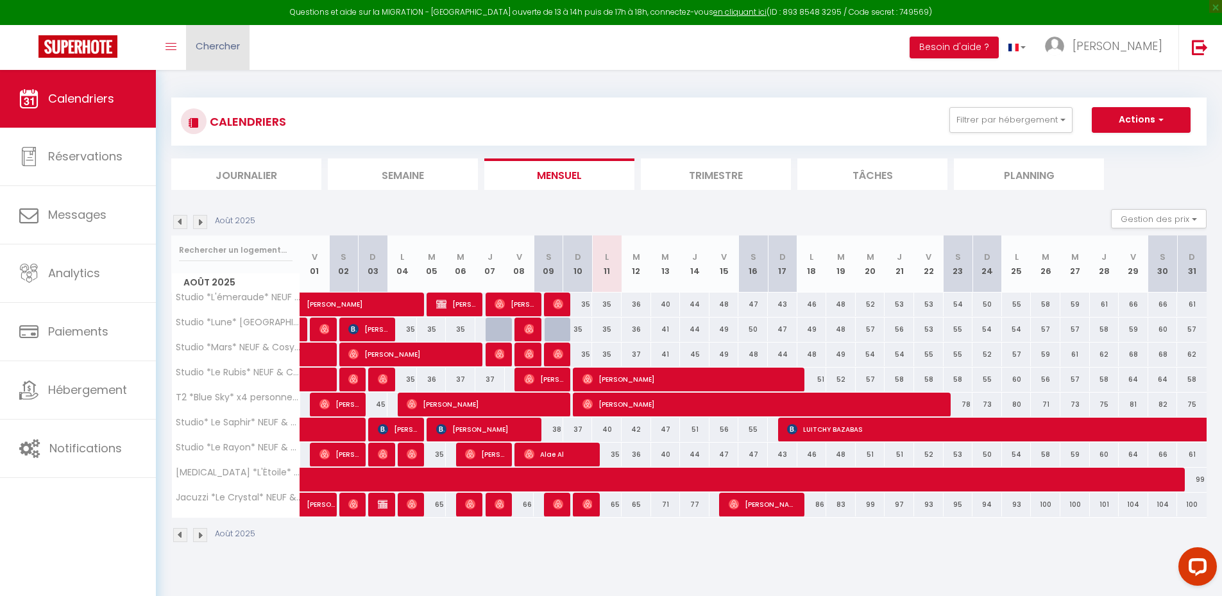
click at [228, 53] on link "Chercher" at bounding box center [218, 47] width 64 height 45
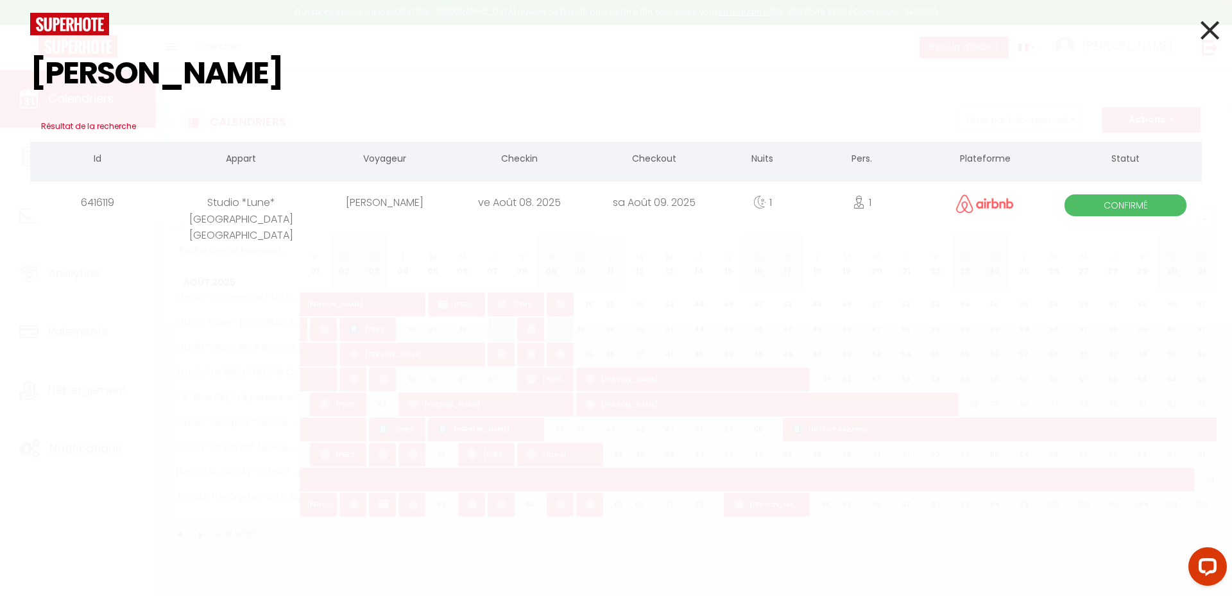
type input "[PERSON_NAME]"
click at [458, 200] on div "ve Août 08. 2025" at bounding box center [519, 203] width 135 height 42
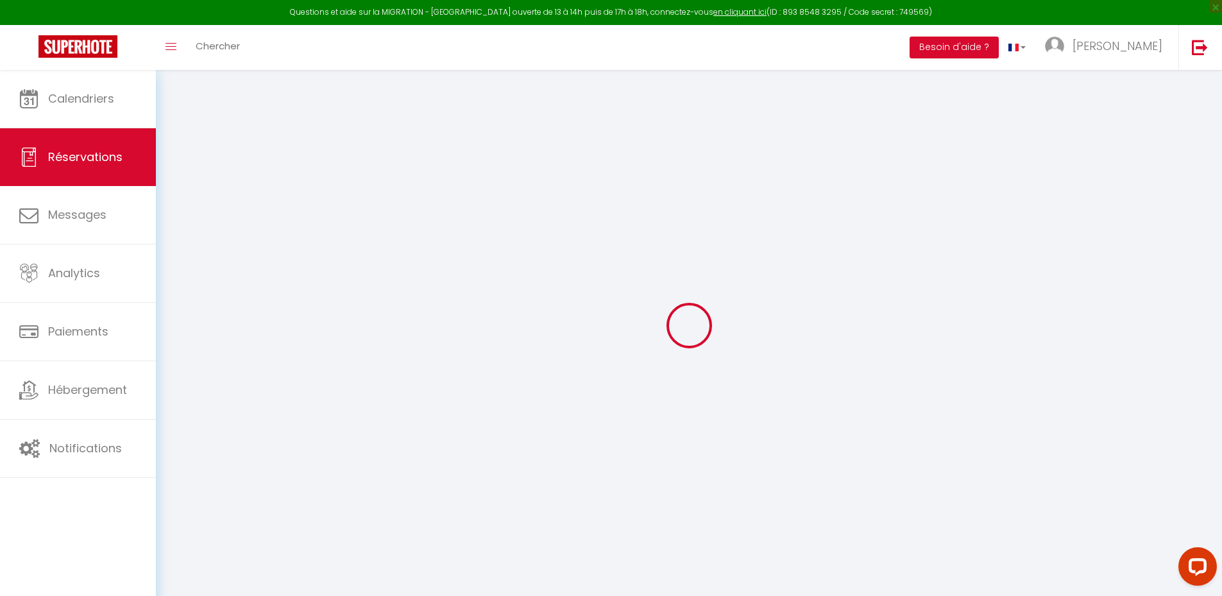
select select
checkbox input "false"
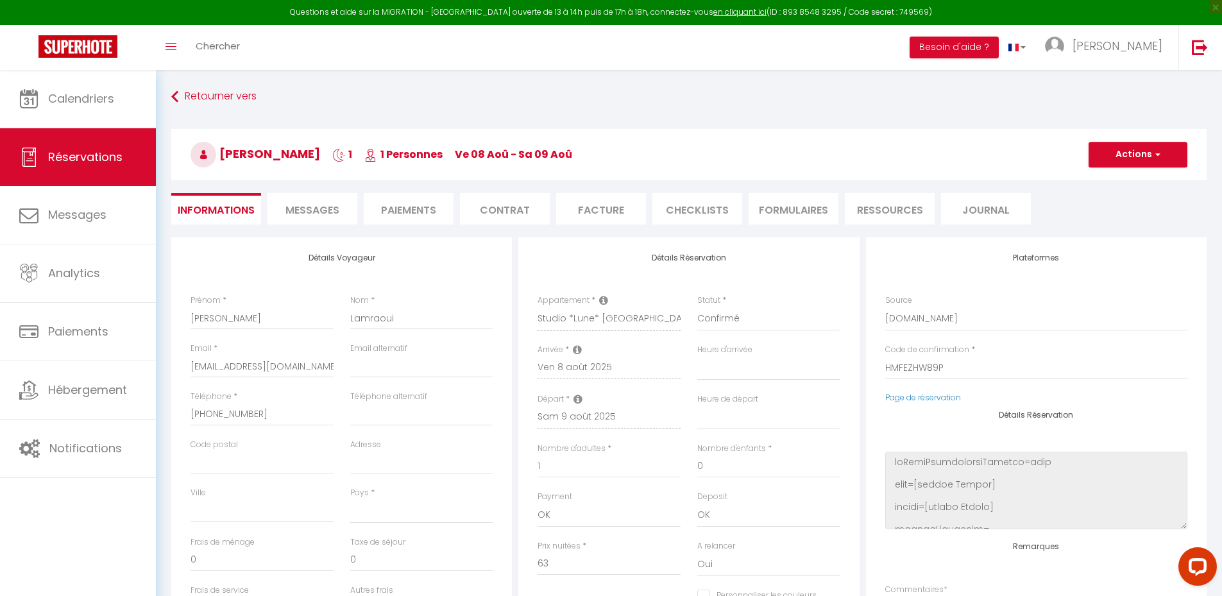
select select
type input "3.47"
select select
checkbox input "false"
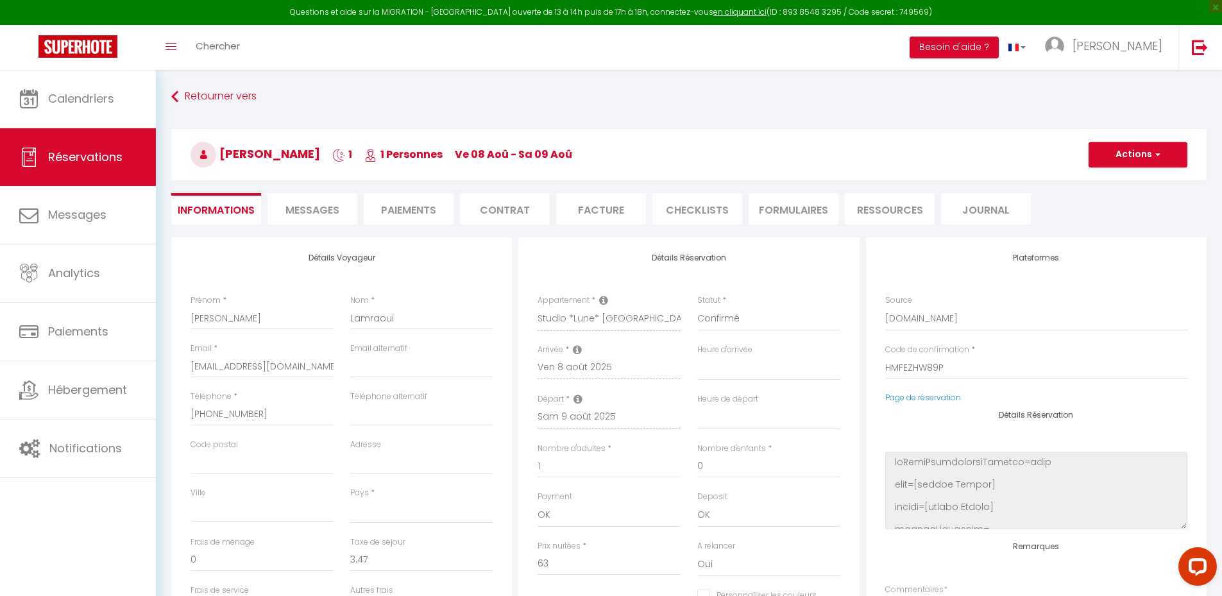
select select
checkbox input "false"
select select
click at [337, 207] on span "Messages" at bounding box center [313, 210] width 54 height 15
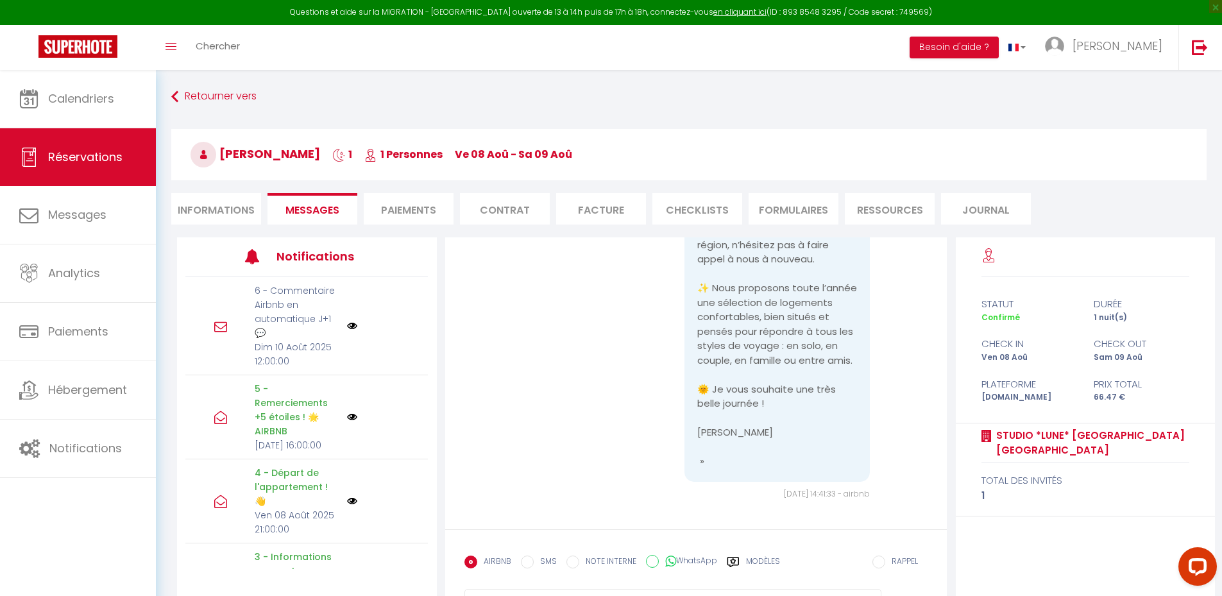
scroll to position [6141, 0]
click at [749, 573] on label "Modèles" at bounding box center [763, 567] width 34 height 22
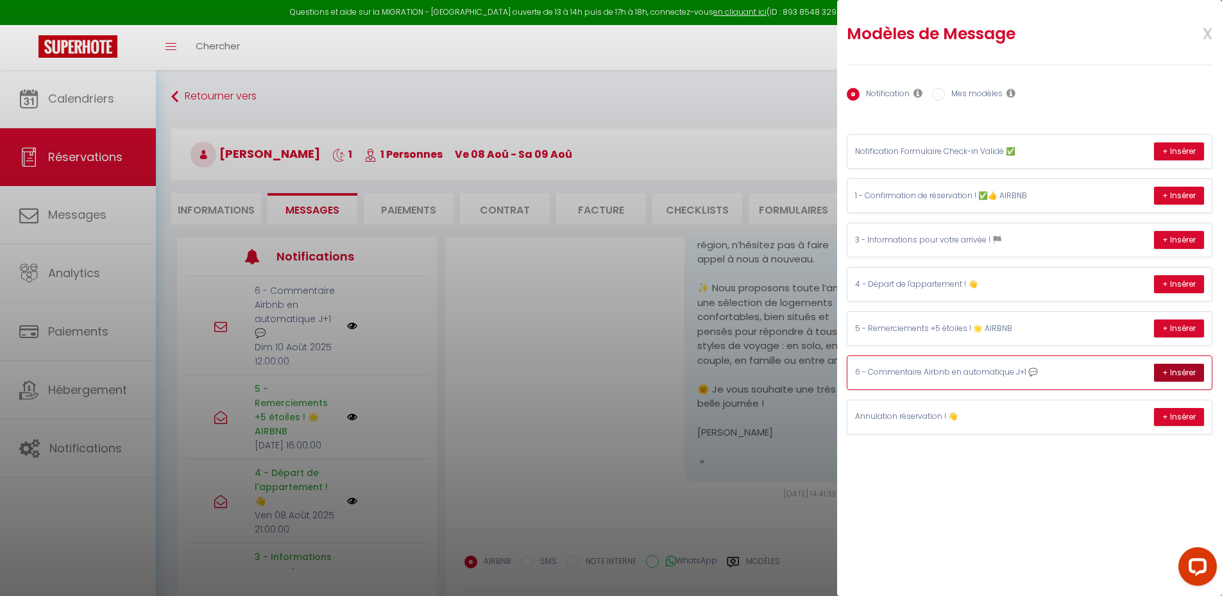
click at [1170, 370] on button "+ Insérer" at bounding box center [1179, 373] width 50 height 18
type textarea "😊 [PERSON_NAME], d’avoir choisi l’un de nos logements et de l’avoir laissé dans…"
click at [1158, 369] on div at bounding box center [611, 298] width 1222 height 596
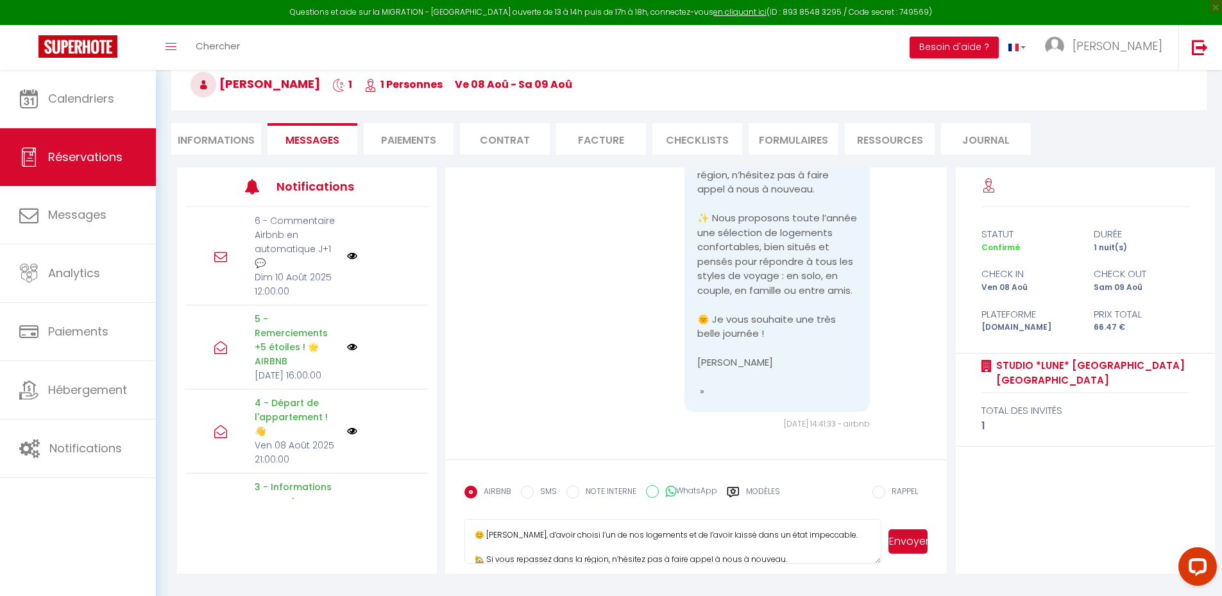
click at [712, 553] on textarea "😊 [PERSON_NAME], d’avoir choisi l’un de nos logements et de l’avoir laissé dans…" at bounding box center [674, 541] width 418 height 45
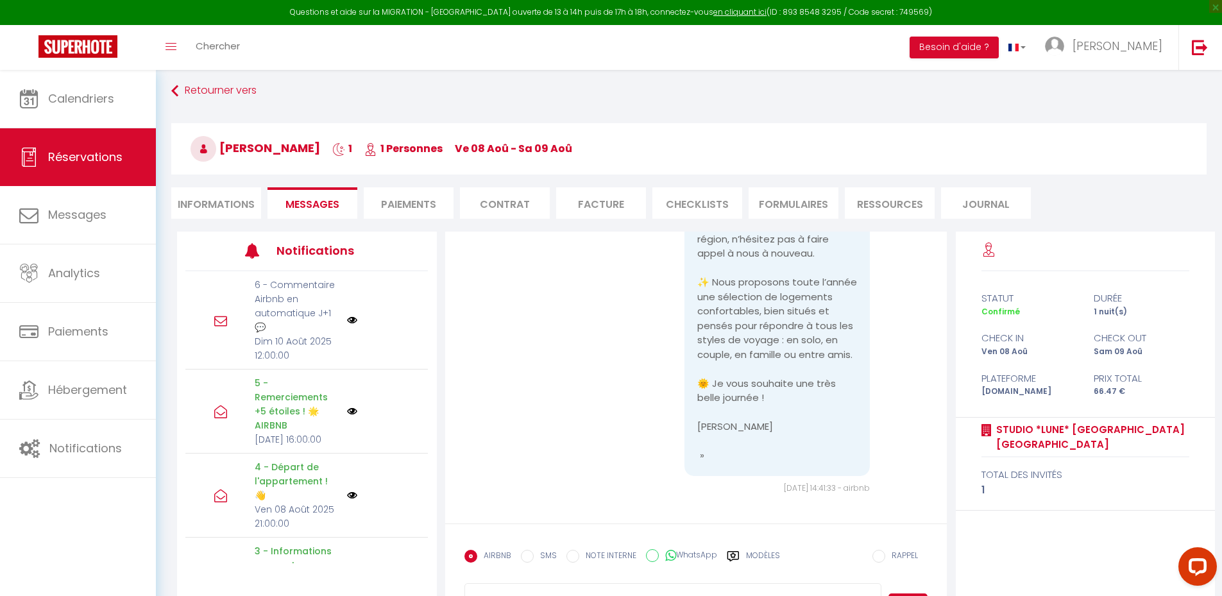
scroll to position [0, 0]
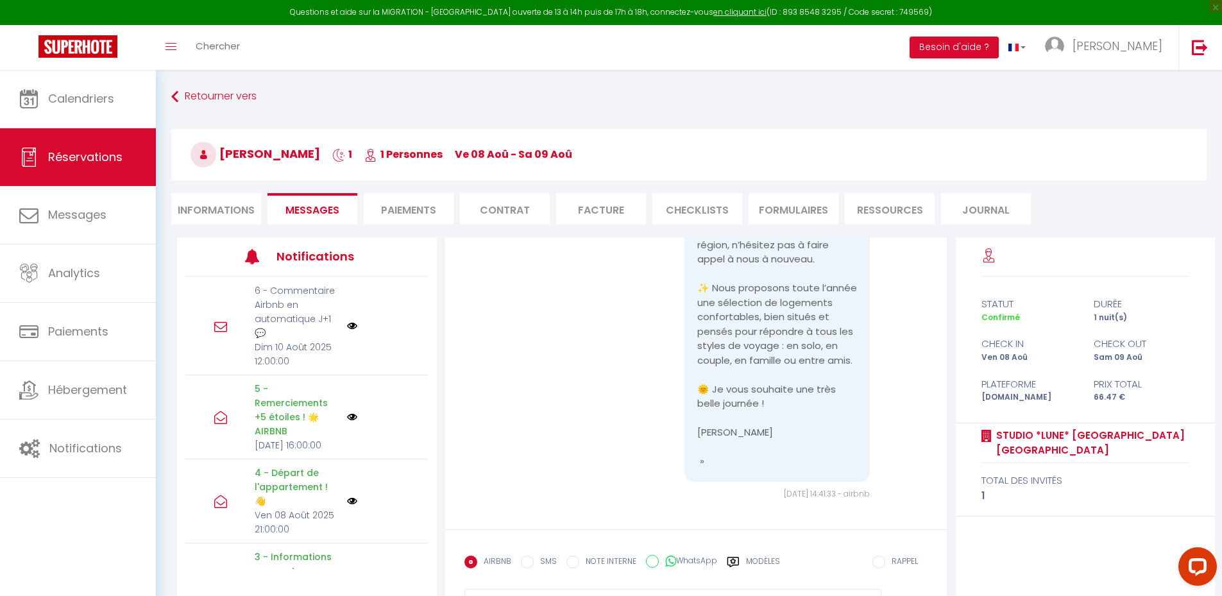
click at [345, 319] on div "6 - Commentaire Airbnb en automatique J+1 💬 [DATE] 12:00:00" at bounding box center [306, 326] width 243 height 98
click at [345, 320] on div "6 - Commentaire Airbnb en automatique J+1 💬 [DATE] 12:00:00" at bounding box center [306, 326] width 243 height 98
click at [347, 328] on img at bounding box center [352, 326] width 10 height 10
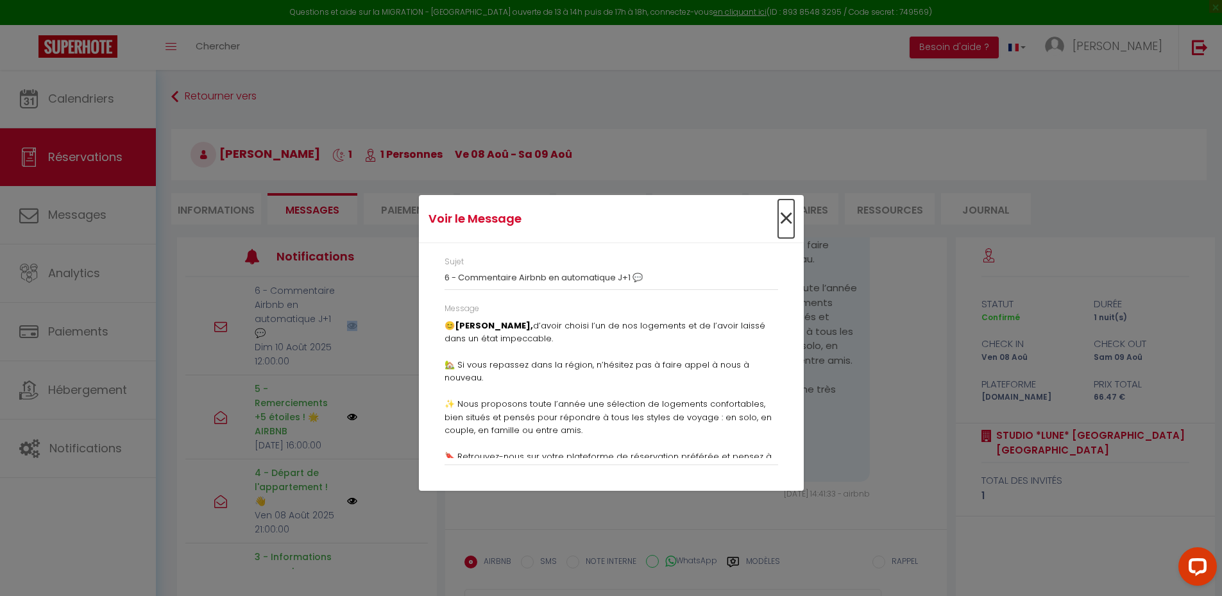
click at [787, 225] on span "×" at bounding box center [786, 219] width 16 height 38
